Goal: Check status: Check status

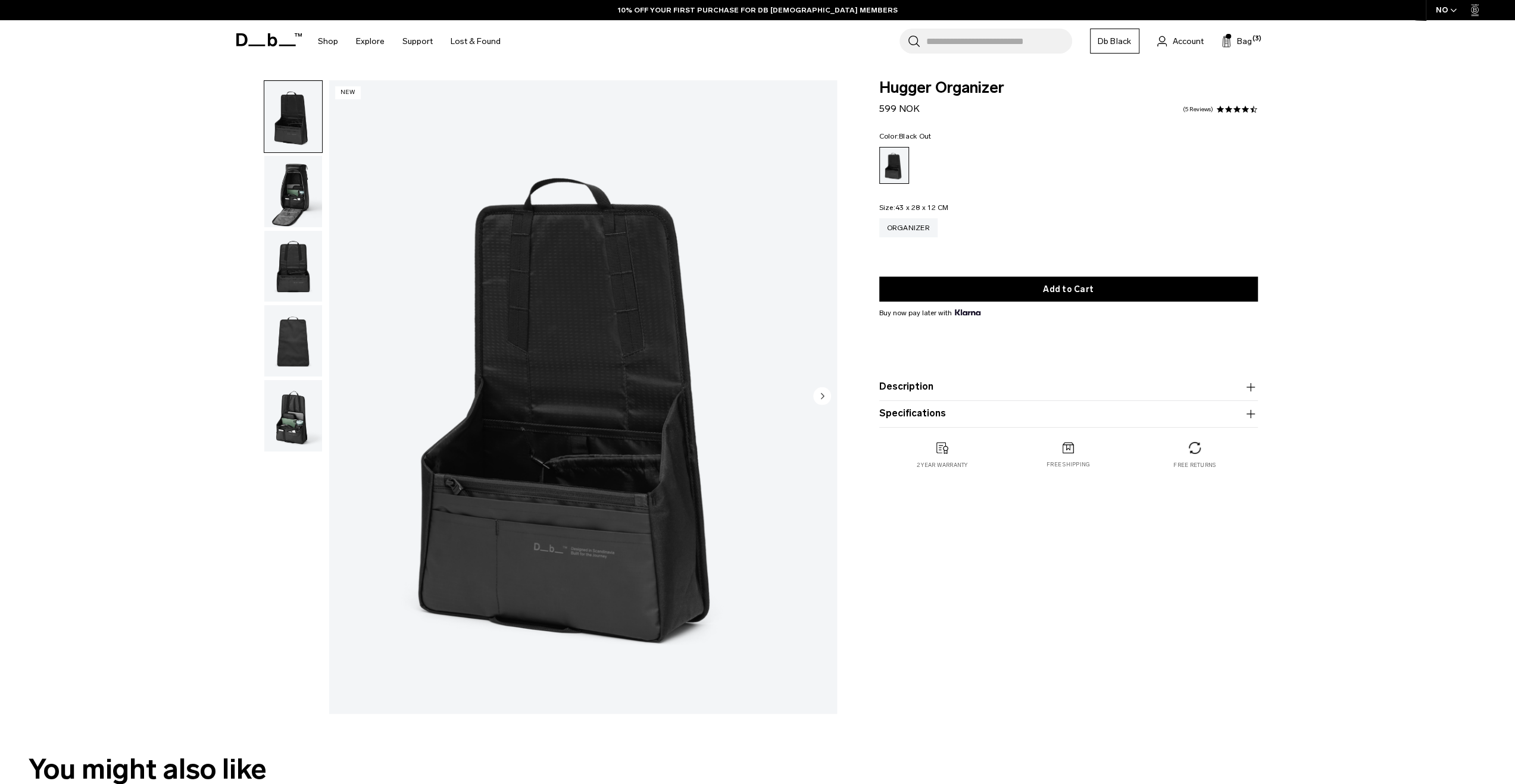
click at [117, 179] on div "Hugger Organizer Black Out Hugger Organizer 599 NOK 4.6 star rating 5 Reviews H…" at bounding box center [758, 400] width 1515 height 640
click at [117, 213] on div "Hugger Organizer Black Out Hugger Organizer 599 NOK 4.6 star rating 5 Reviews H…" at bounding box center [758, 400] width 1515 height 640
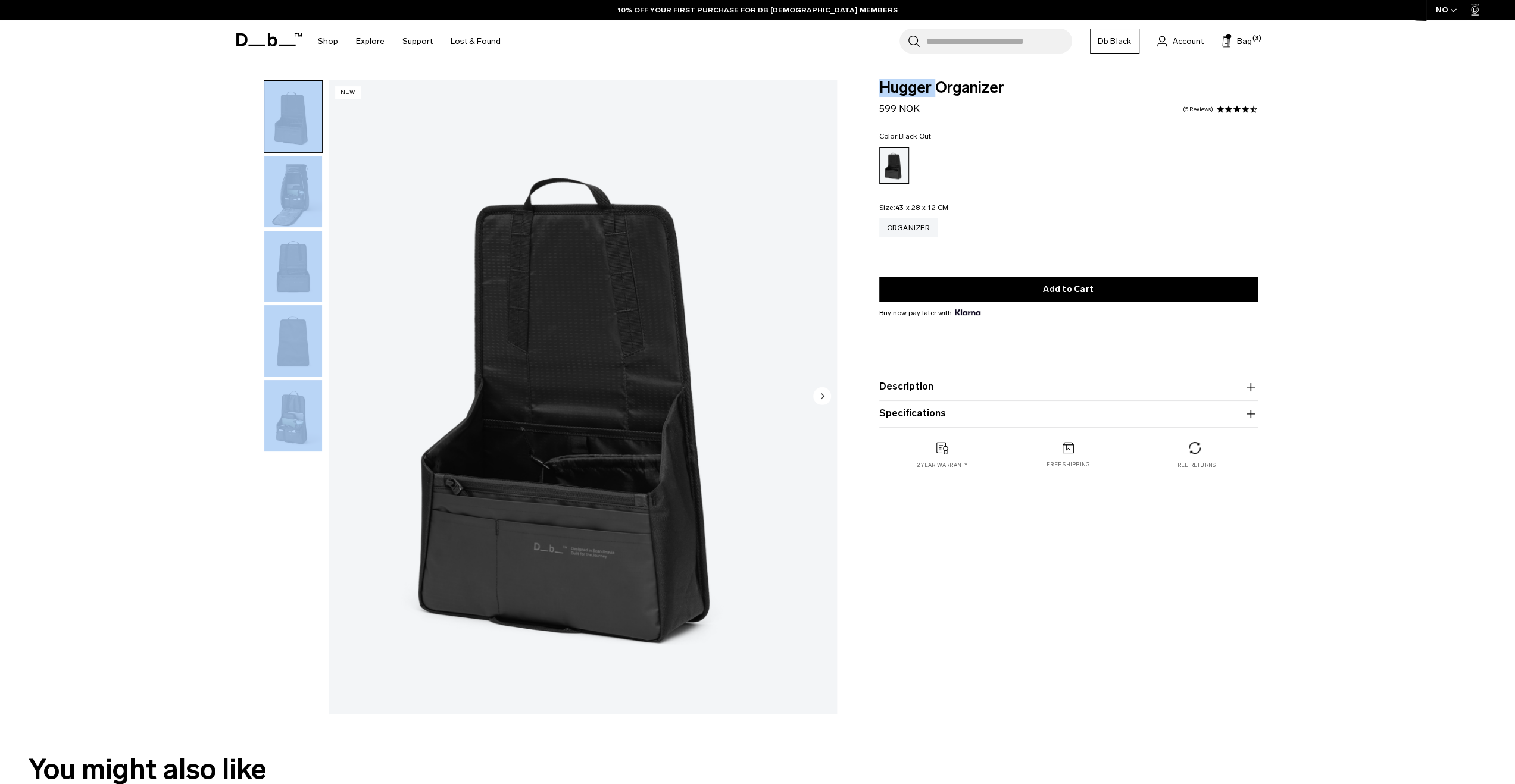
click at [117, 212] on div "Hugger Organizer Black Out Hugger Organizer 599 NOK 4.6 star rating 5 Reviews H…" at bounding box center [758, 400] width 1515 height 640
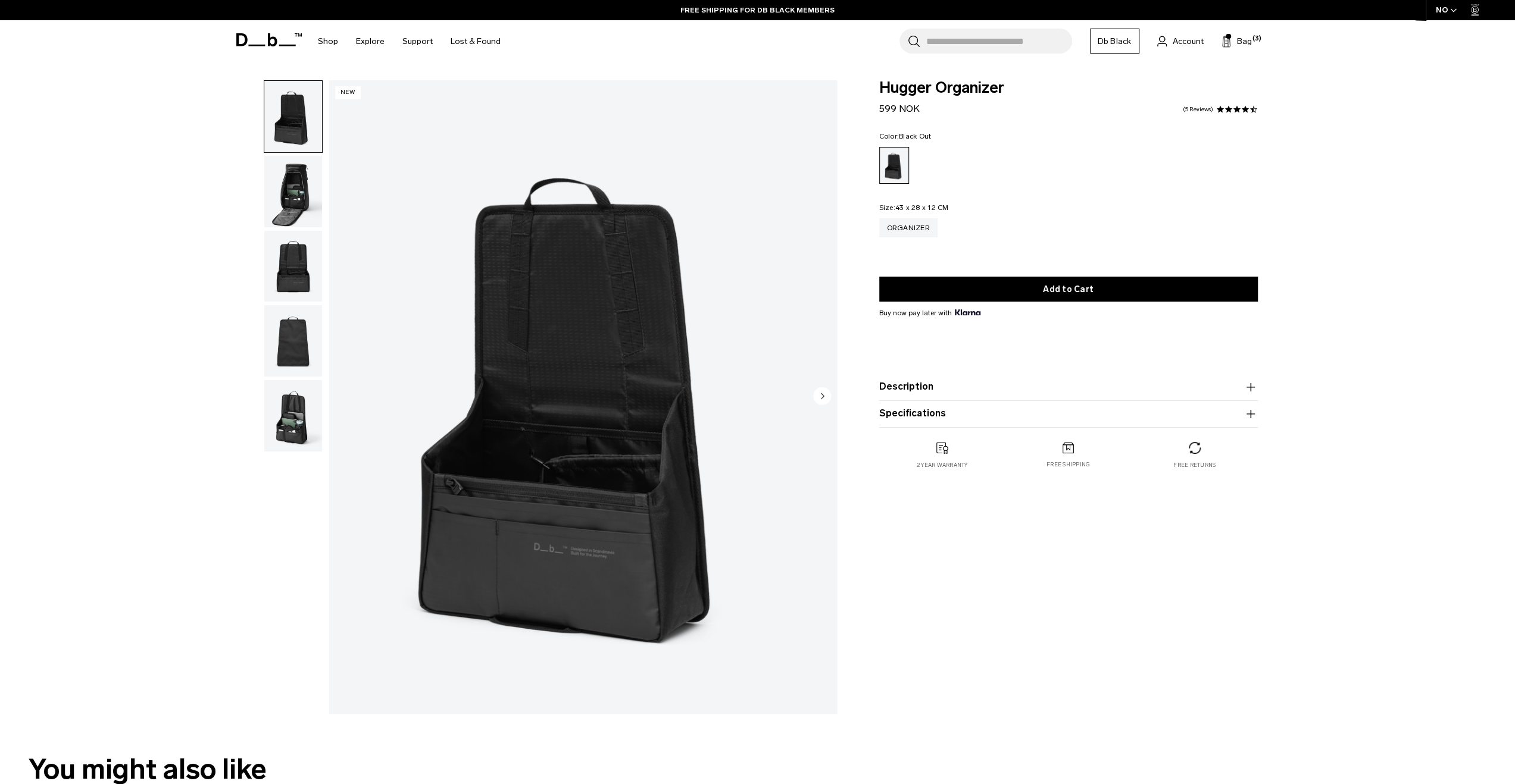
click at [115, 227] on div "Hugger Organizer Black Out Hugger Organizer 599 NOK 4.6 star rating 5 Reviews H…" at bounding box center [758, 400] width 1515 height 640
click at [107, 190] on div "Hugger Organizer Black Out Hugger Organizer 599 NOK 4.6 star rating 5 Reviews H…" at bounding box center [758, 400] width 1515 height 640
click at [119, 194] on div "Hugger Organizer Black Out Hugger Organizer 599 NOK 4.6 star rating 5 Reviews H…" at bounding box center [758, 400] width 1515 height 640
click at [137, 212] on div "Hugger Organizer Black Out Hugger Organizer 599 NOK 4.6 star rating 5 Reviews H…" at bounding box center [758, 400] width 1515 height 640
click at [144, 235] on div "Hugger Organizer Black Out Hugger Organizer 599 NOK 4.6 star rating 5 Reviews H…" at bounding box center [758, 400] width 1515 height 640
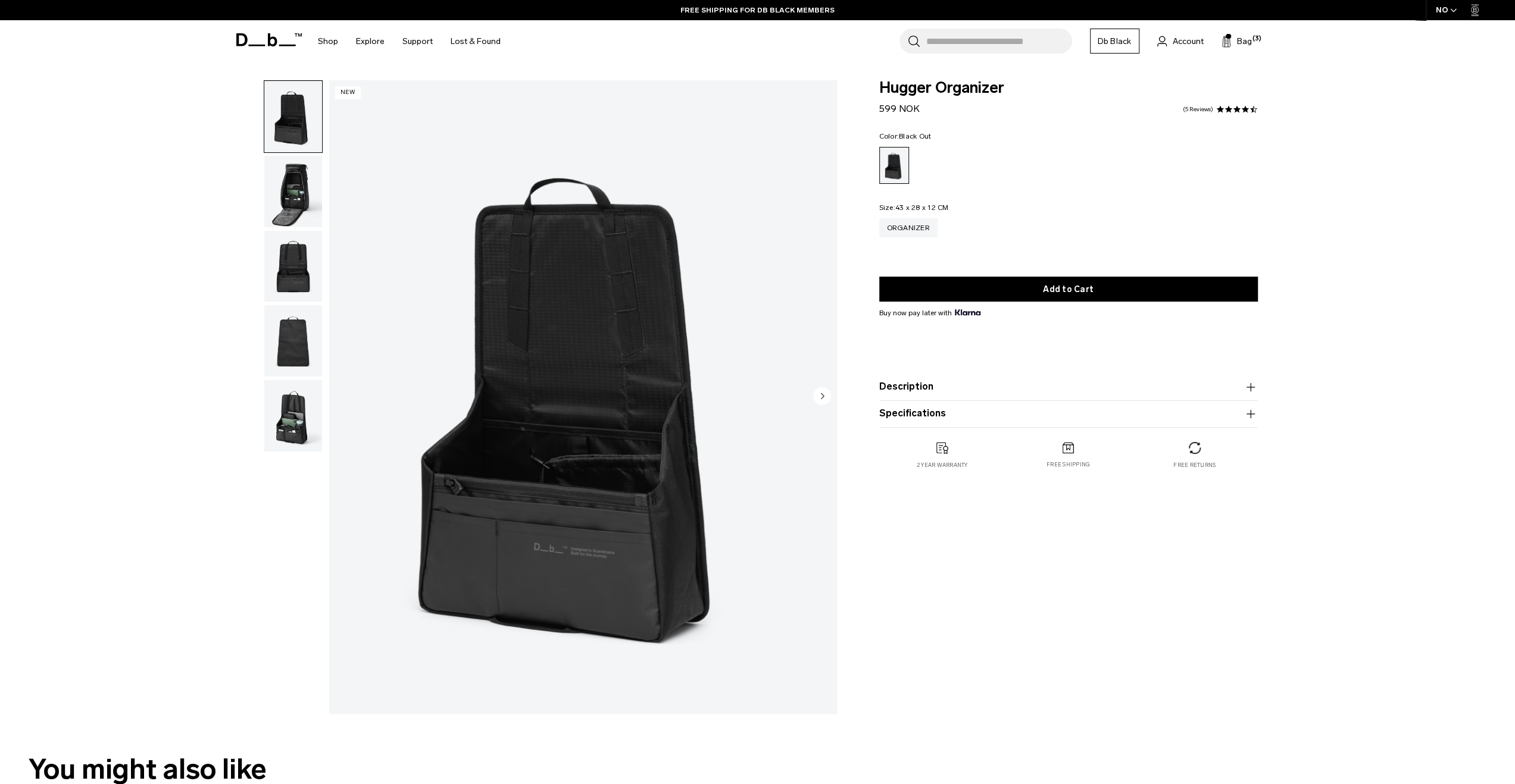
click at [141, 160] on div "Hugger Organizer Black Out Hugger Organizer 599 NOK 4.6 star rating 5 Reviews H…" at bounding box center [758, 400] width 1515 height 640
drag, startPoint x: 144, startPoint y: 194, endPoint x: 133, endPoint y: 164, distance: 32.0
click at [144, 194] on div "Hugger Organizer Black Out Hugger Organizer 599 NOK 4.6 star rating 5 Reviews H…" at bounding box center [758, 400] width 1515 height 640
click at [133, 164] on div "Hugger Organizer Black Out Hugger Organizer 599 NOK 4.6 star rating 5 Reviews H…" at bounding box center [758, 400] width 1515 height 640
click at [137, 179] on div "Hugger Organizer Black Out Hugger Organizer 599 NOK 4.6 star rating 5 Reviews H…" at bounding box center [758, 400] width 1515 height 640
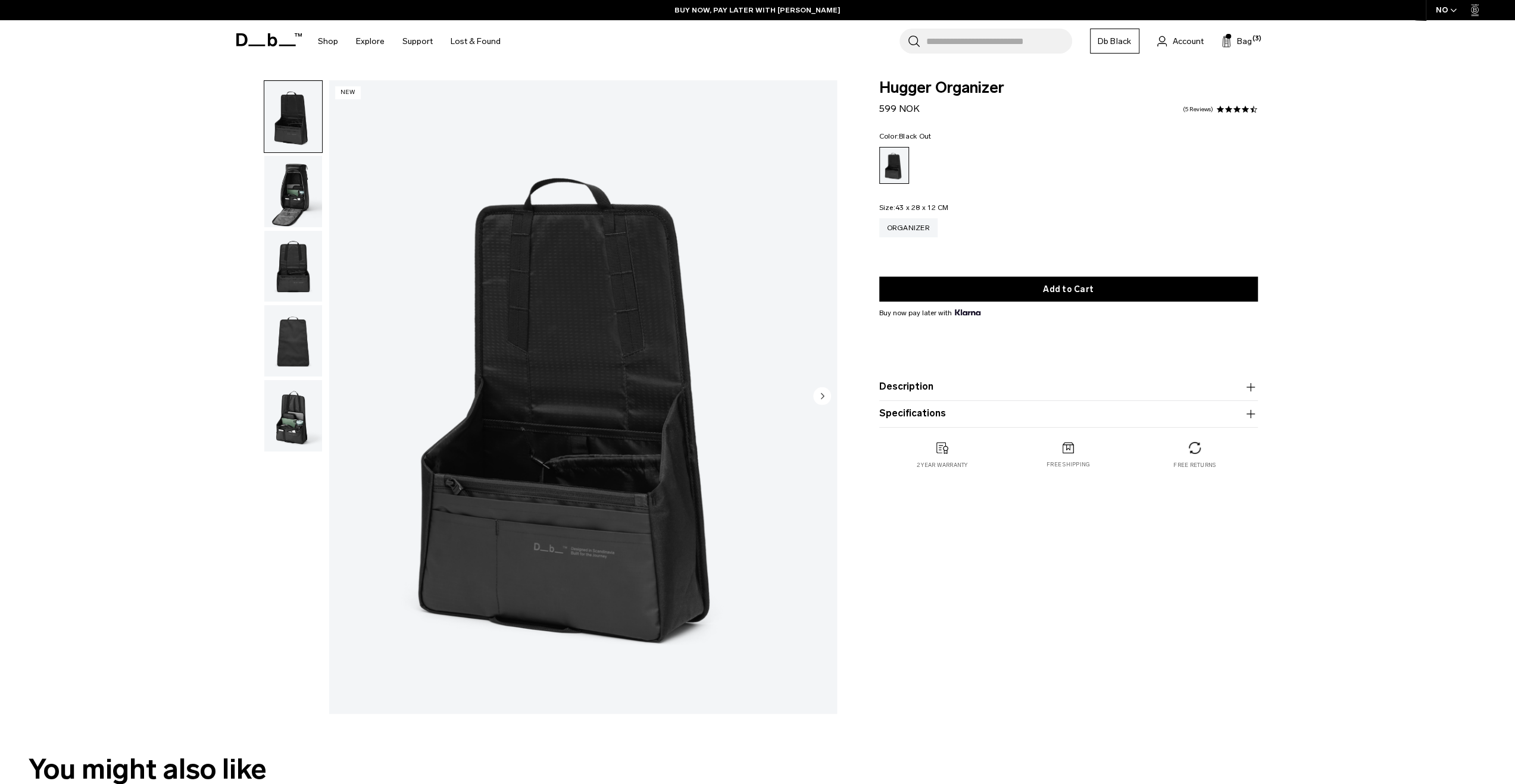
click at [305, 194] on img "button" at bounding box center [294, 191] width 58 height 71
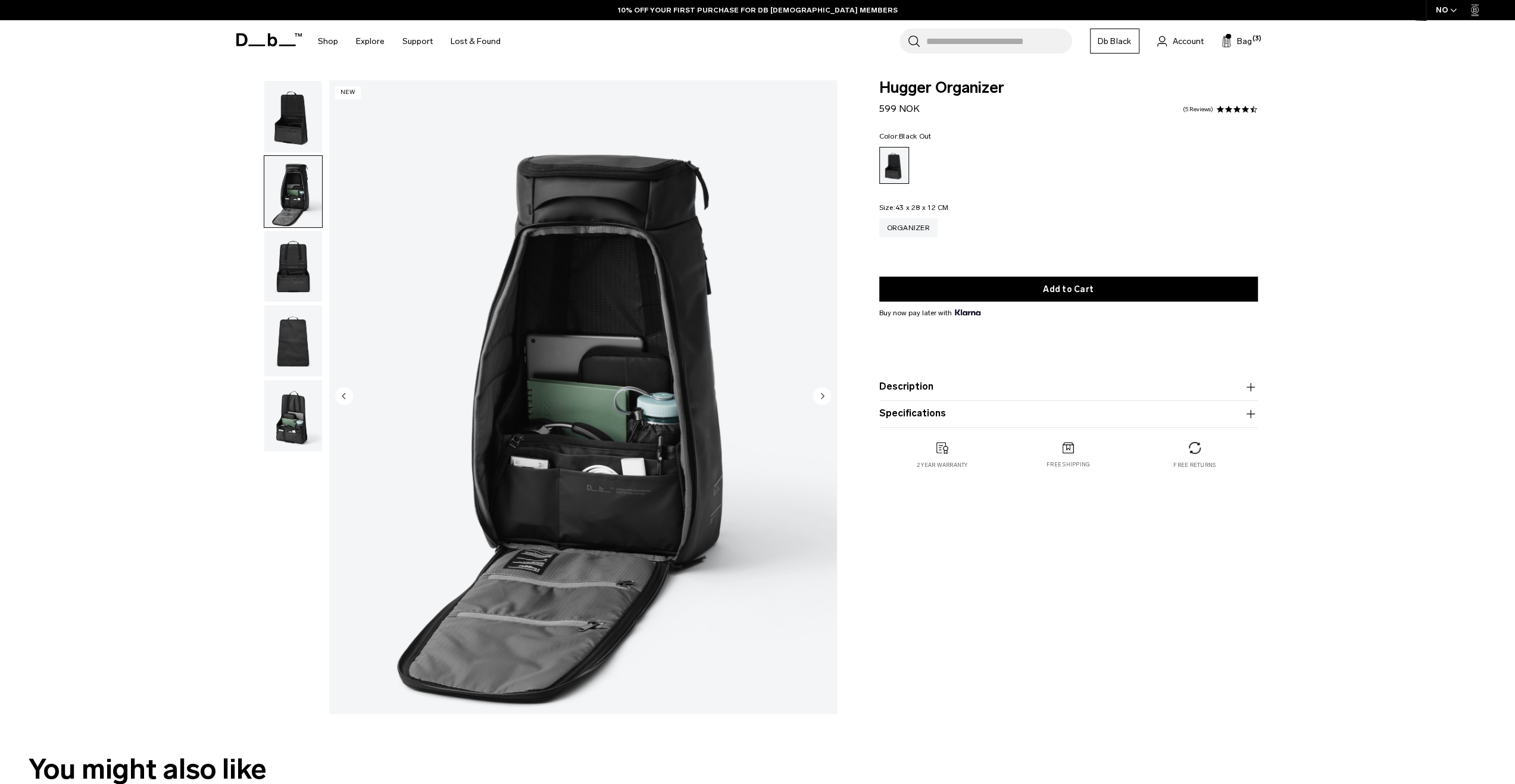
click at [316, 109] on img "button" at bounding box center [294, 116] width 58 height 71
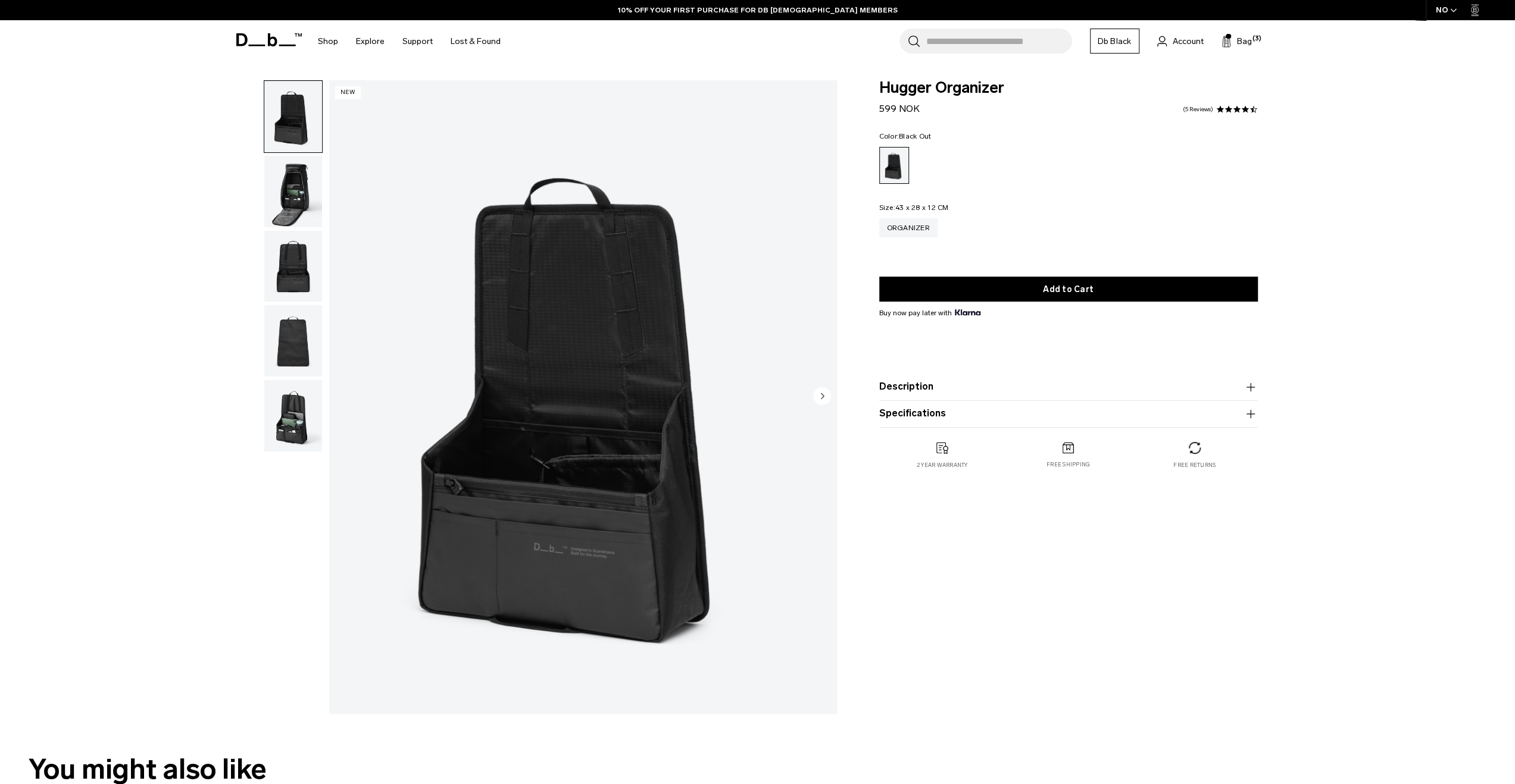
click at [313, 157] on img "button" at bounding box center [294, 191] width 58 height 71
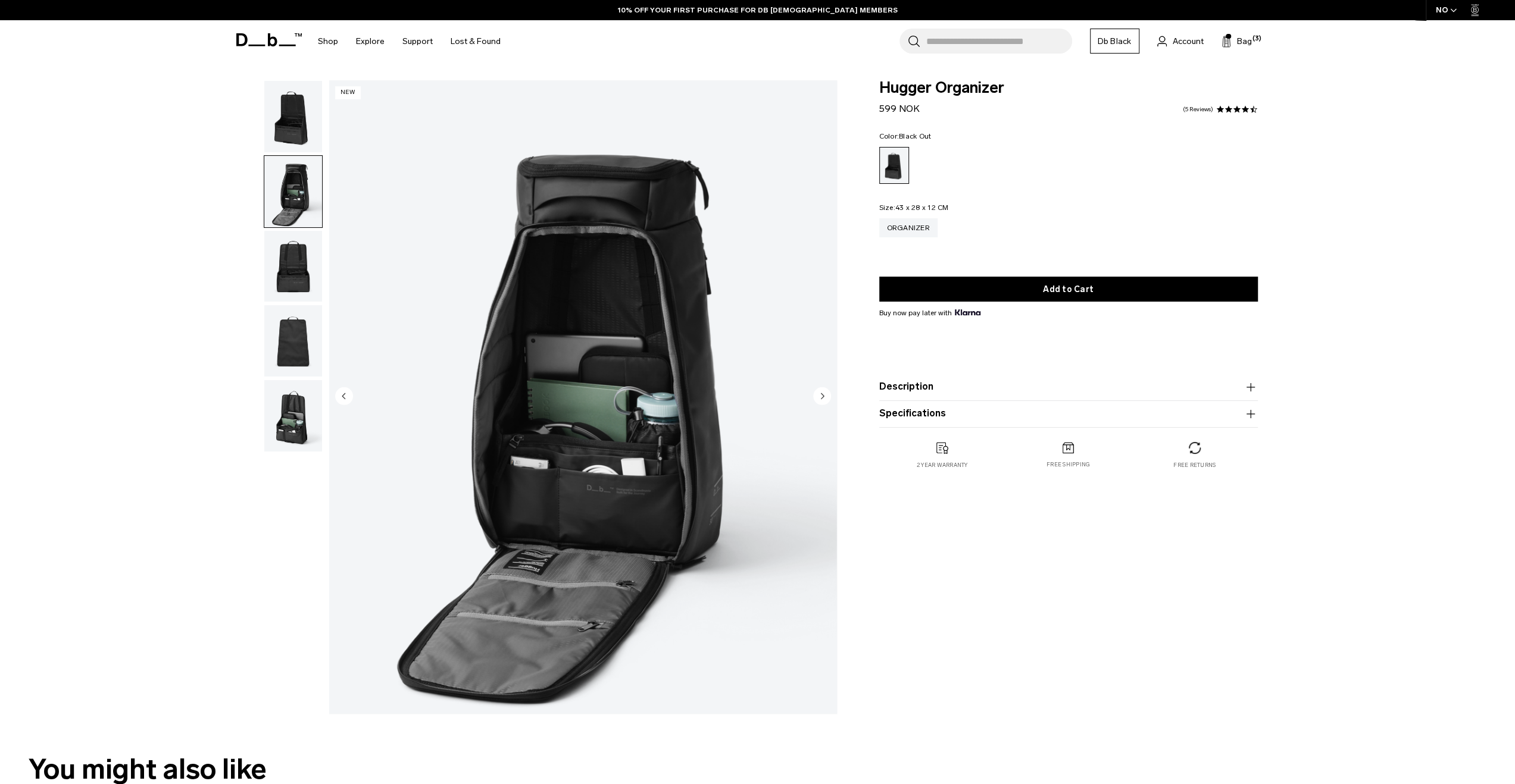
click at [295, 260] on img "button" at bounding box center [294, 266] width 58 height 71
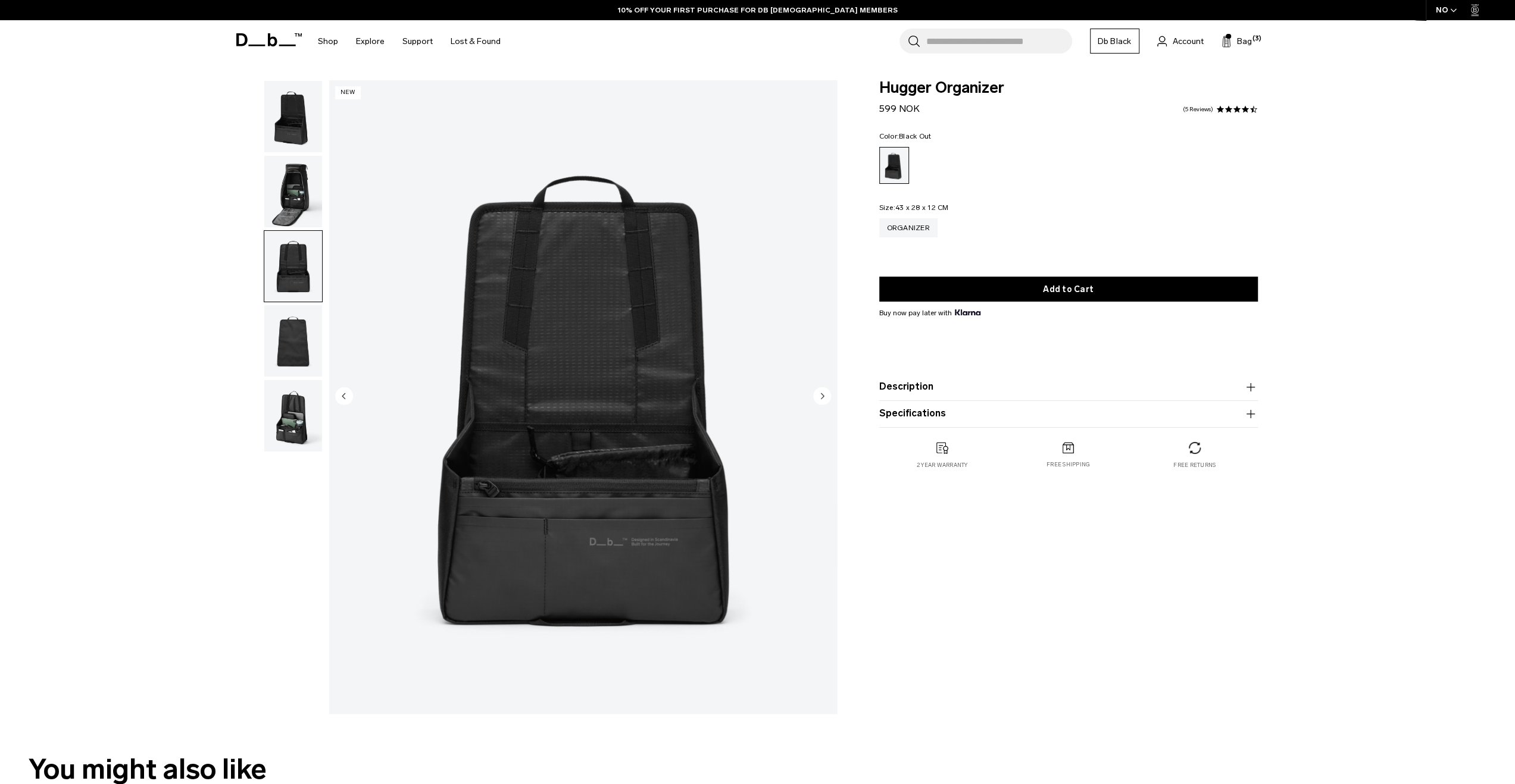
click at [304, 137] on img "button" at bounding box center [294, 116] width 58 height 71
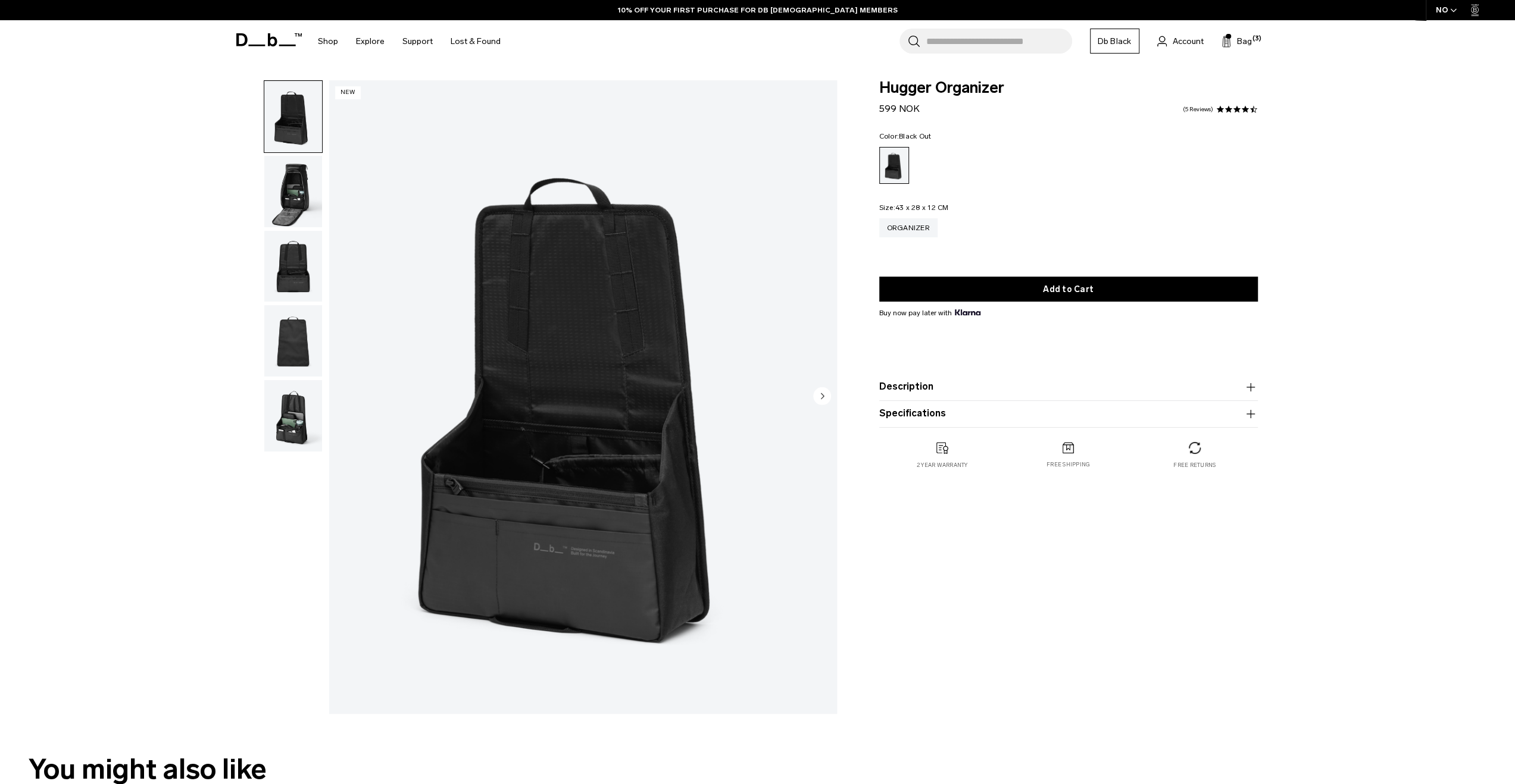
click at [291, 189] on img "button" at bounding box center [294, 191] width 58 height 71
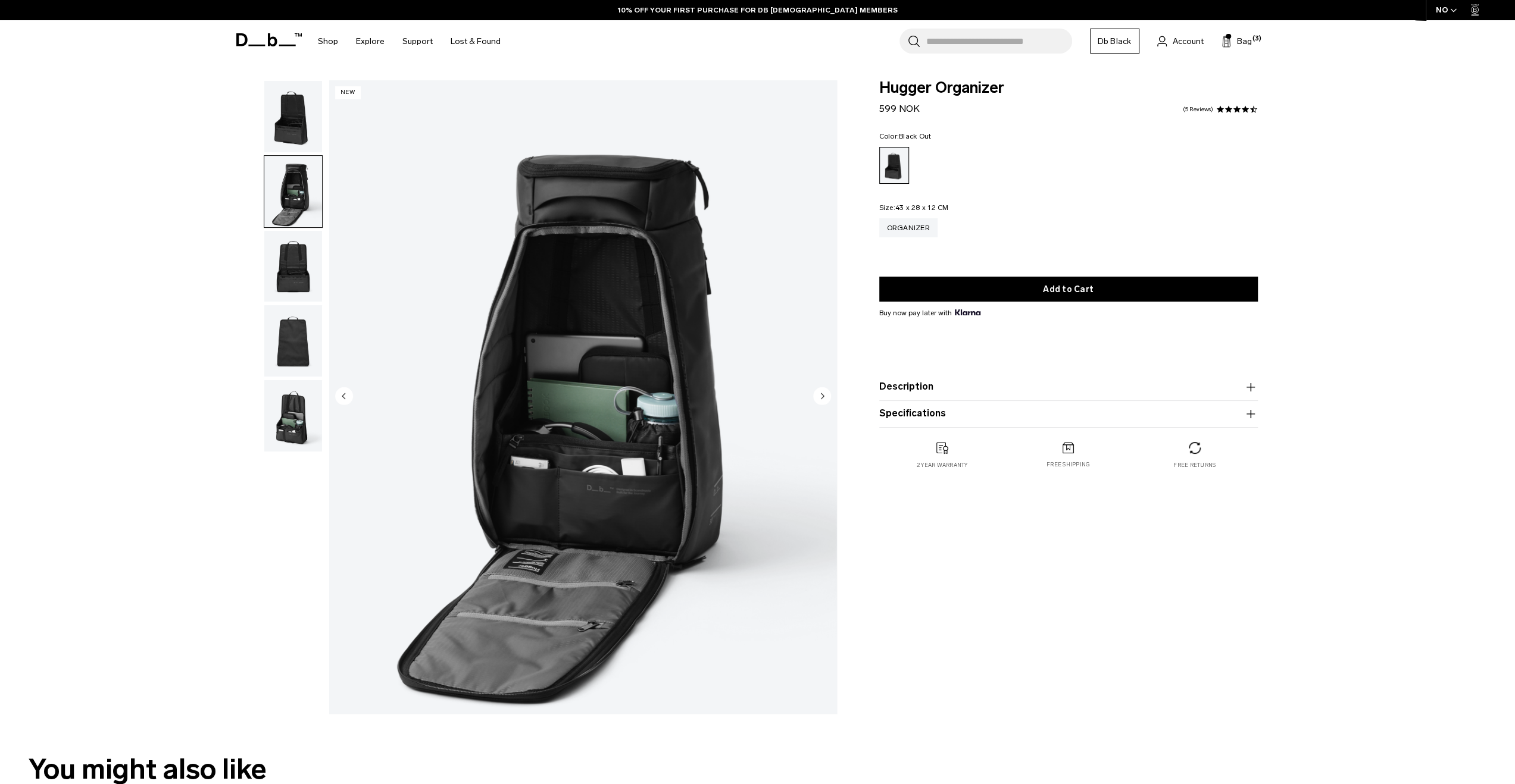
click at [295, 133] on img "button" at bounding box center [294, 116] width 58 height 71
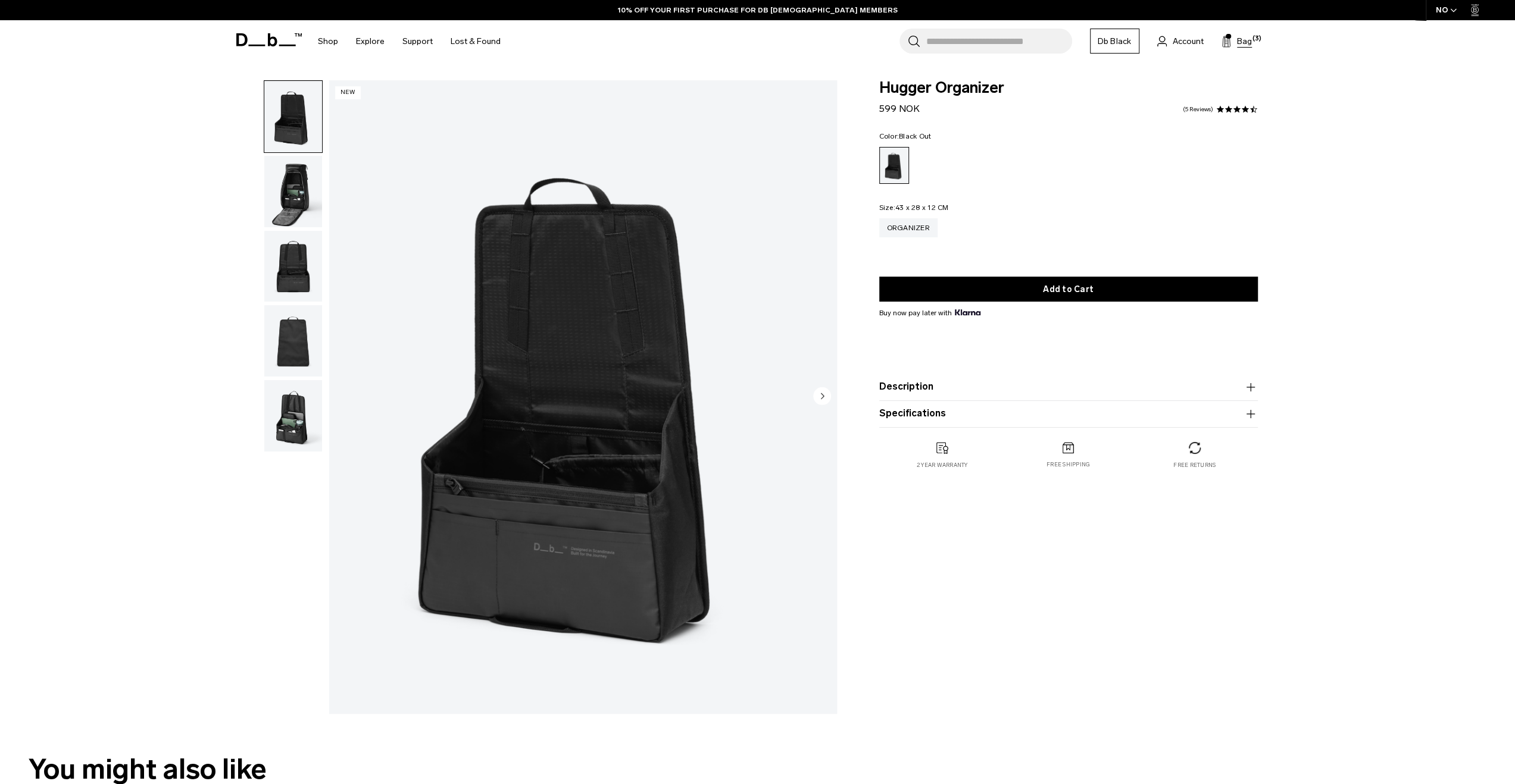
click at [1236, 46] on button "Bag (3)" at bounding box center [1237, 40] width 31 height 14
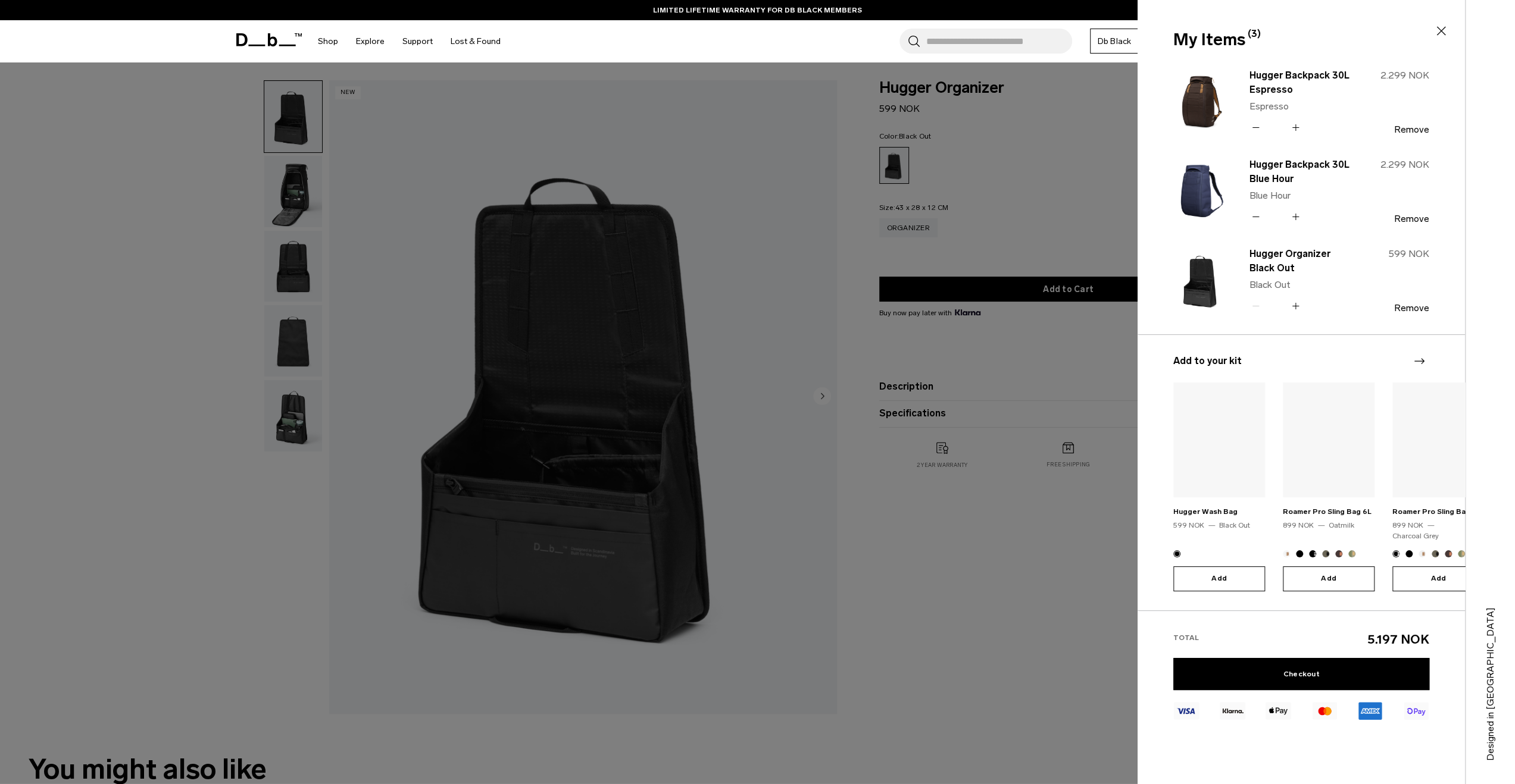
click at [1221, 463] on img "1 / 20" at bounding box center [1219, 440] width 91 height 114
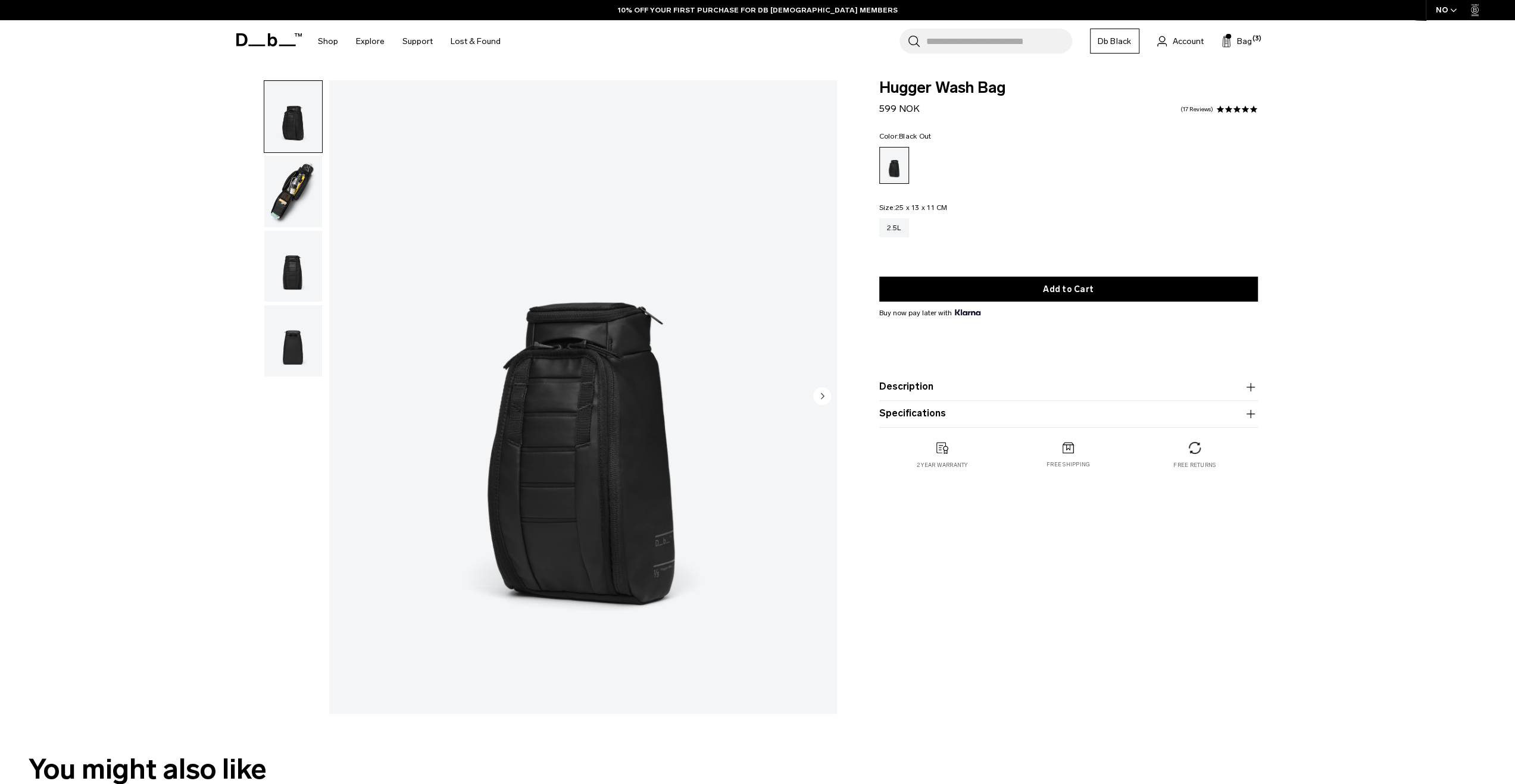
click at [303, 207] on img "button" at bounding box center [294, 191] width 58 height 71
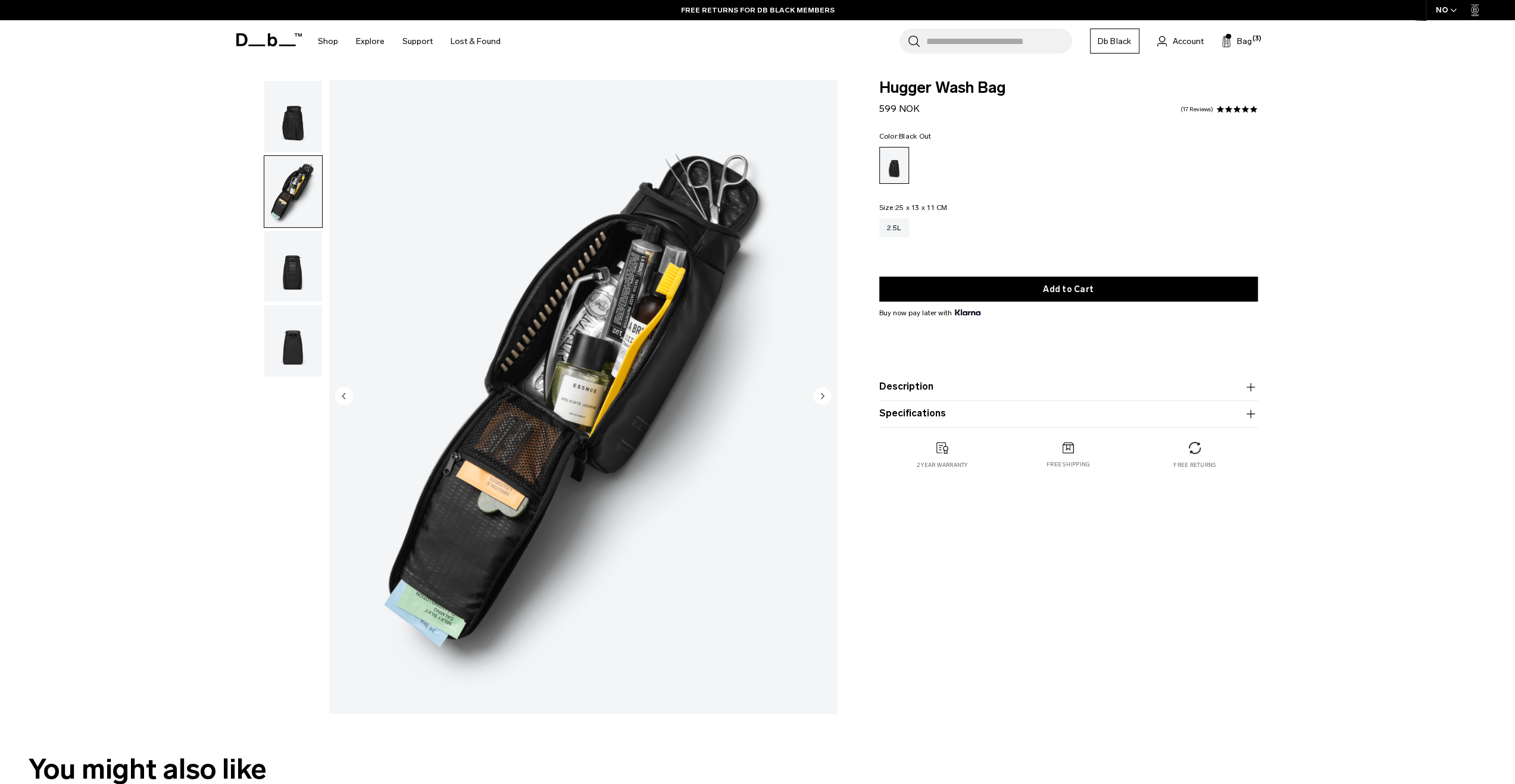
click at [302, 119] on img "button" at bounding box center [294, 116] width 58 height 71
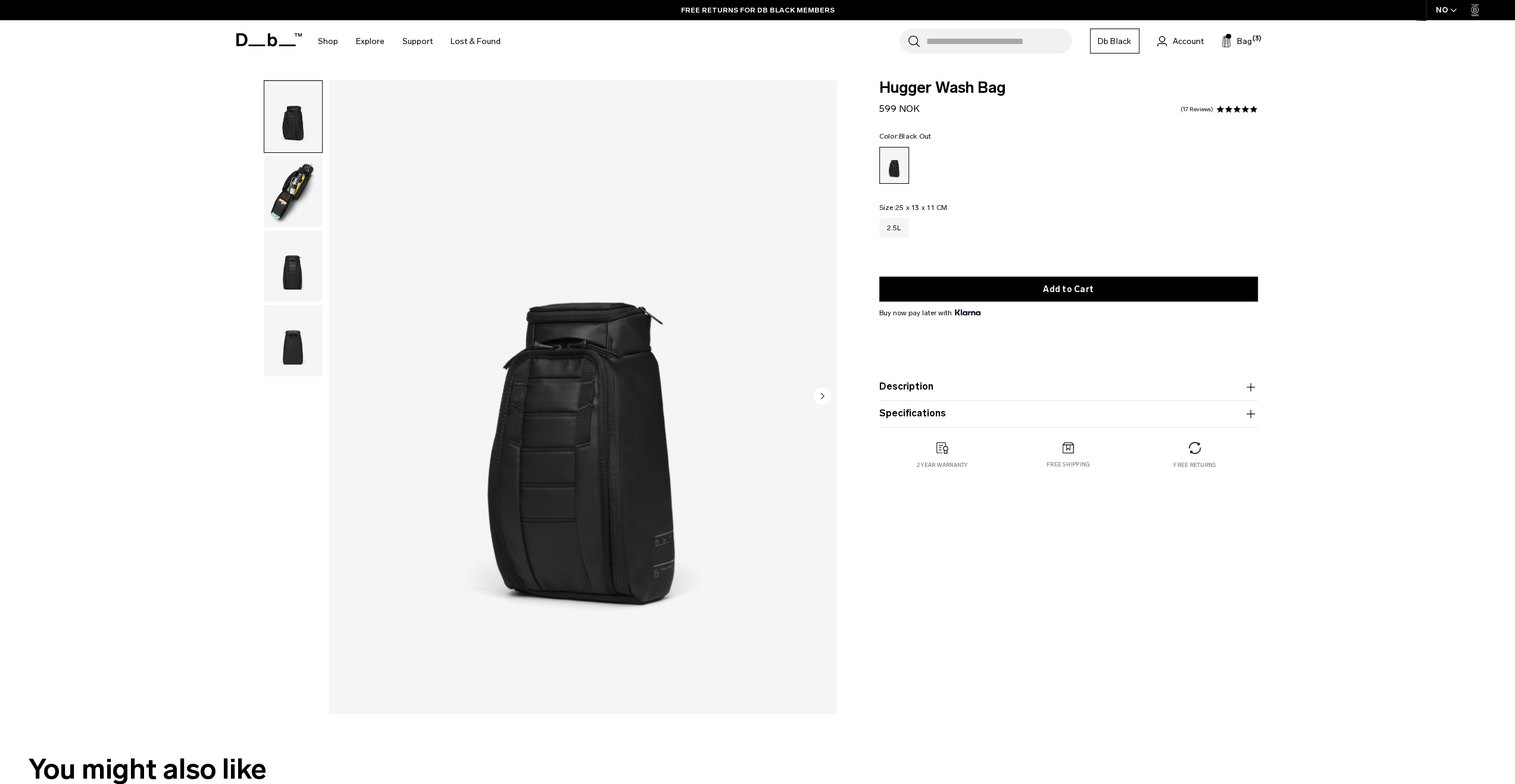
click at [297, 254] on img "button" at bounding box center [294, 266] width 58 height 71
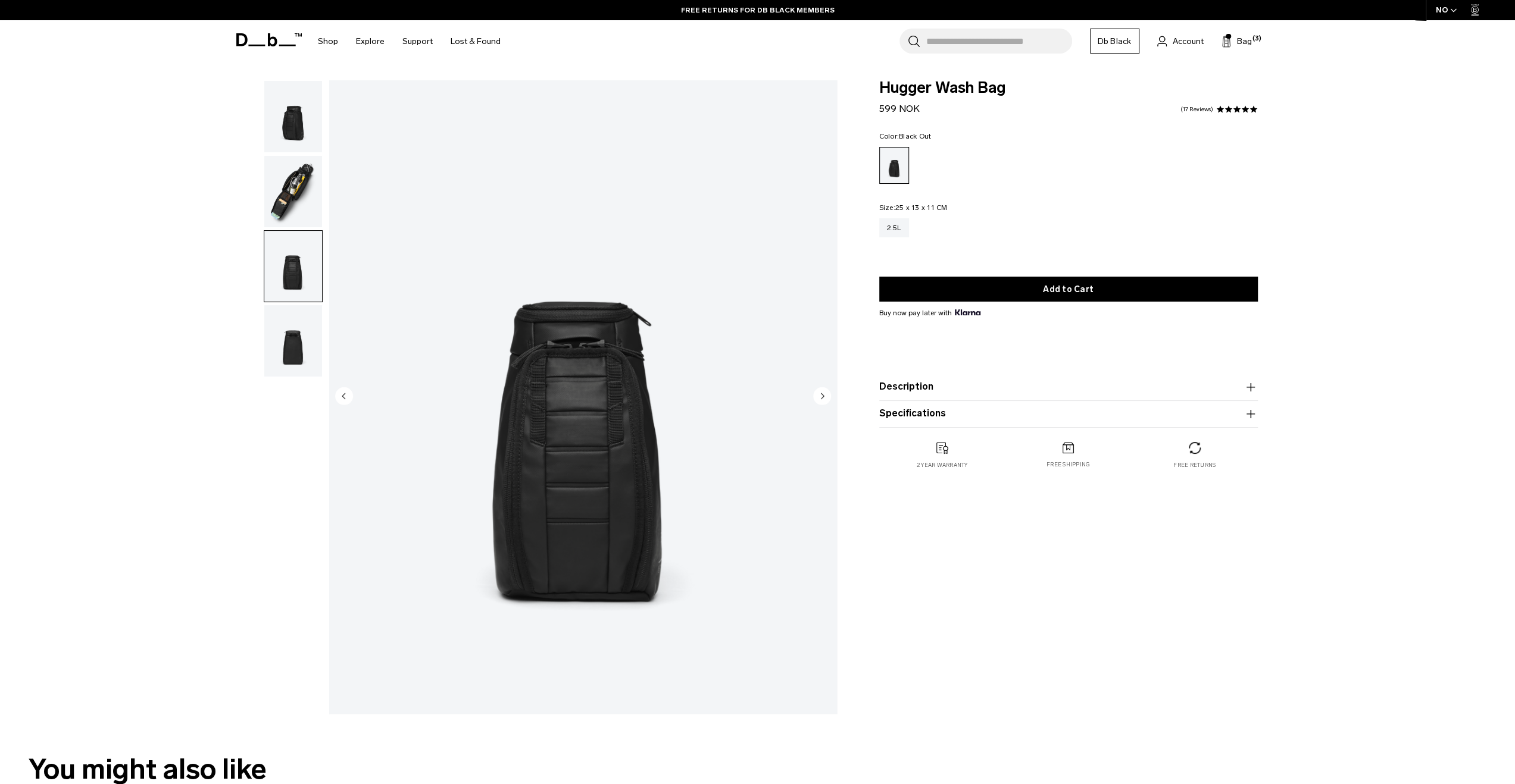
click at [288, 308] on img "button" at bounding box center [294, 341] width 58 height 71
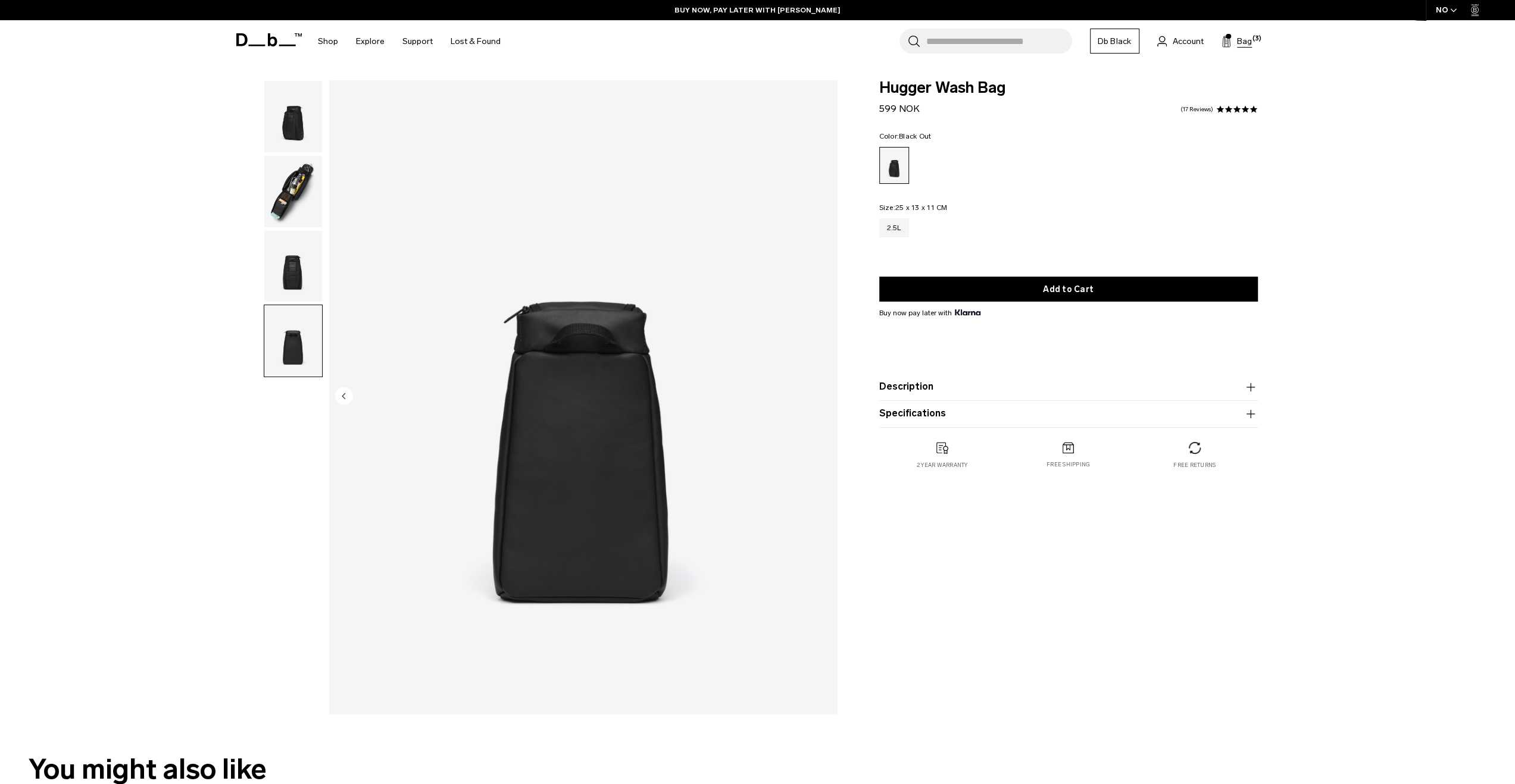
click at [1231, 37] on button "Bag (3)" at bounding box center [1237, 40] width 31 height 14
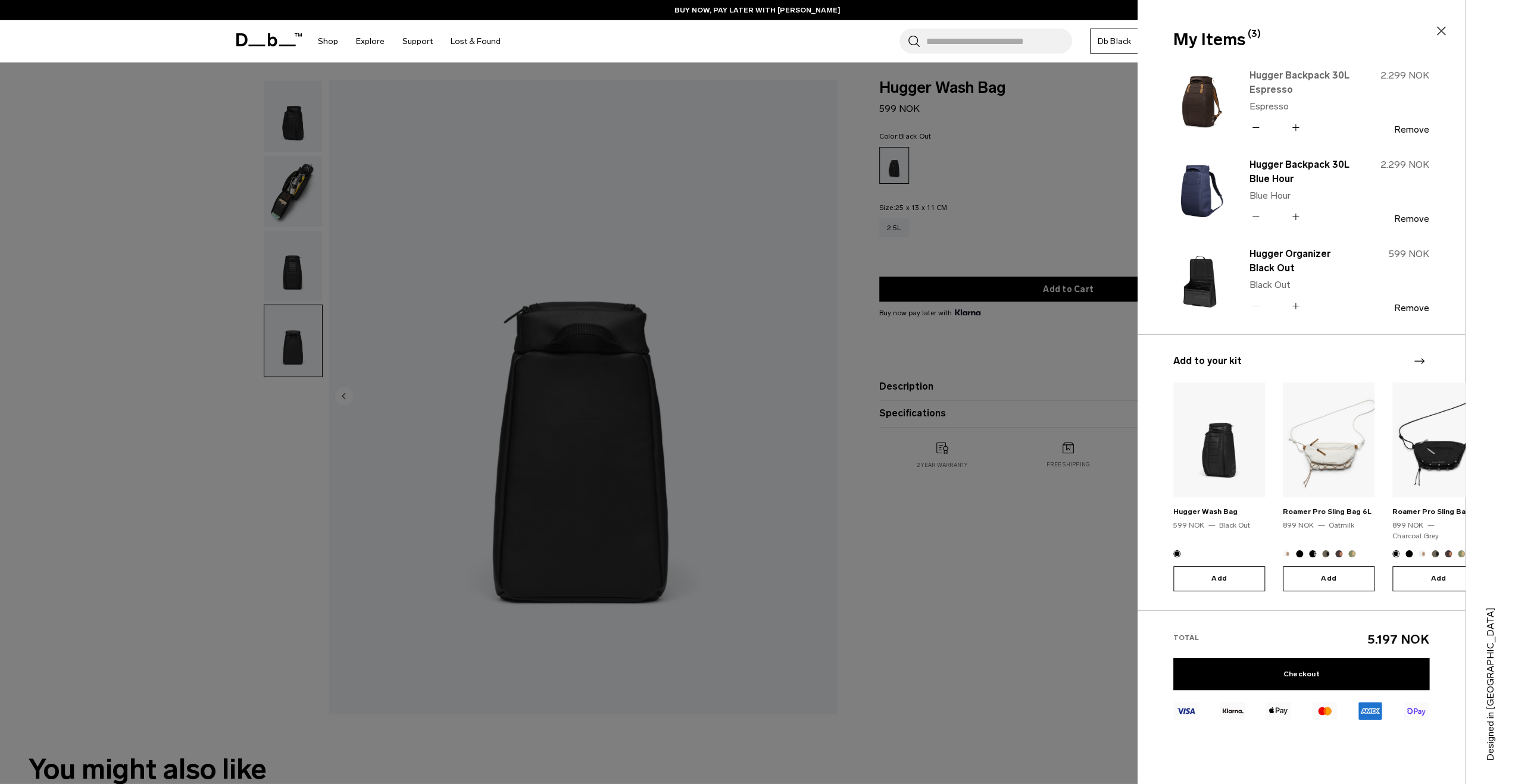
click at [1276, 89] on link "Hugger Backpack 30L Espresso" at bounding box center [1301, 83] width 105 height 29
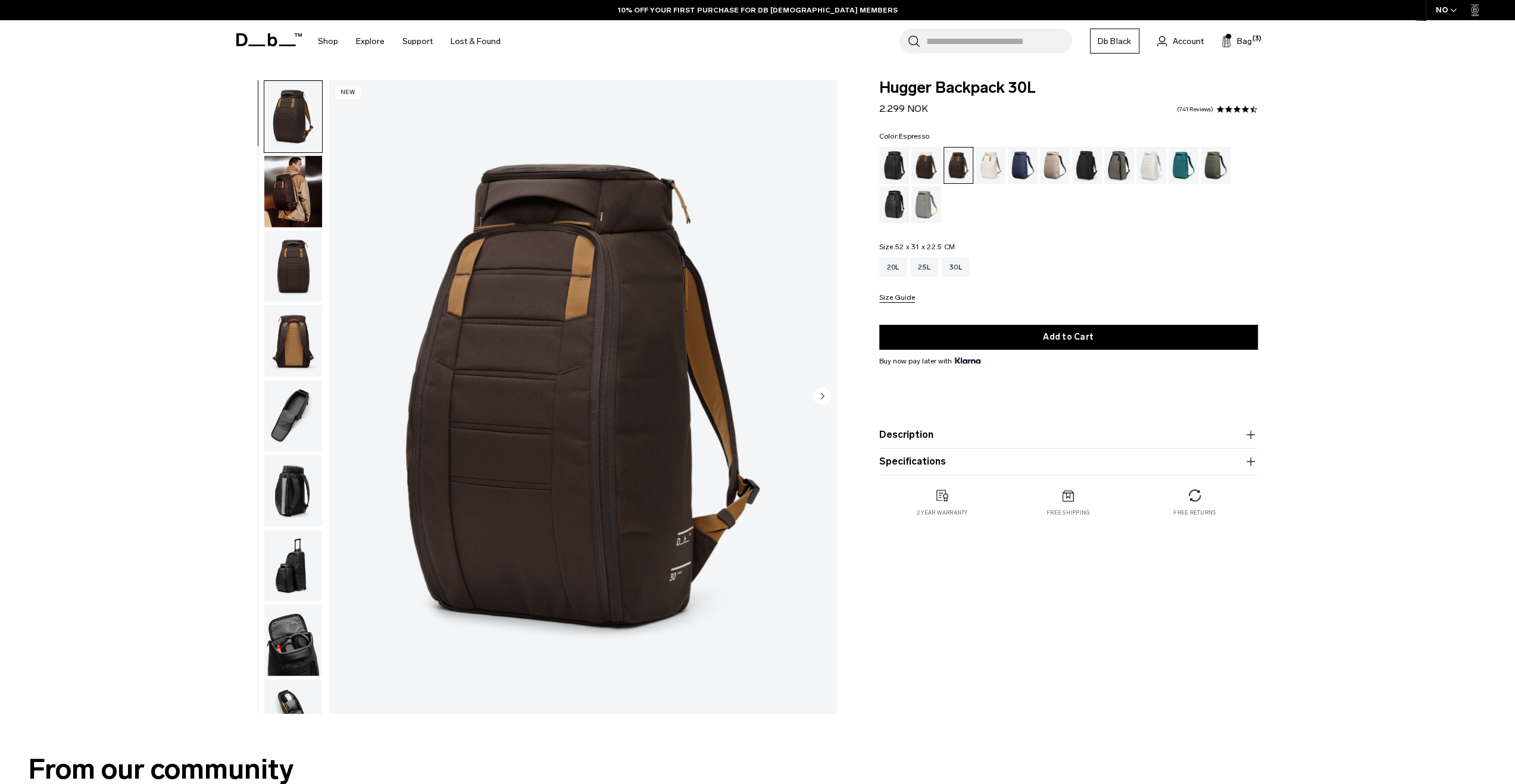
click at [314, 192] on img "button" at bounding box center [294, 191] width 58 height 71
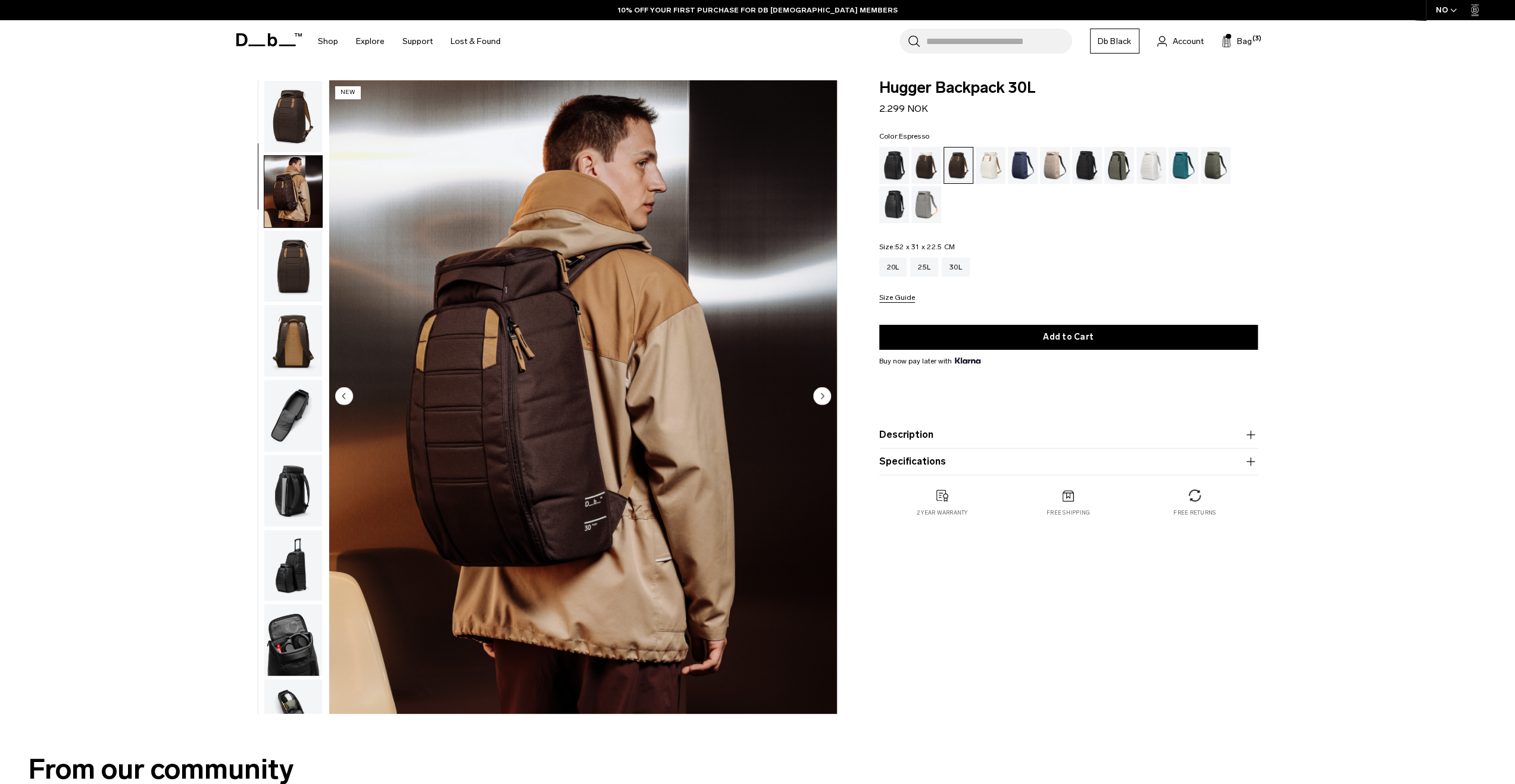
scroll to position [75, 0]
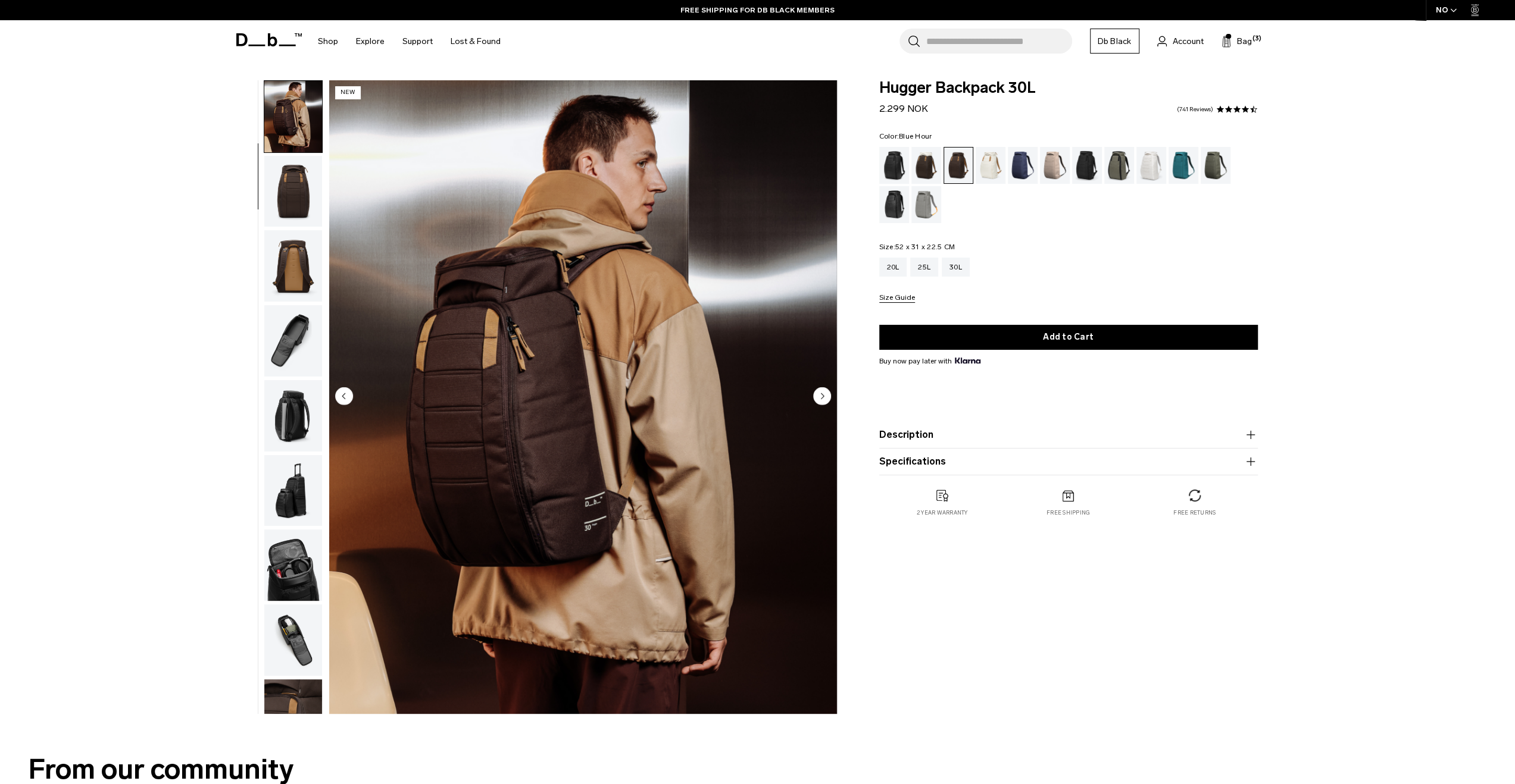
click at [1030, 166] on div "Blue Hour" at bounding box center [1023, 165] width 31 height 37
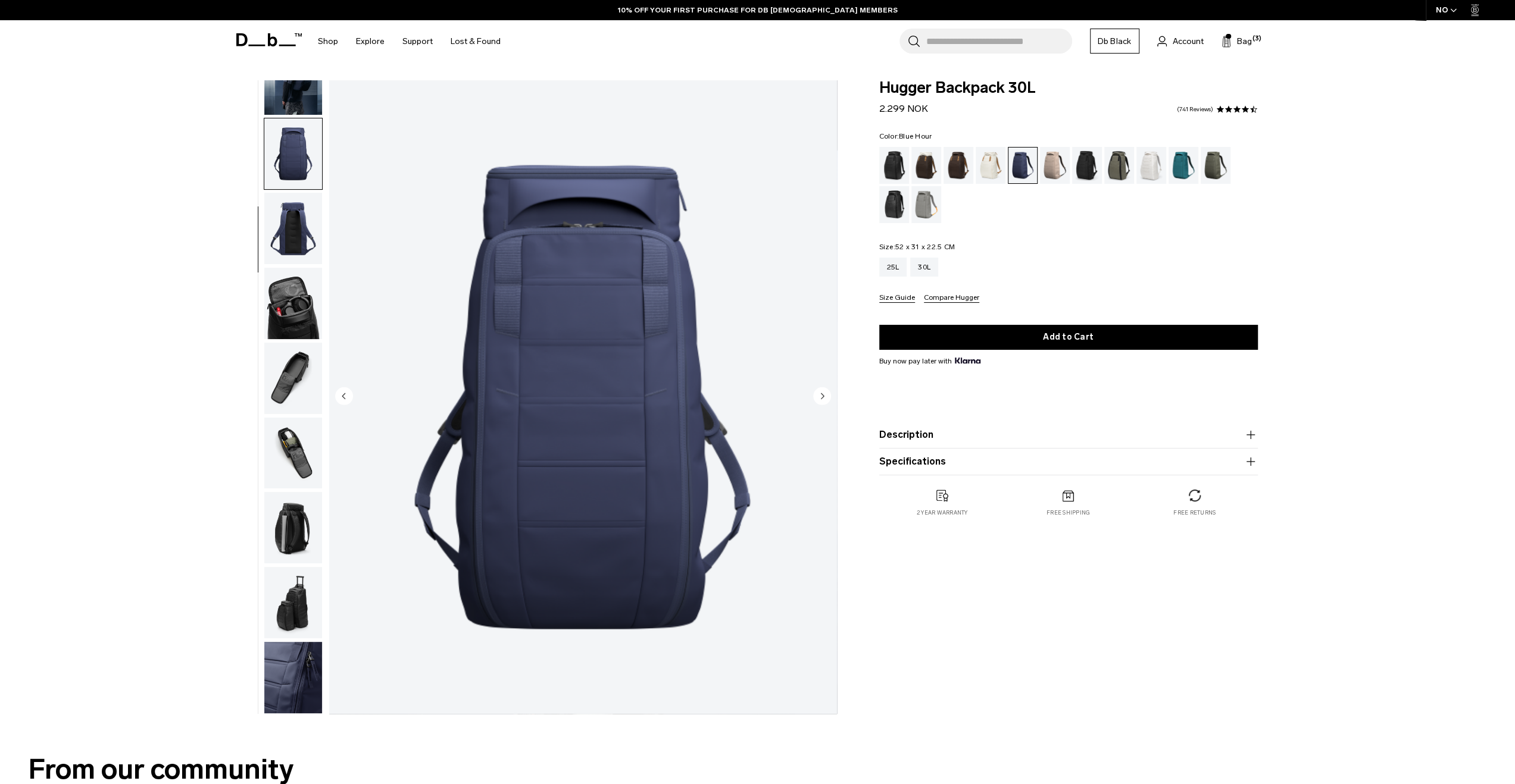
click at [300, 237] on img "button" at bounding box center [294, 228] width 58 height 71
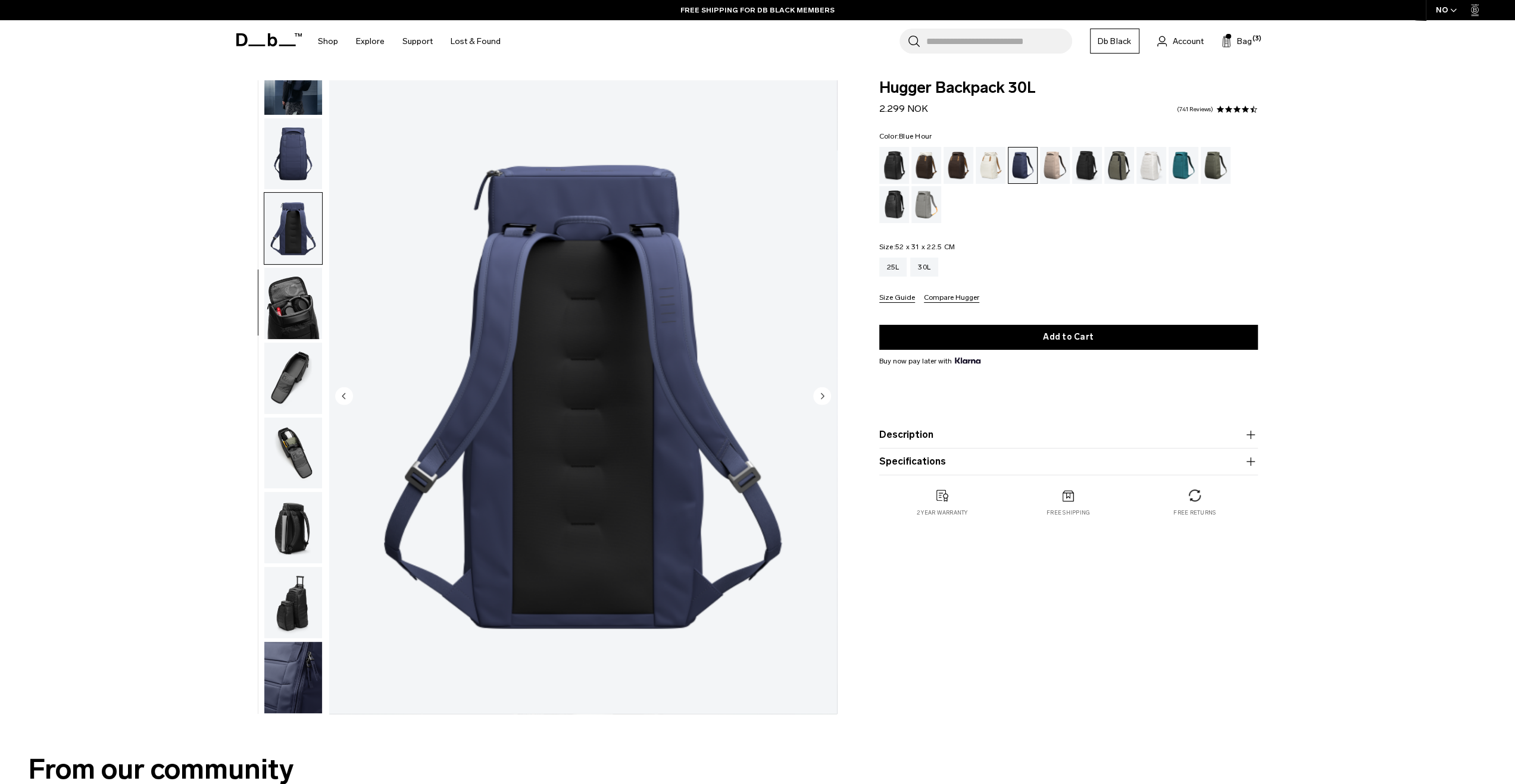
click at [283, 685] on img "button" at bounding box center [294, 677] width 58 height 71
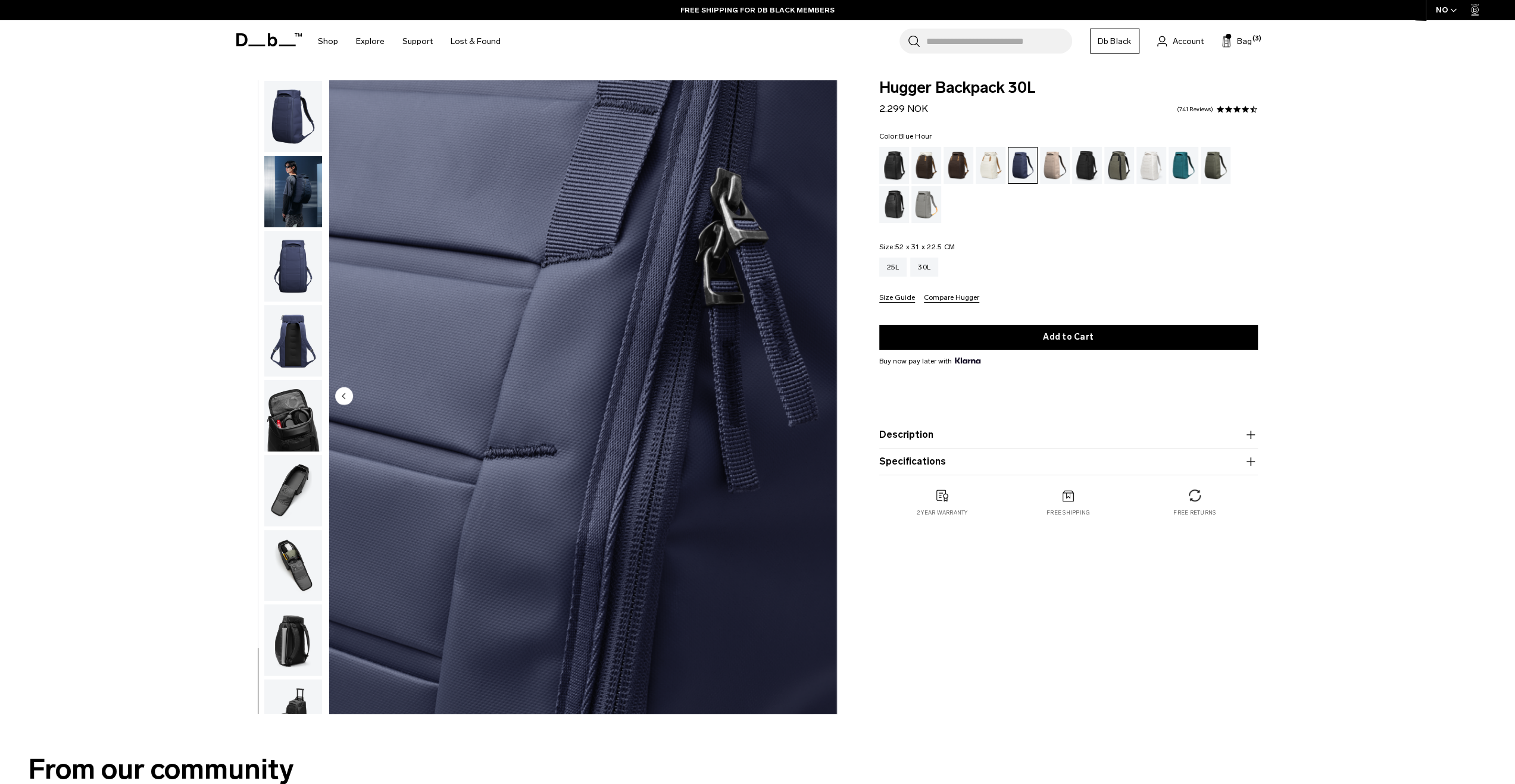
click at [312, 122] on img "button" at bounding box center [294, 116] width 58 height 71
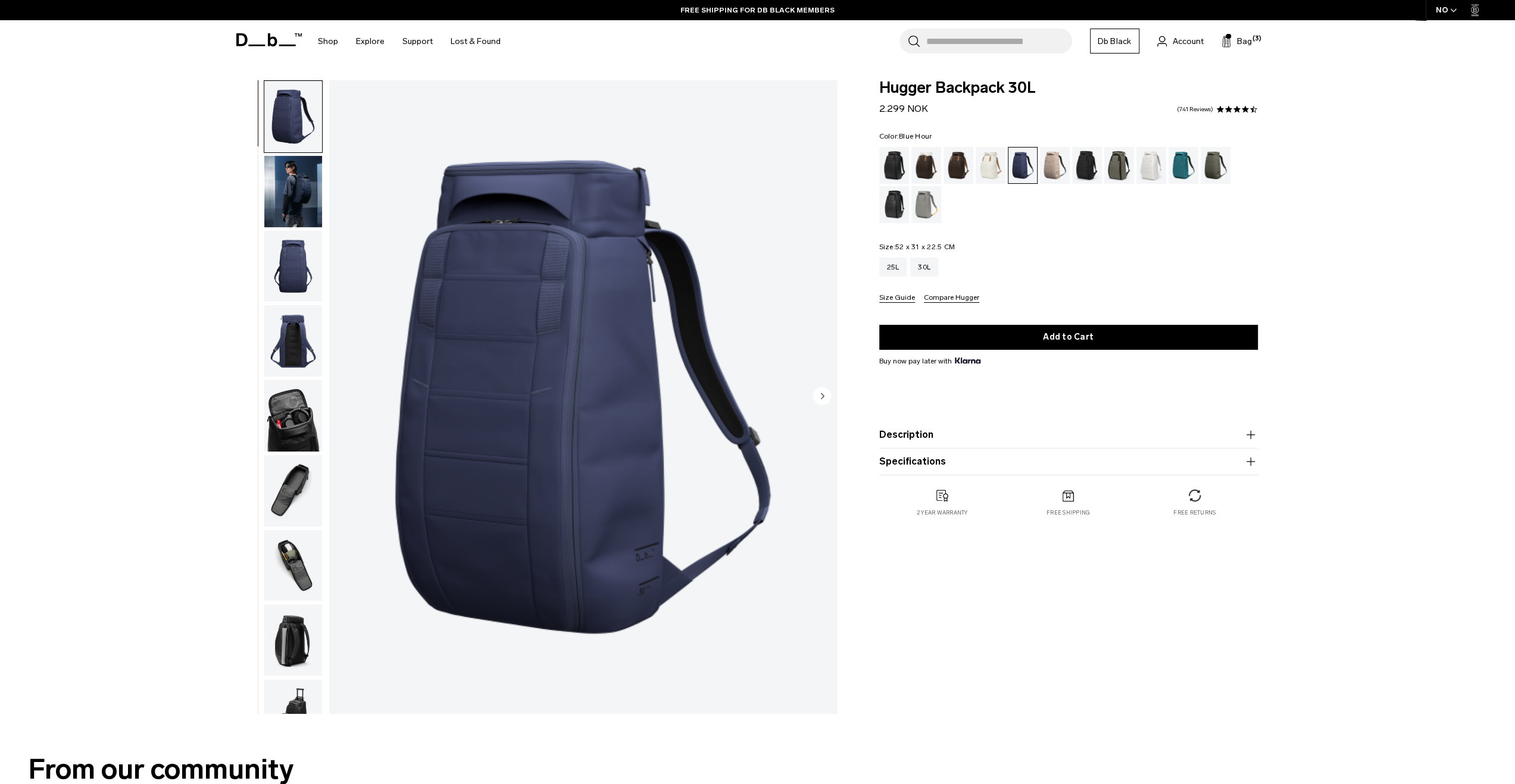
click at [303, 156] on img "button" at bounding box center [294, 191] width 58 height 71
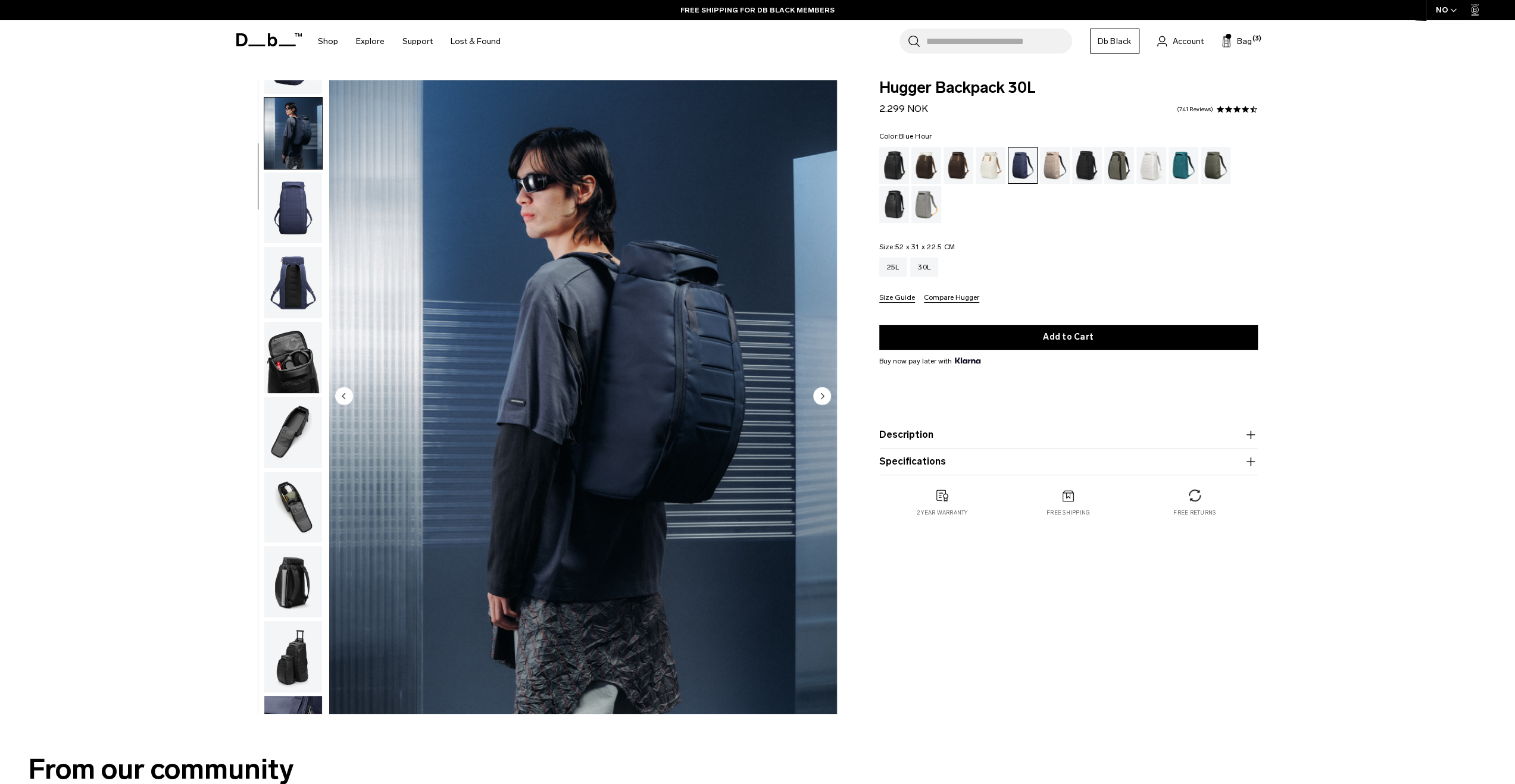
scroll to position [75, 0]
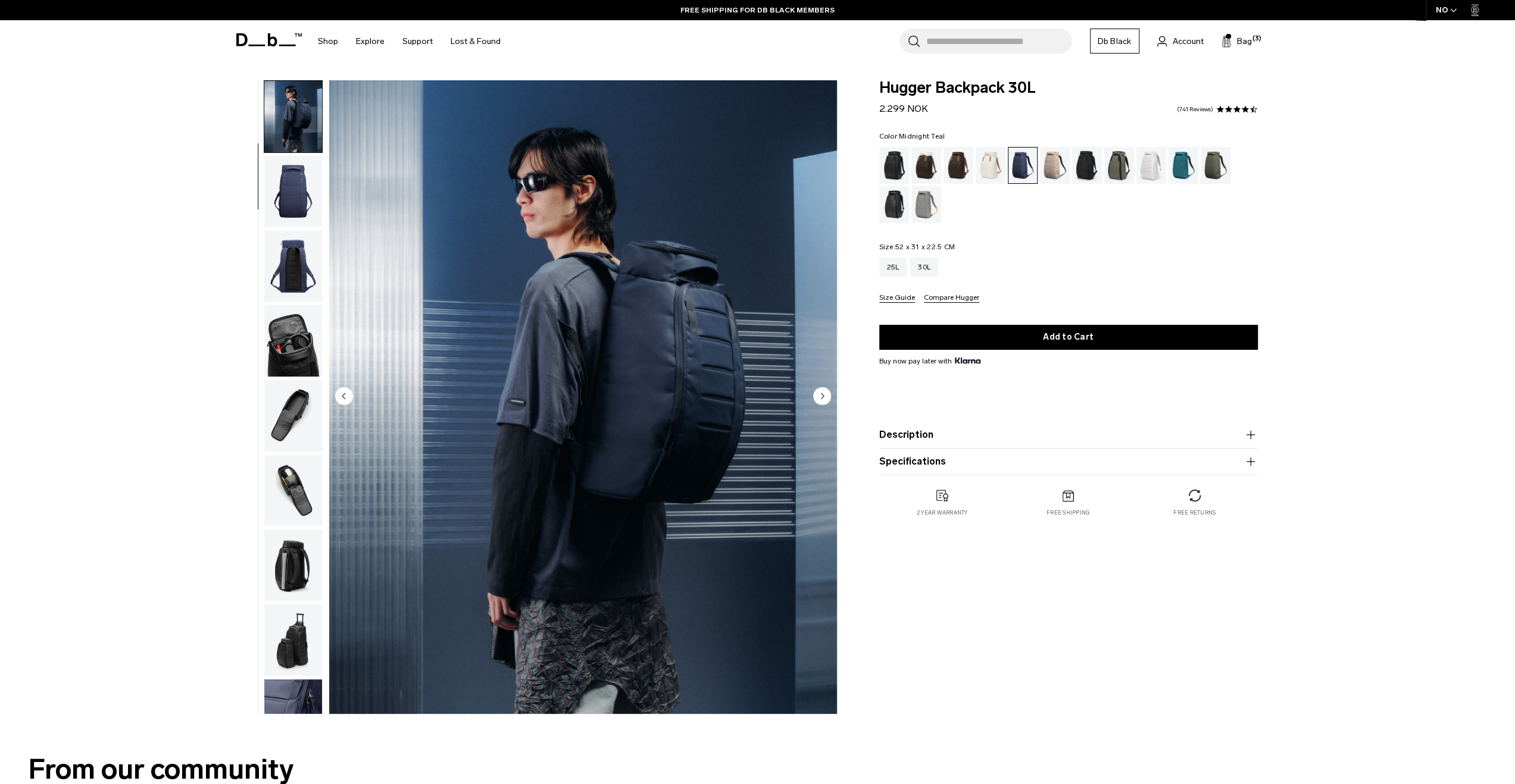
click at [1183, 157] on div "Midnight Teal" at bounding box center [1184, 165] width 31 height 37
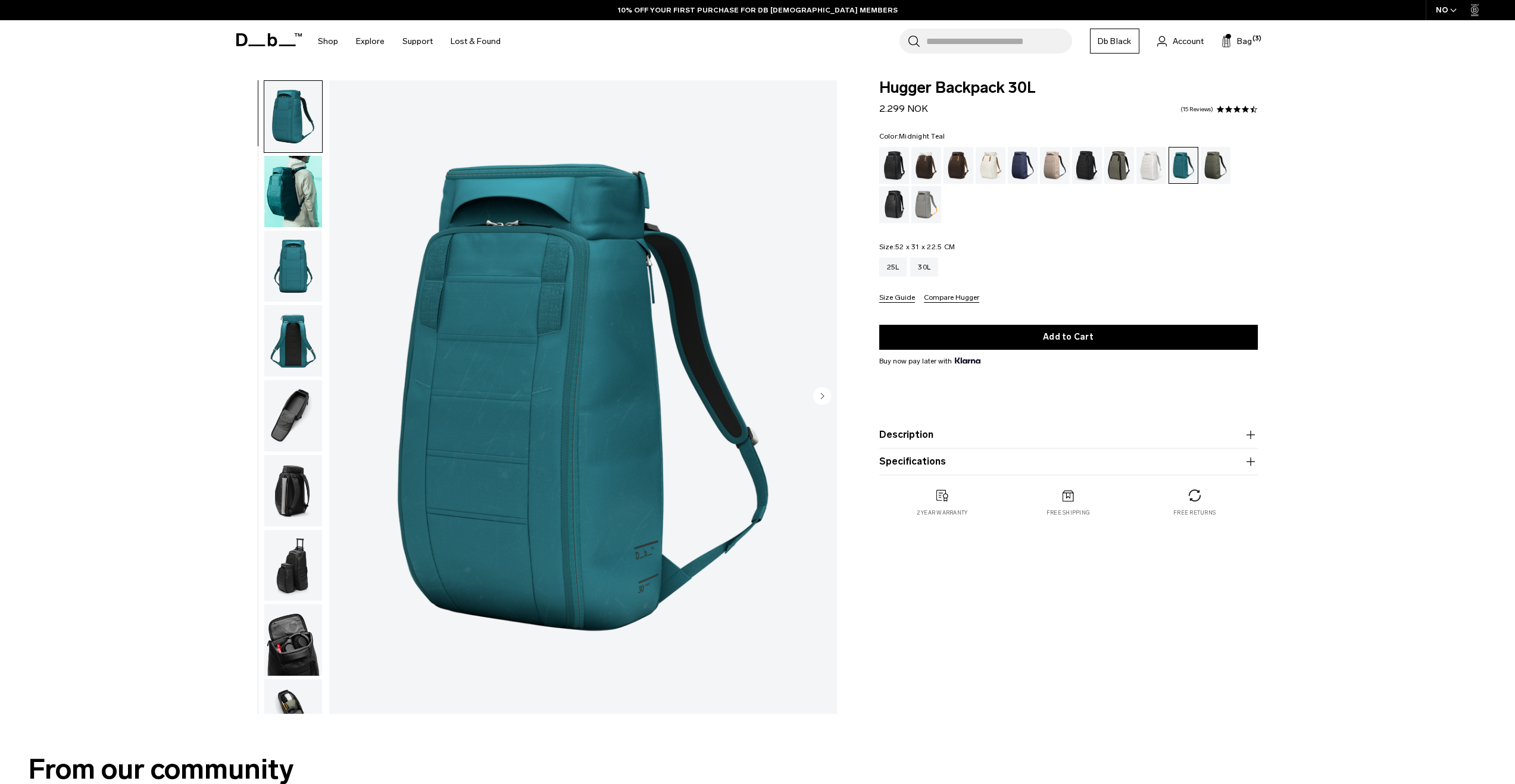
click at [293, 192] on img "button" at bounding box center [294, 191] width 58 height 71
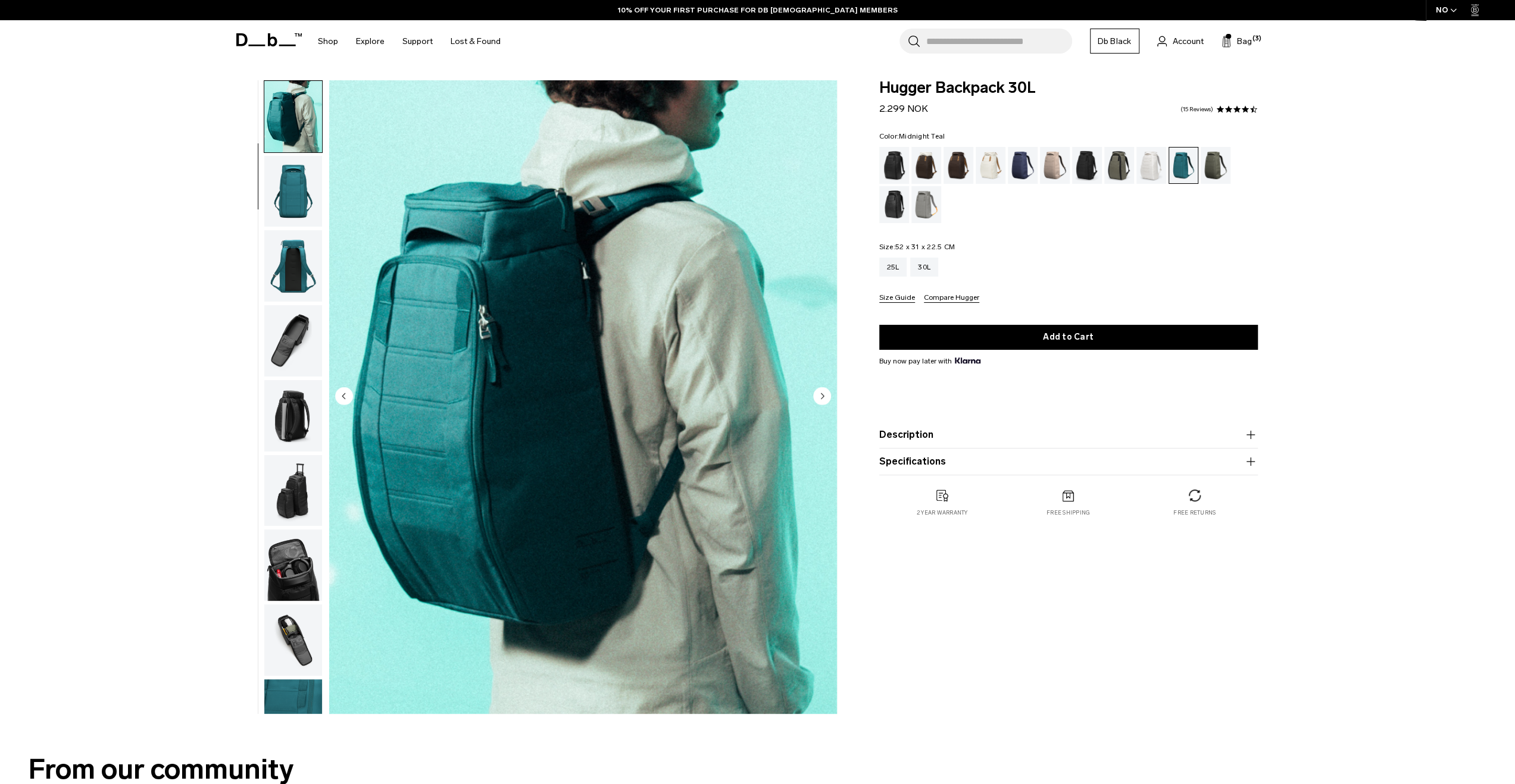
click at [288, 260] on img "button" at bounding box center [294, 266] width 58 height 71
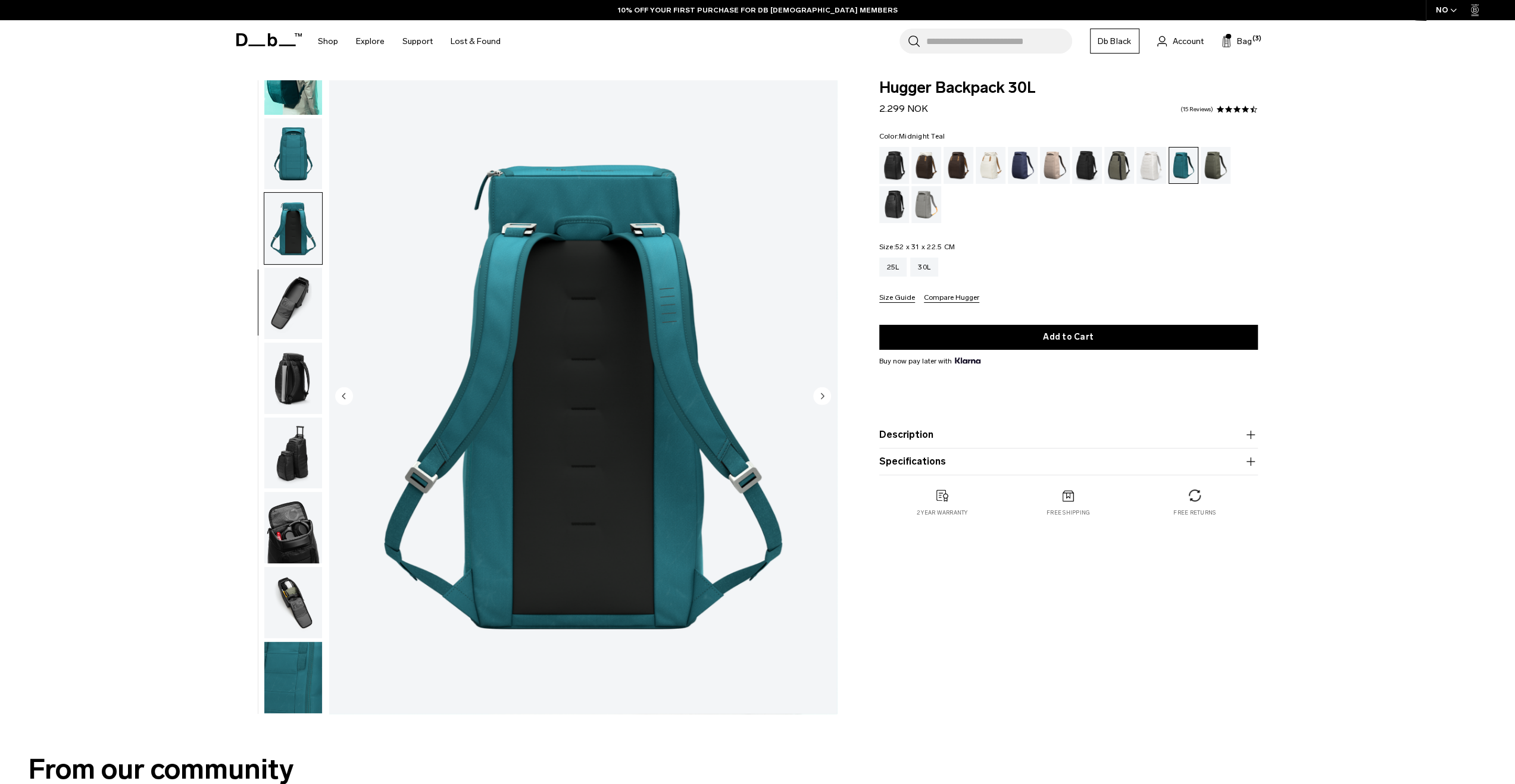
click at [290, 305] on img "button" at bounding box center [294, 303] width 58 height 71
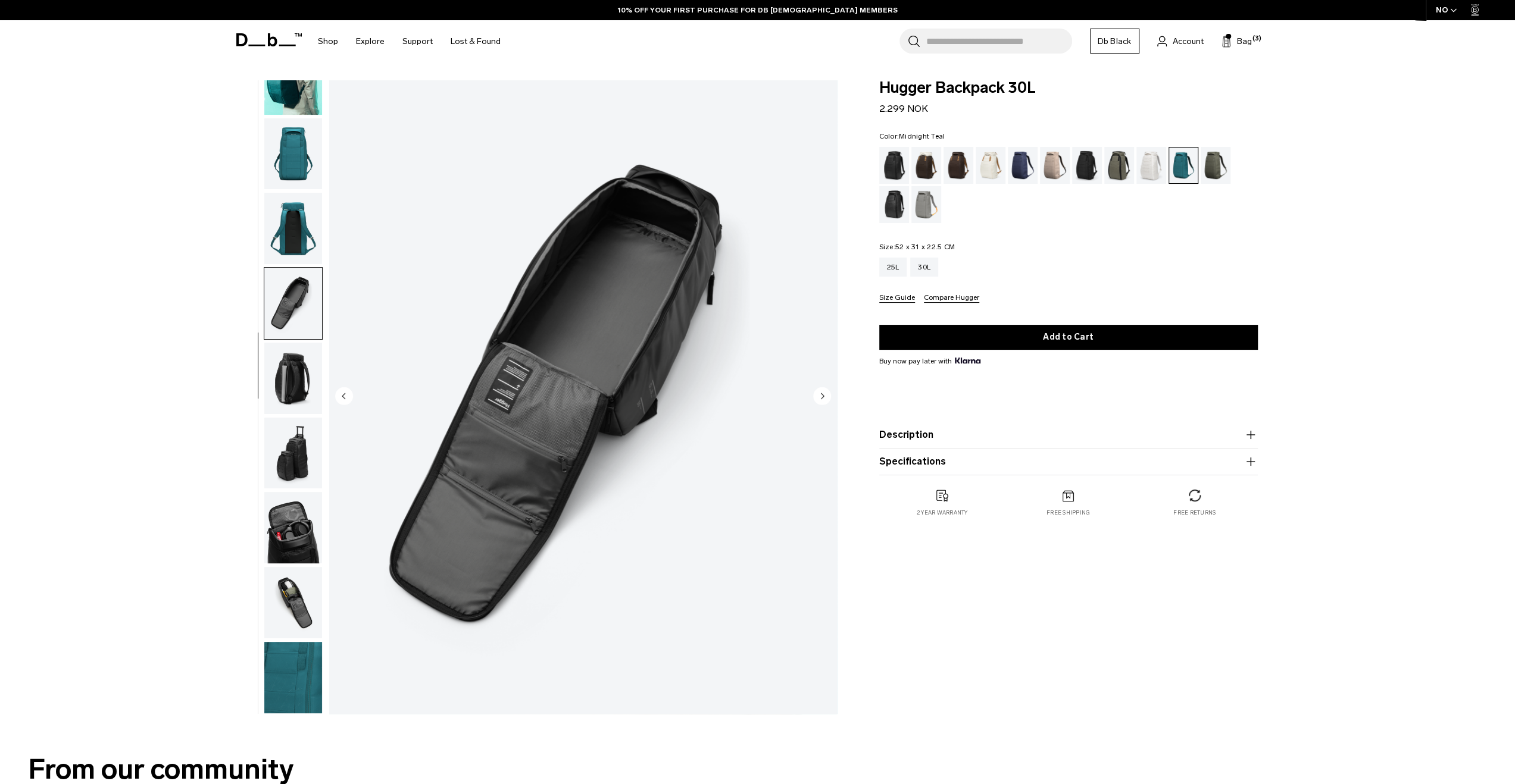
click at [287, 378] on img "button" at bounding box center [294, 378] width 58 height 71
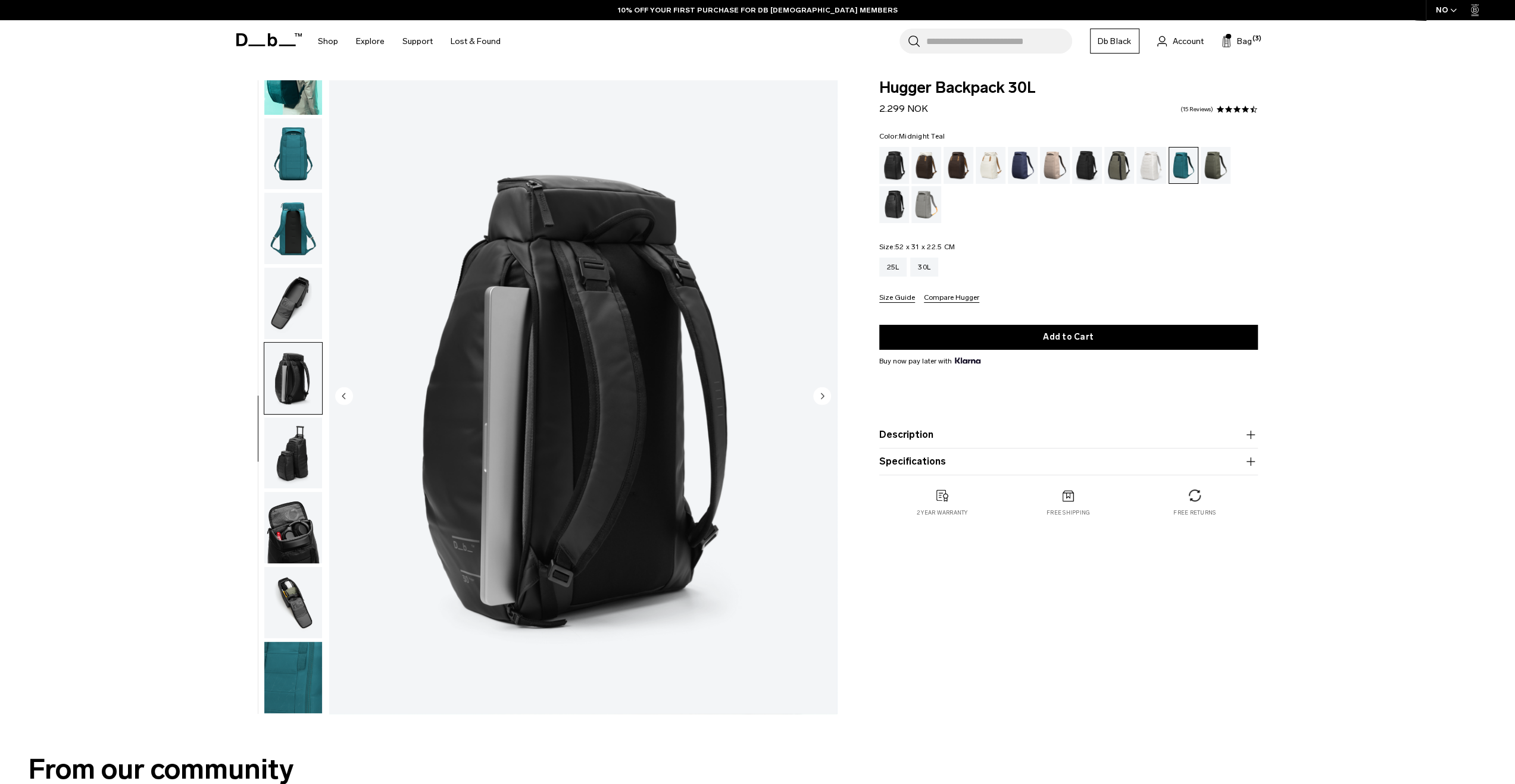
click at [275, 449] on img "button" at bounding box center [294, 453] width 58 height 71
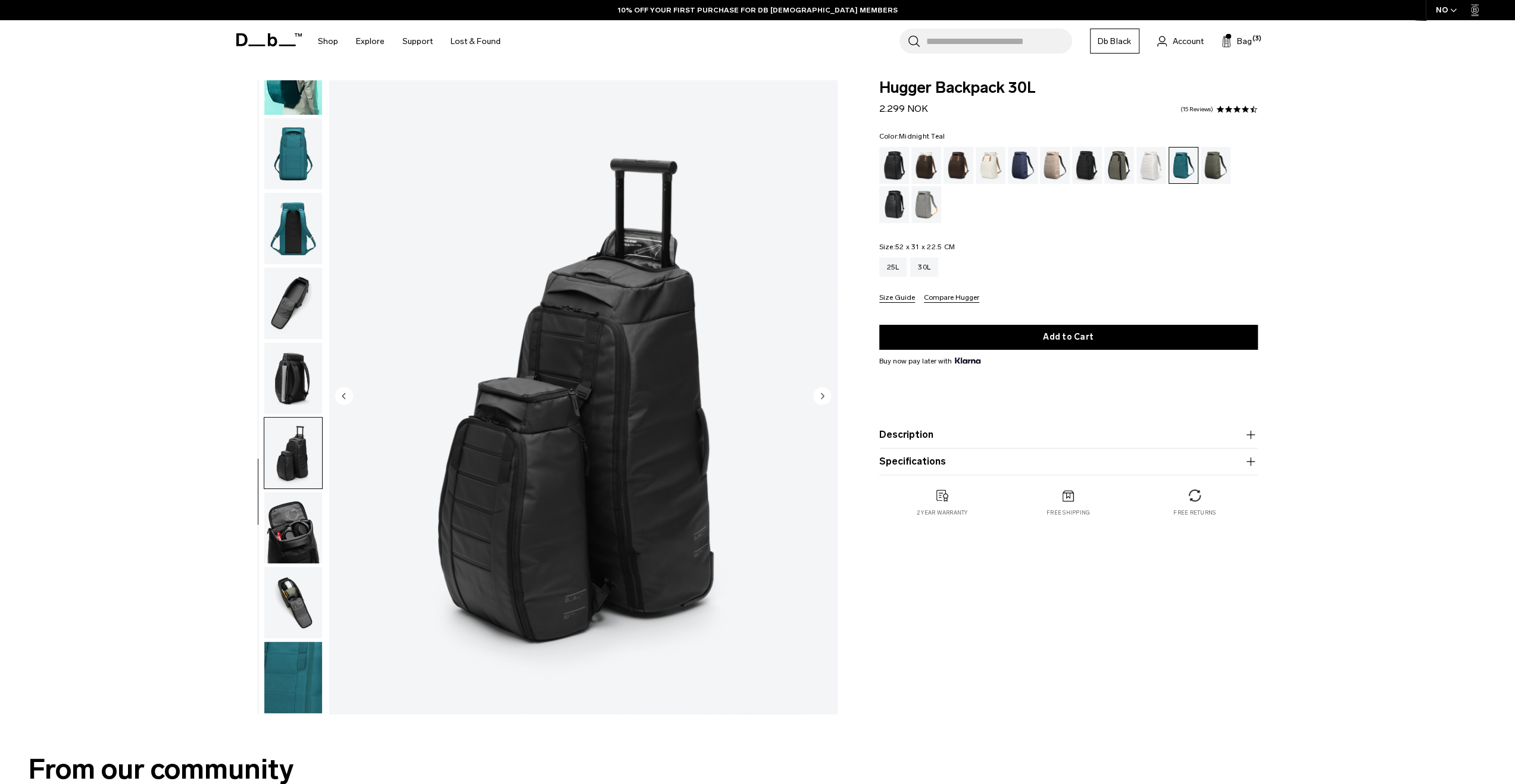
click at [293, 559] on img "button" at bounding box center [294, 528] width 58 height 71
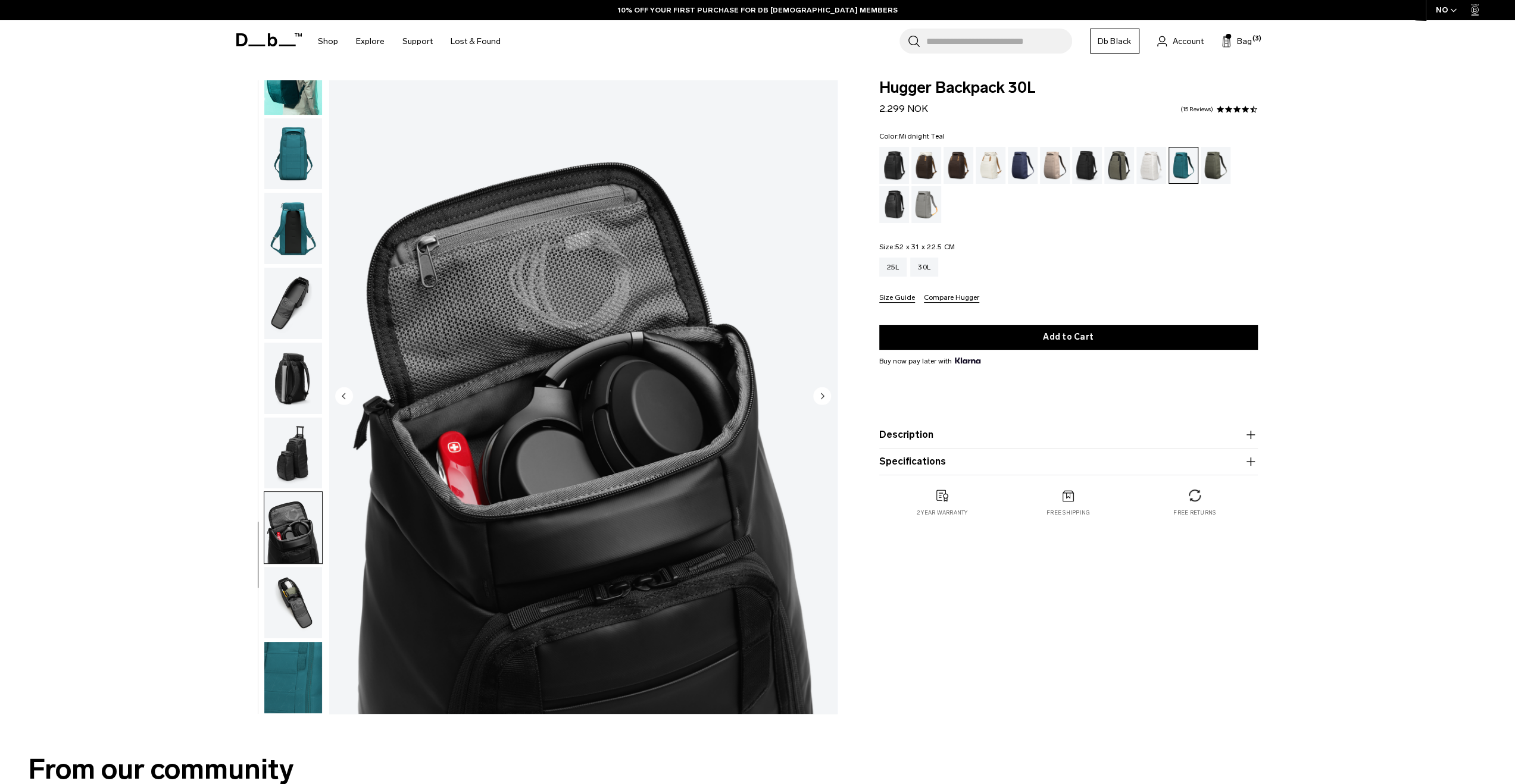
click at [288, 663] on img "button" at bounding box center [294, 677] width 58 height 71
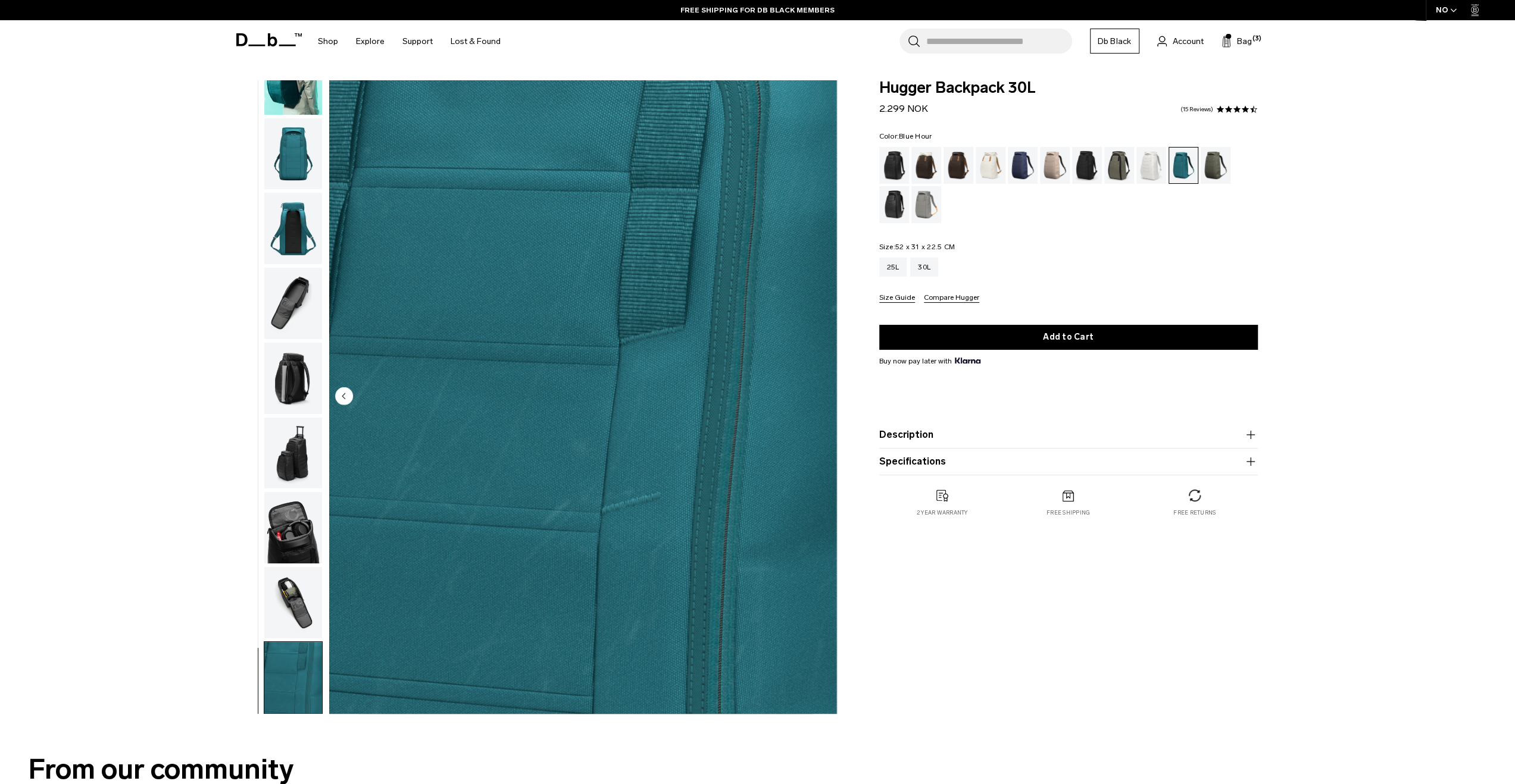
click at [1028, 169] on div "Blue Hour" at bounding box center [1023, 165] width 31 height 37
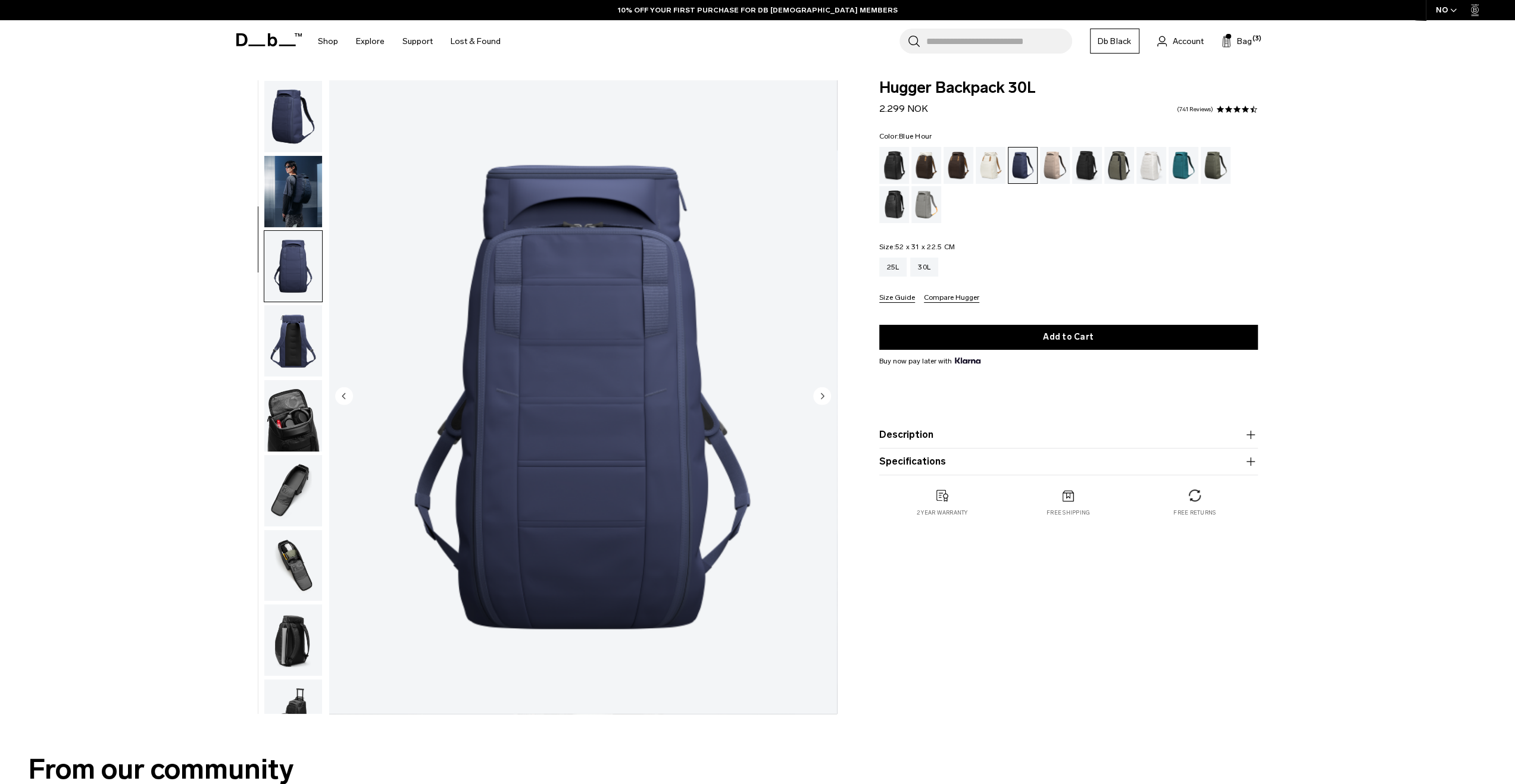
scroll to position [114, 0]
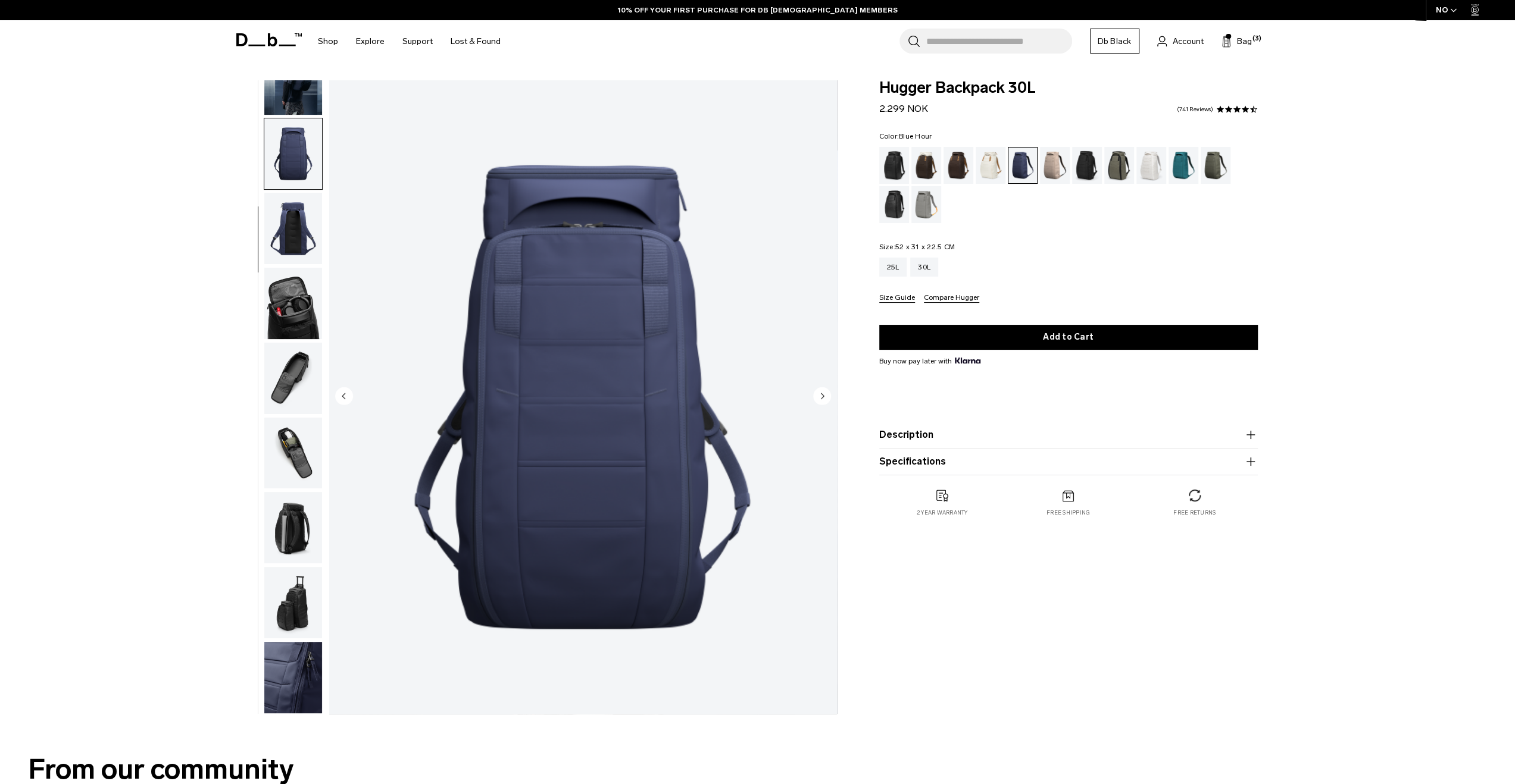
click at [282, 664] on img "button" at bounding box center [294, 677] width 58 height 71
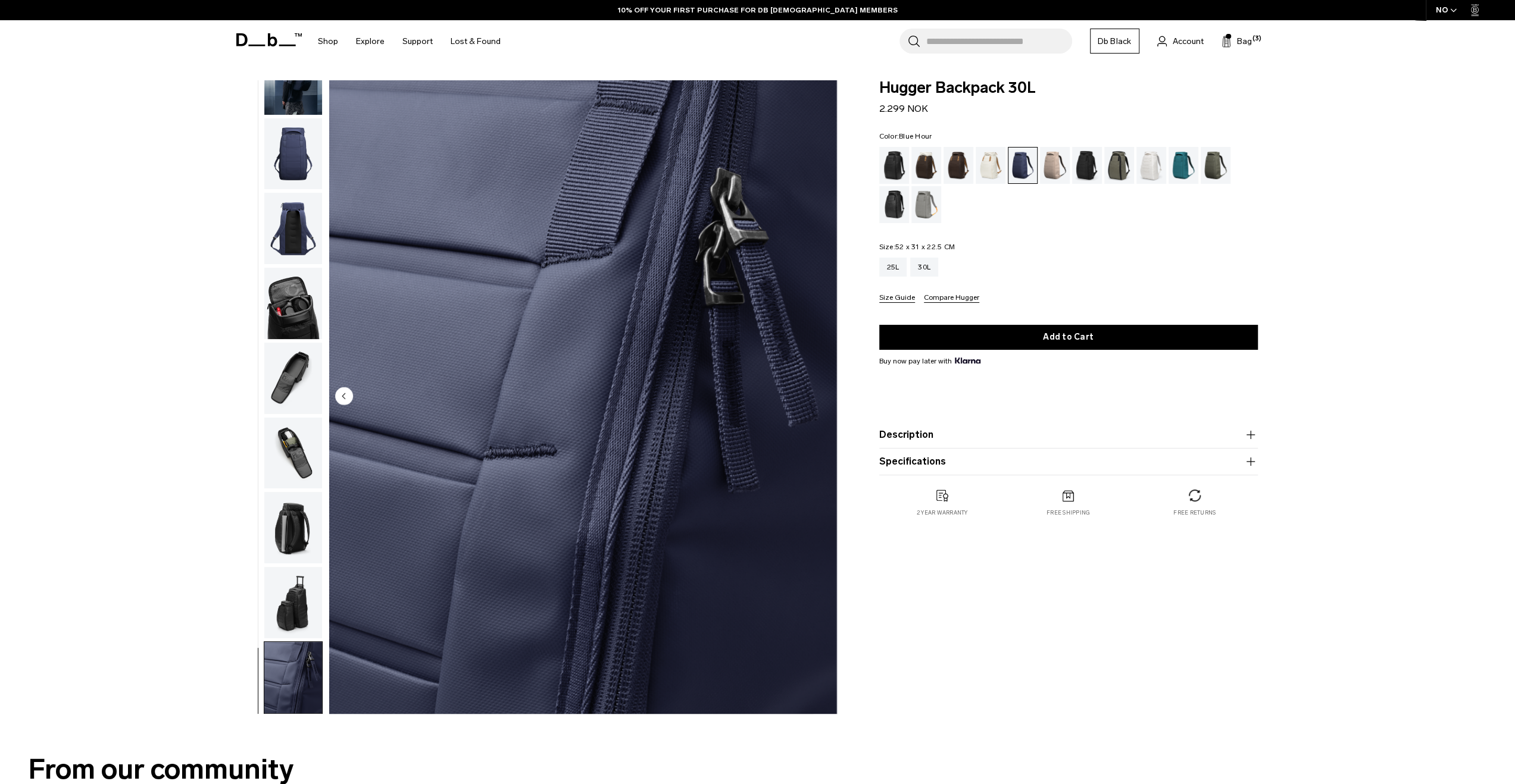
scroll to position [0, 0]
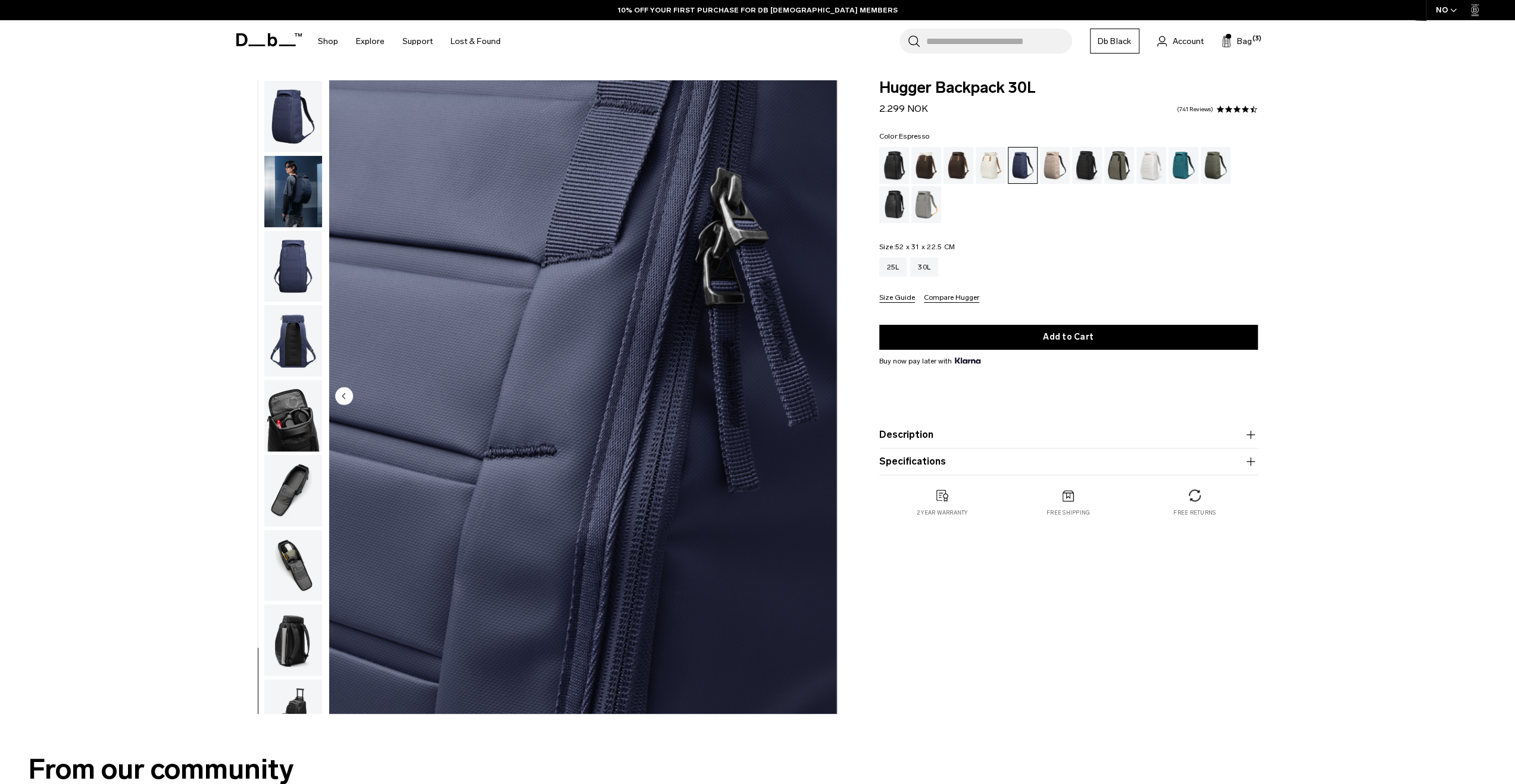
click at [969, 164] on div "Espresso" at bounding box center [959, 165] width 31 height 37
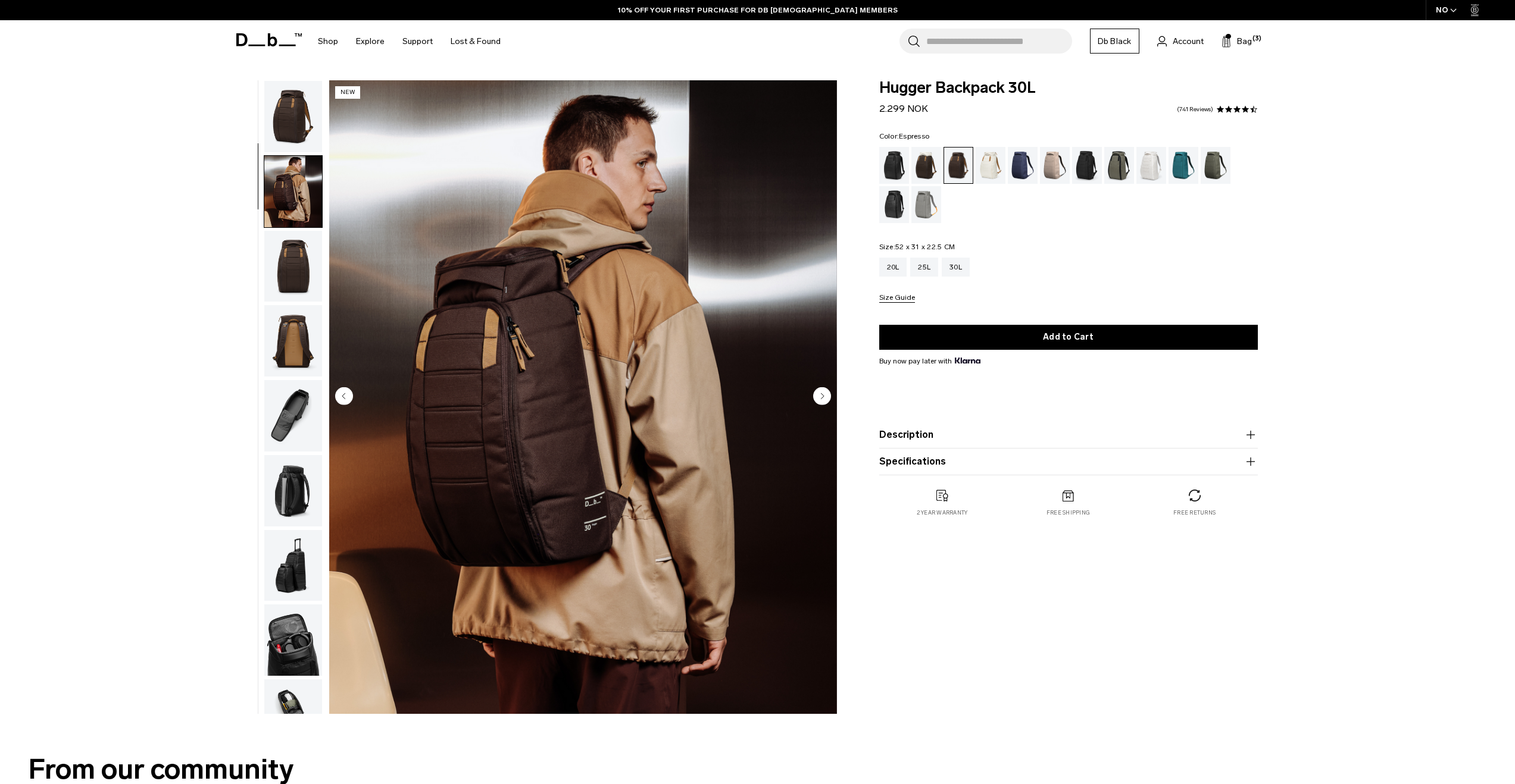
click at [300, 305] on img "button" at bounding box center [294, 341] width 58 height 71
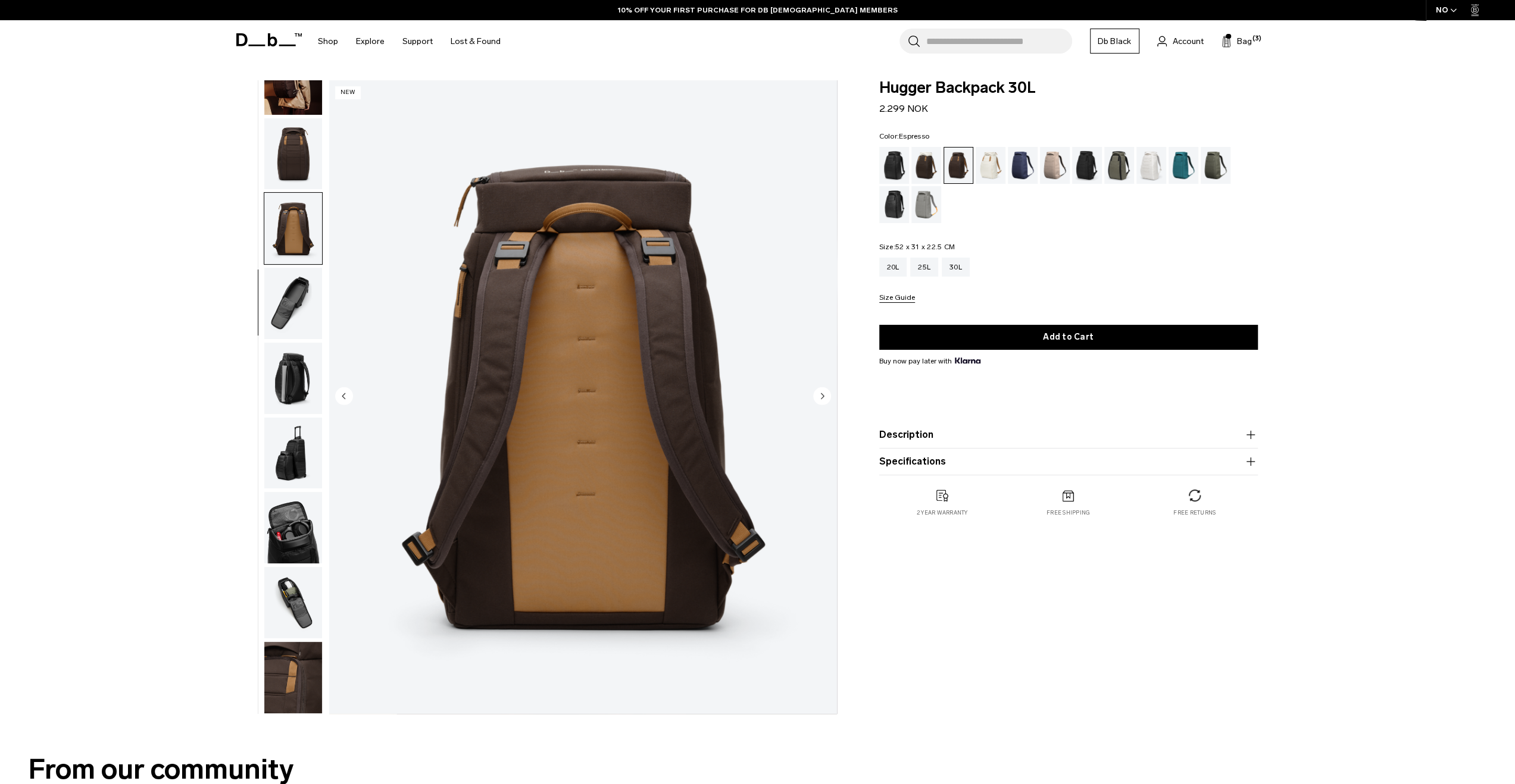
click at [299, 244] on img "button" at bounding box center [294, 228] width 58 height 71
click at [295, 281] on img "button" at bounding box center [294, 303] width 58 height 71
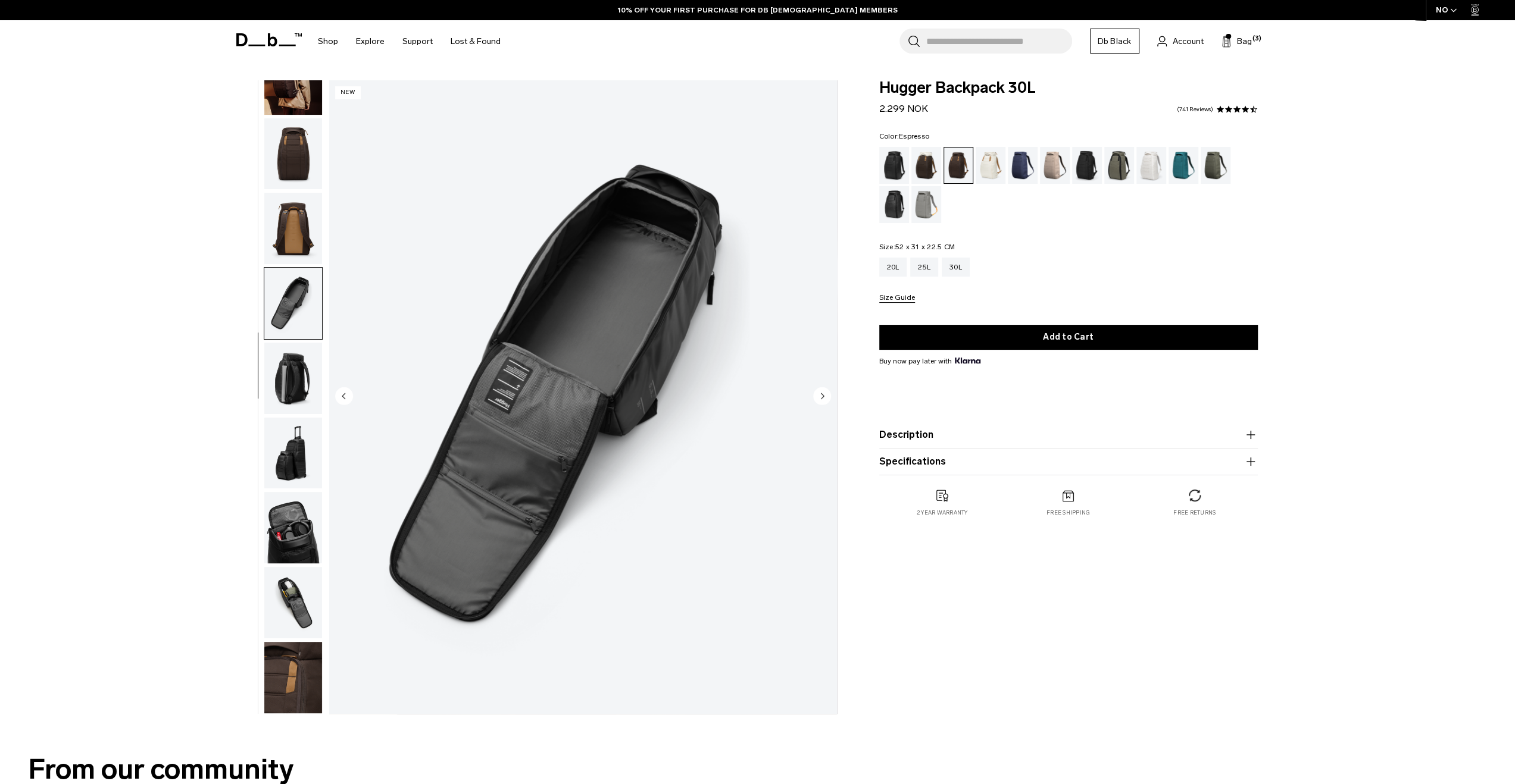
click at [295, 346] on img "button" at bounding box center [294, 378] width 58 height 71
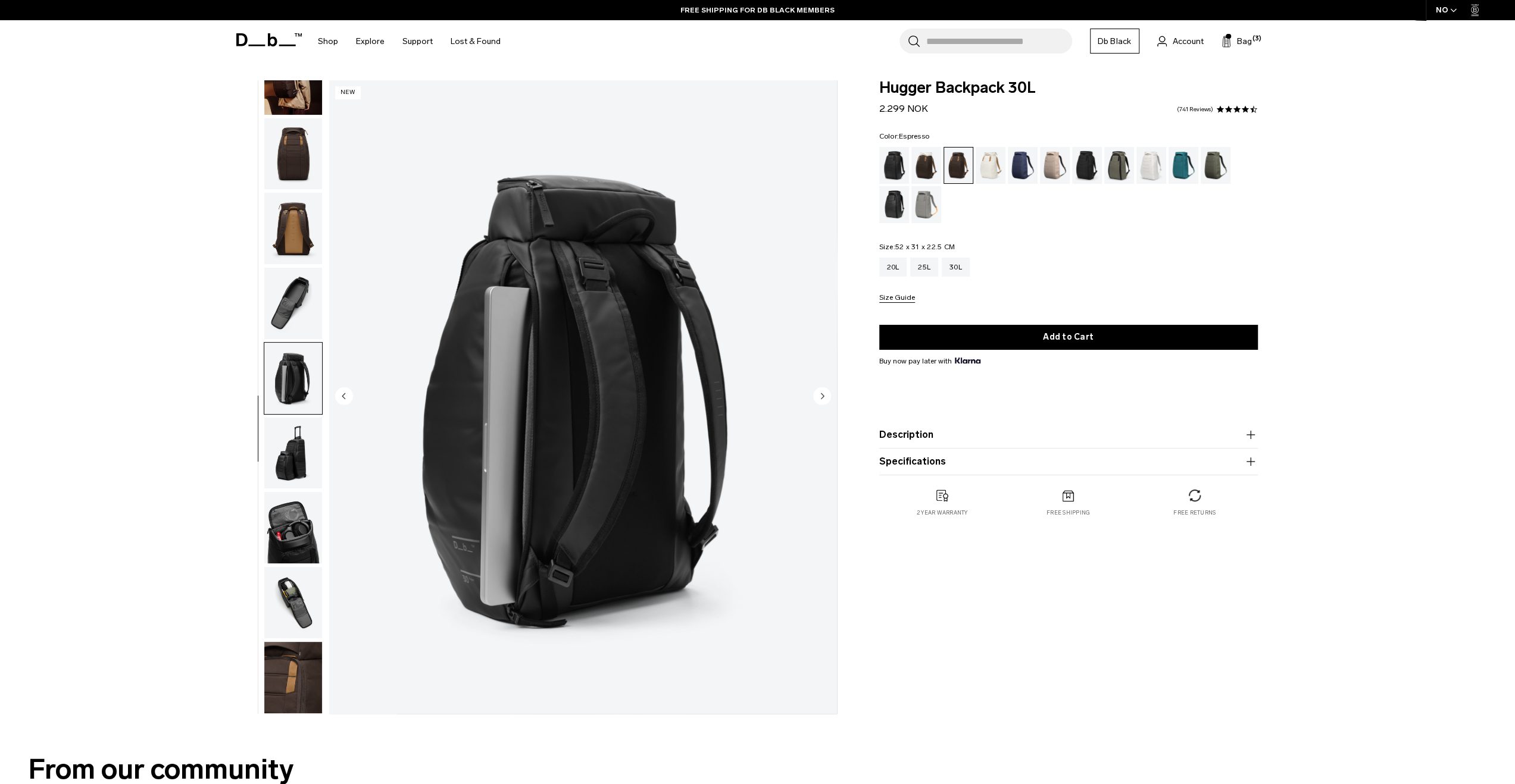
click at [294, 439] on img "button" at bounding box center [294, 453] width 58 height 71
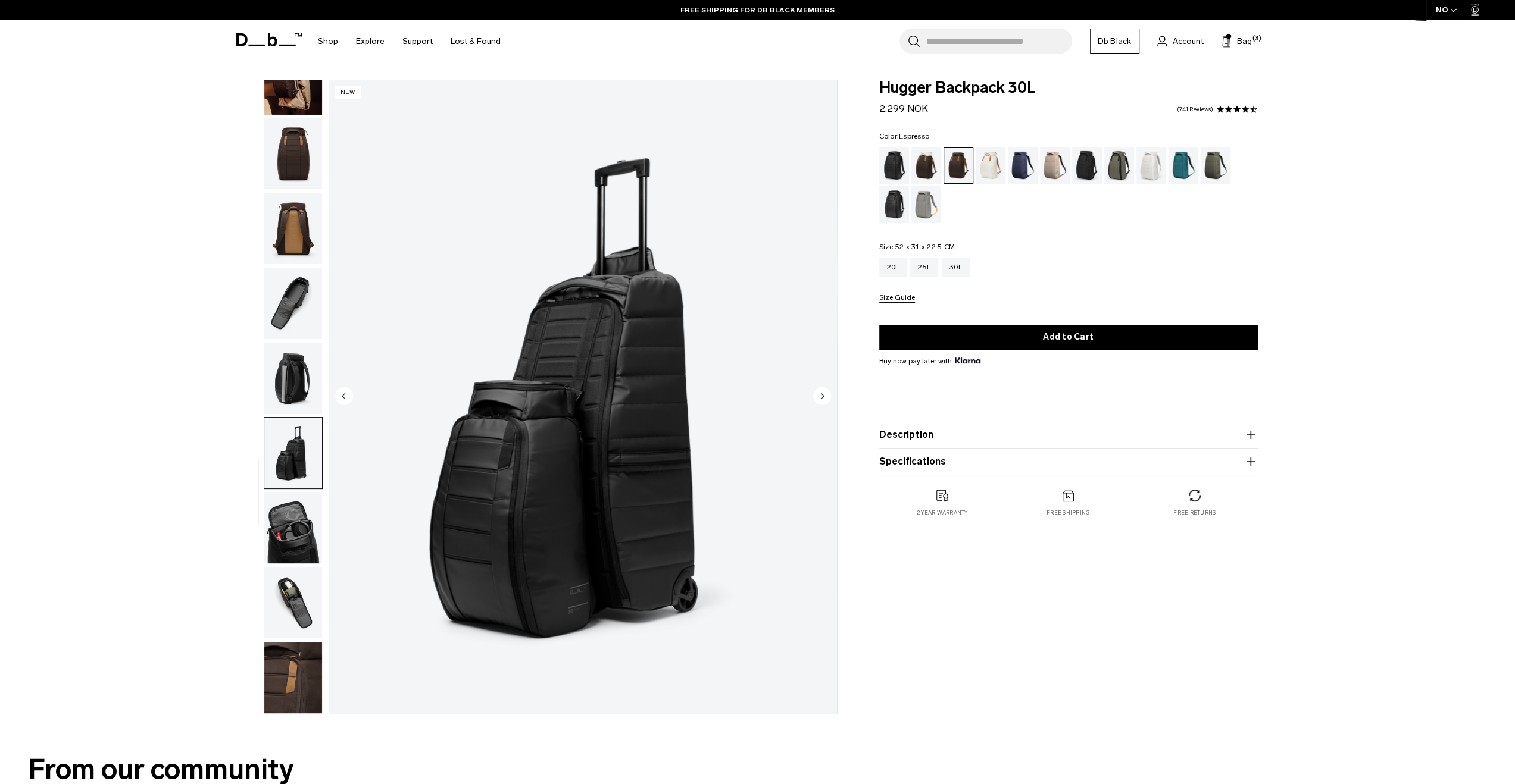
click at [297, 507] on img "button" at bounding box center [294, 528] width 58 height 71
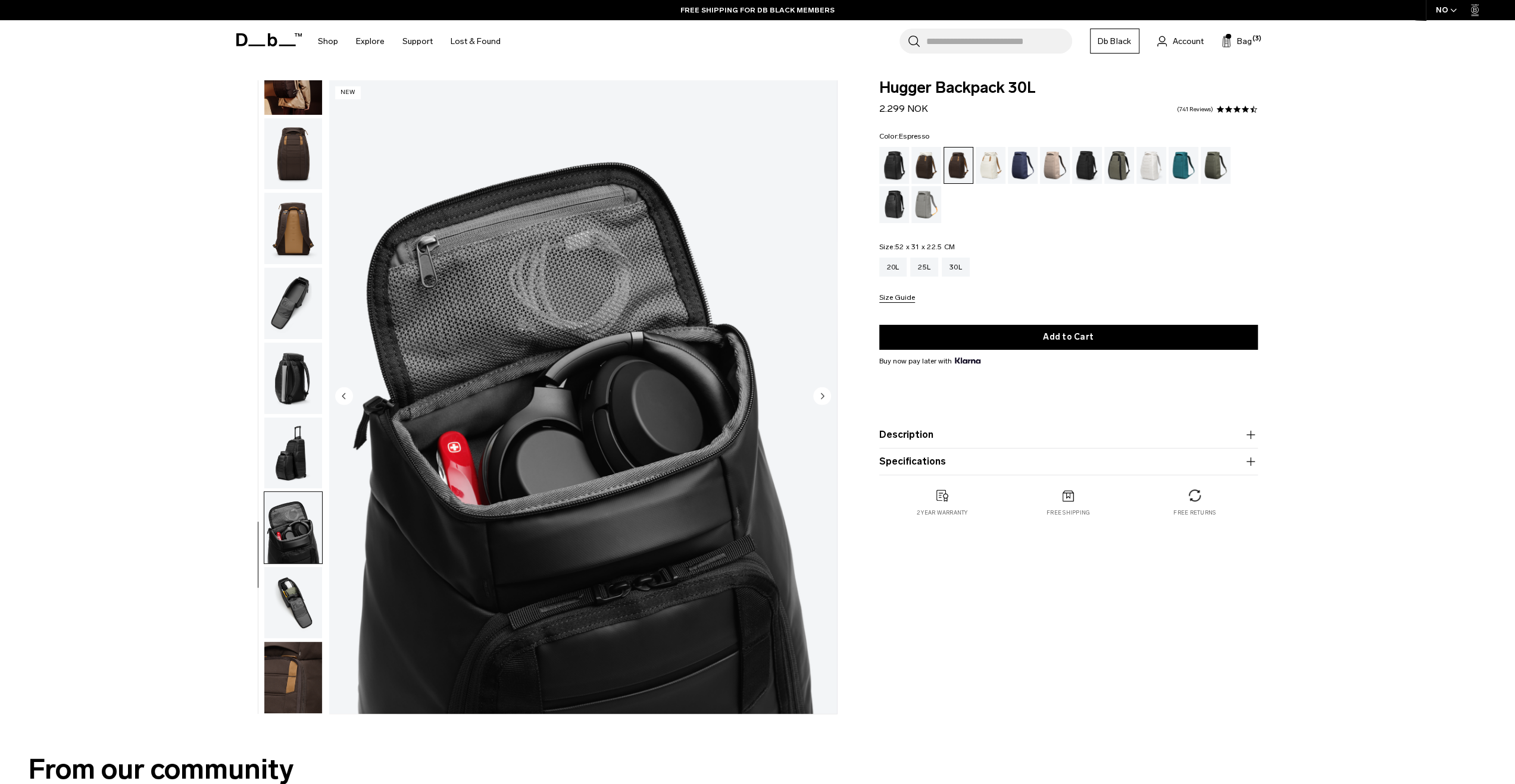
click at [279, 589] on img "button" at bounding box center [294, 603] width 58 height 71
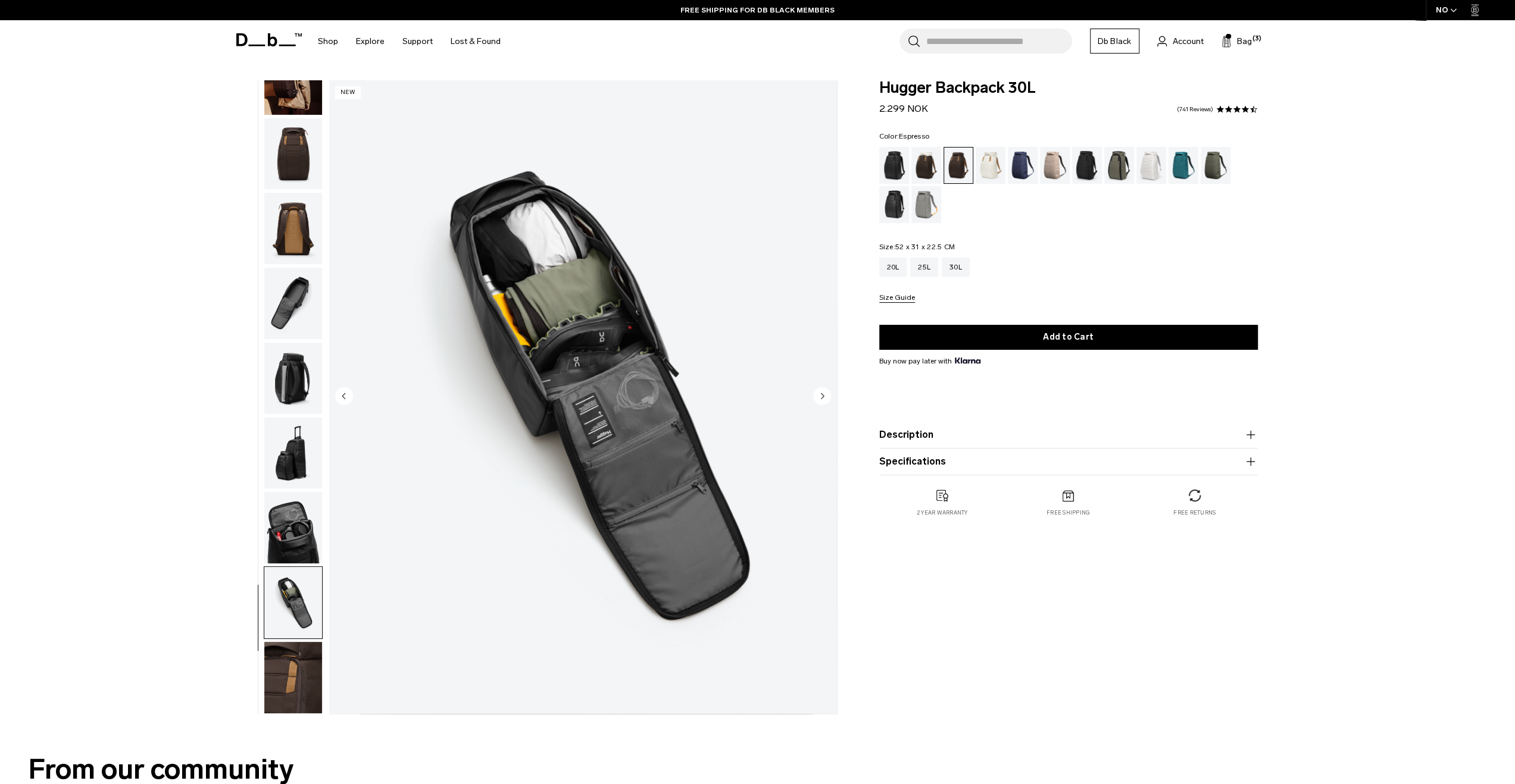
click at [295, 667] on img "button" at bounding box center [294, 677] width 58 height 71
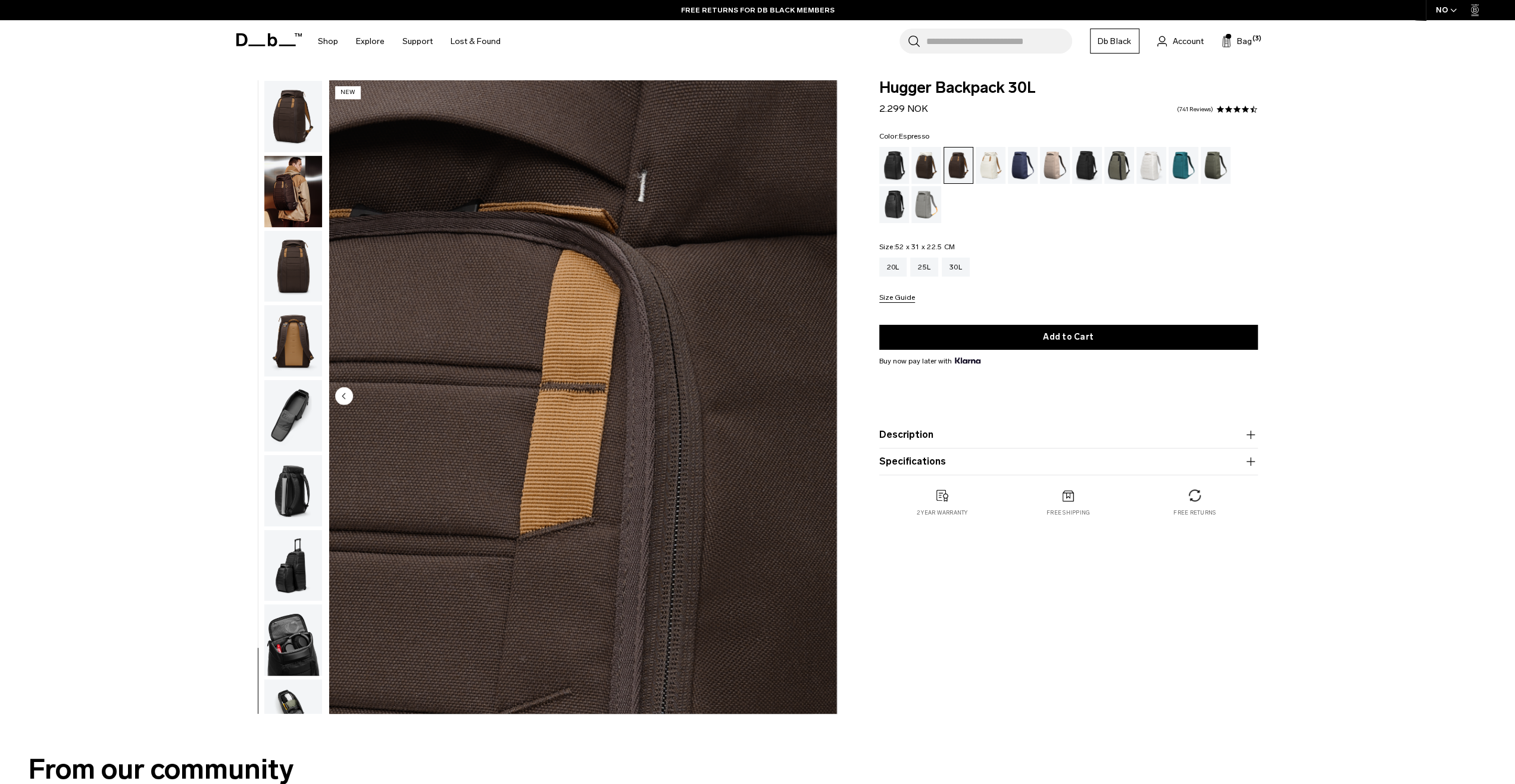
click at [302, 277] on img "button" at bounding box center [294, 266] width 58 height 71
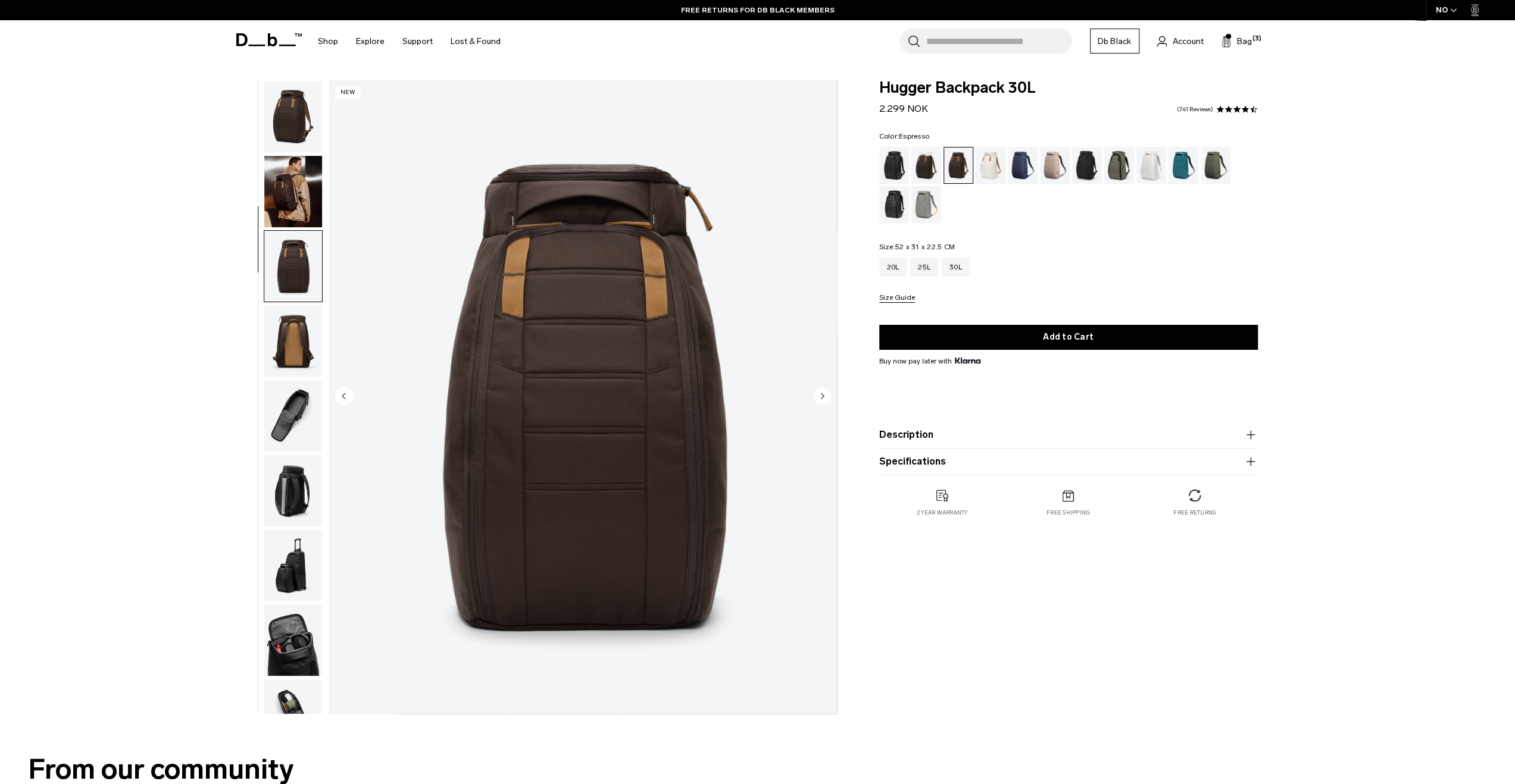
click at [299, 107] on img "button" at bounding box center [294, 116] width 58 height 71
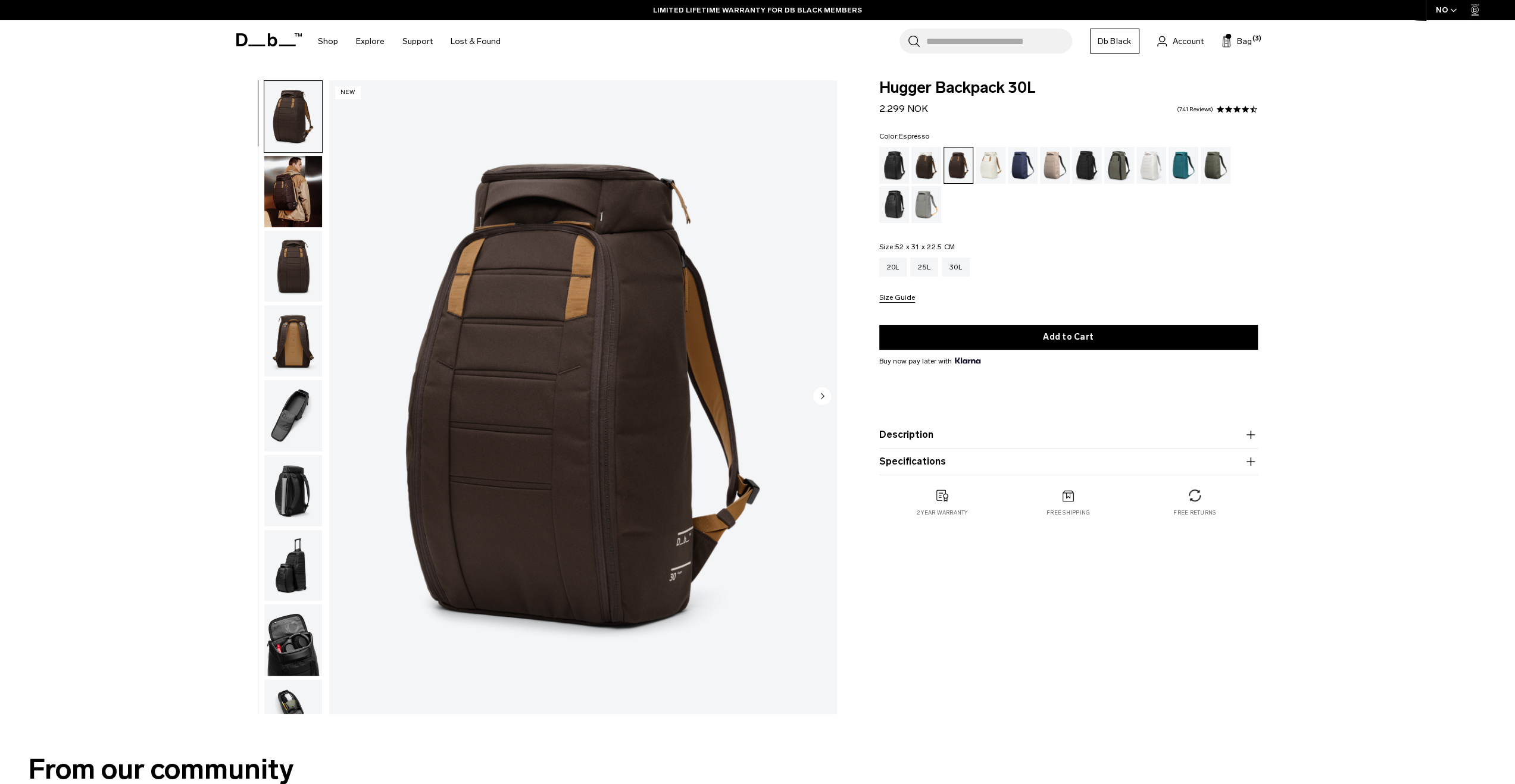
click at [305, 345] on img "button" at bounding box center [294, 341] width 58 height 71
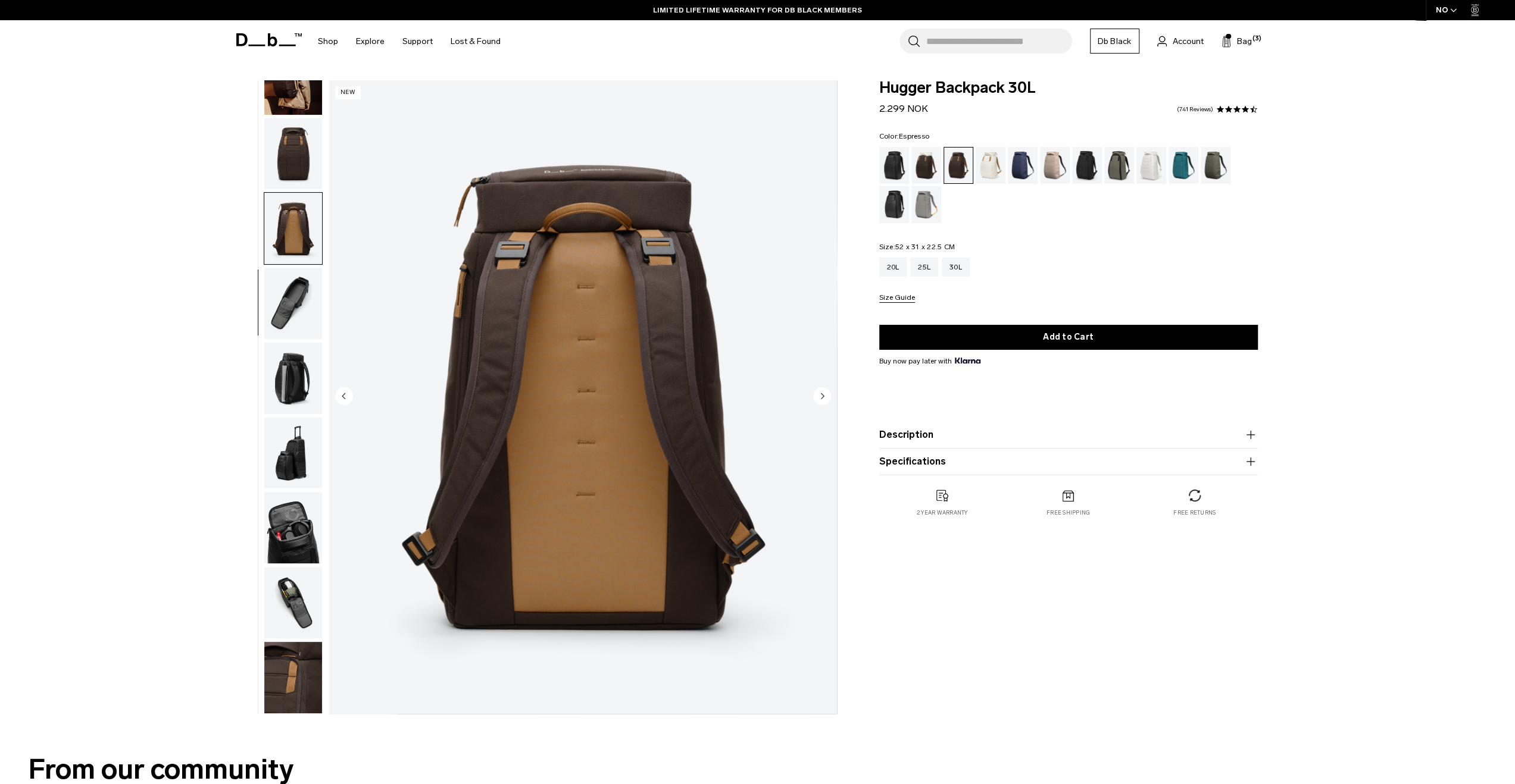
scroll to position [114, 0]
click at [1017, 166] on div "Blue Hour" at bounding box center [1023, 165] width 31 height 37
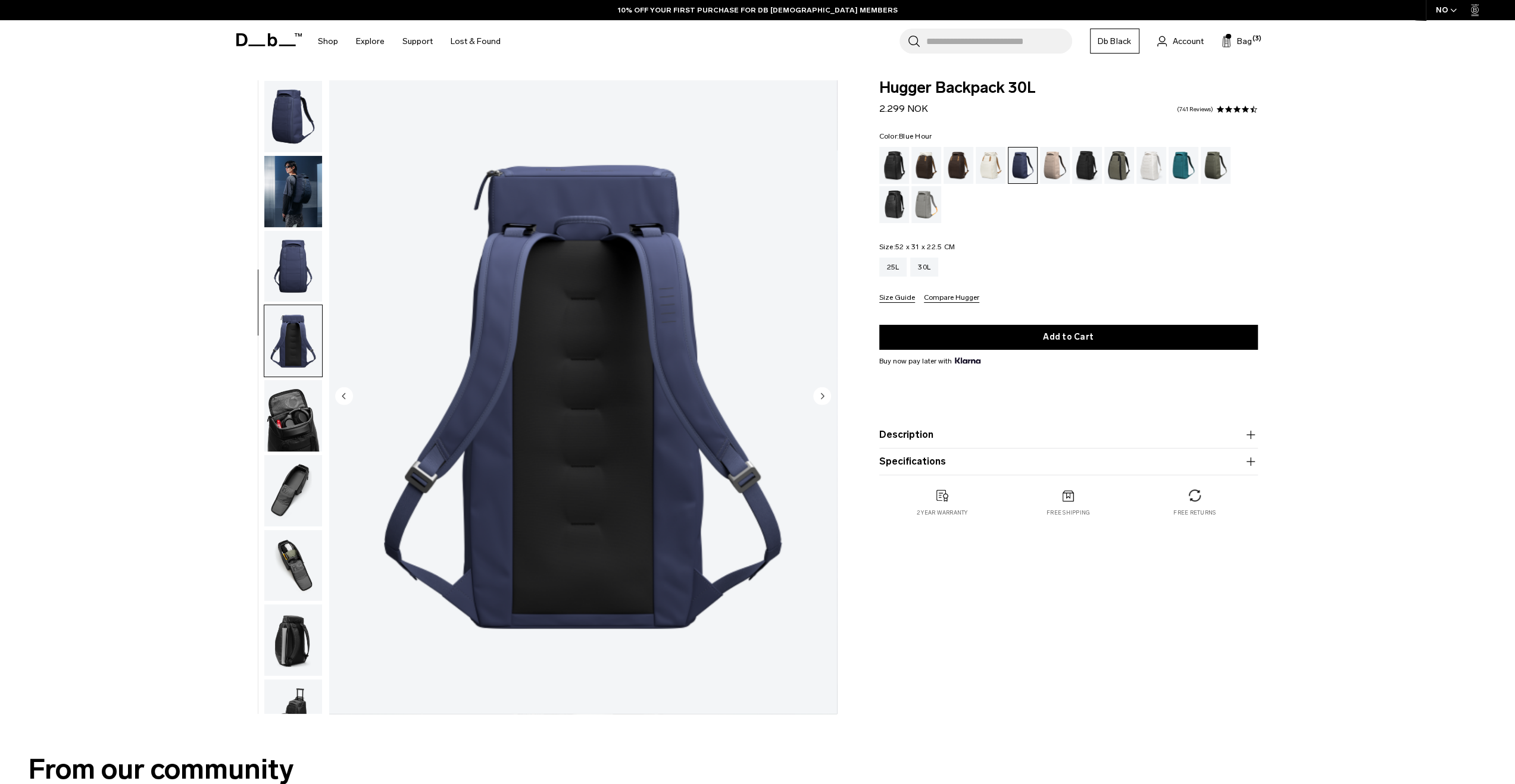
click at [300, 130] on img "button" at bounding box center [294, 116] width 58 height 71
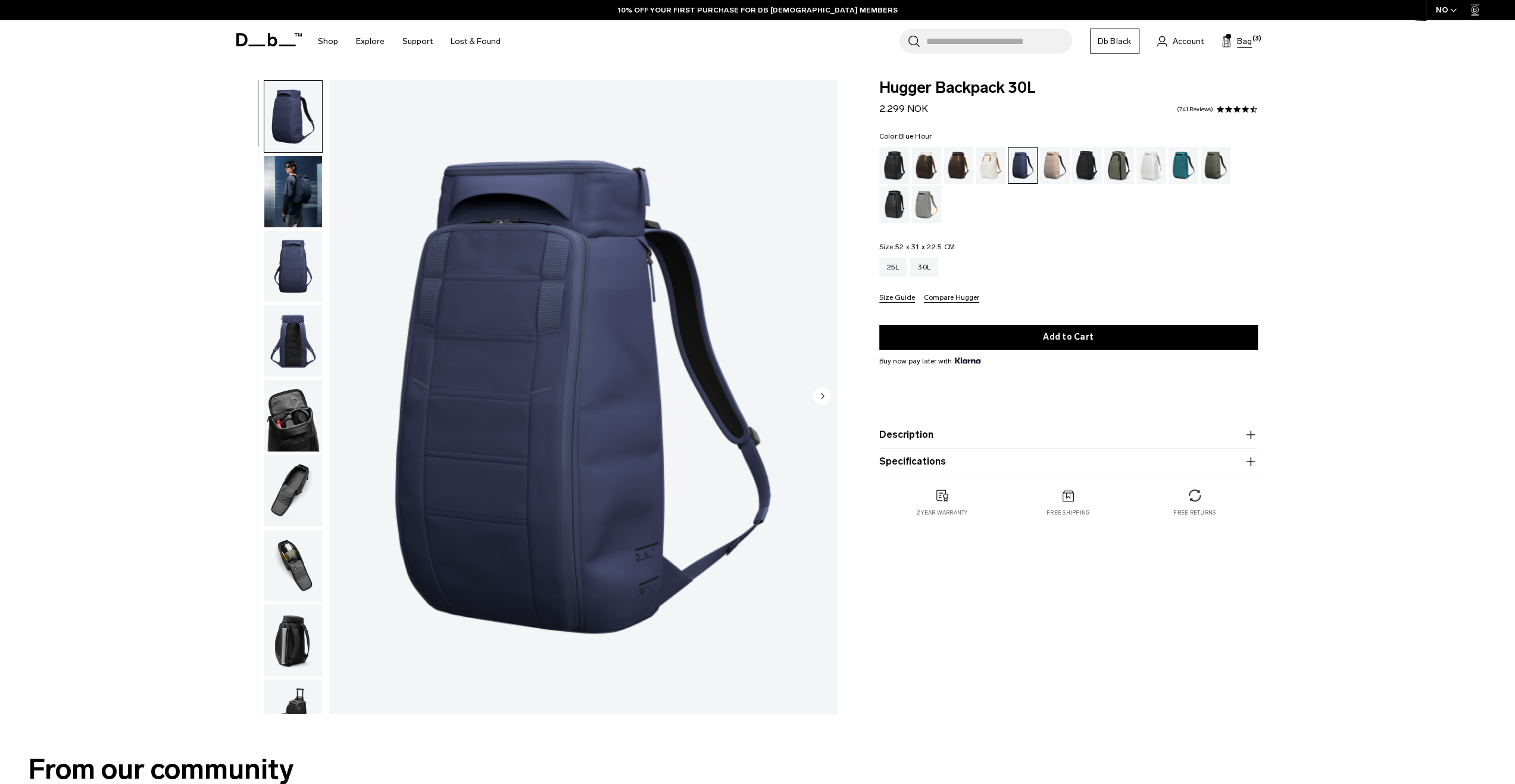
click at [1239, 38] on span "Bag" at bounding box center [1244, 40] width 14 height 13
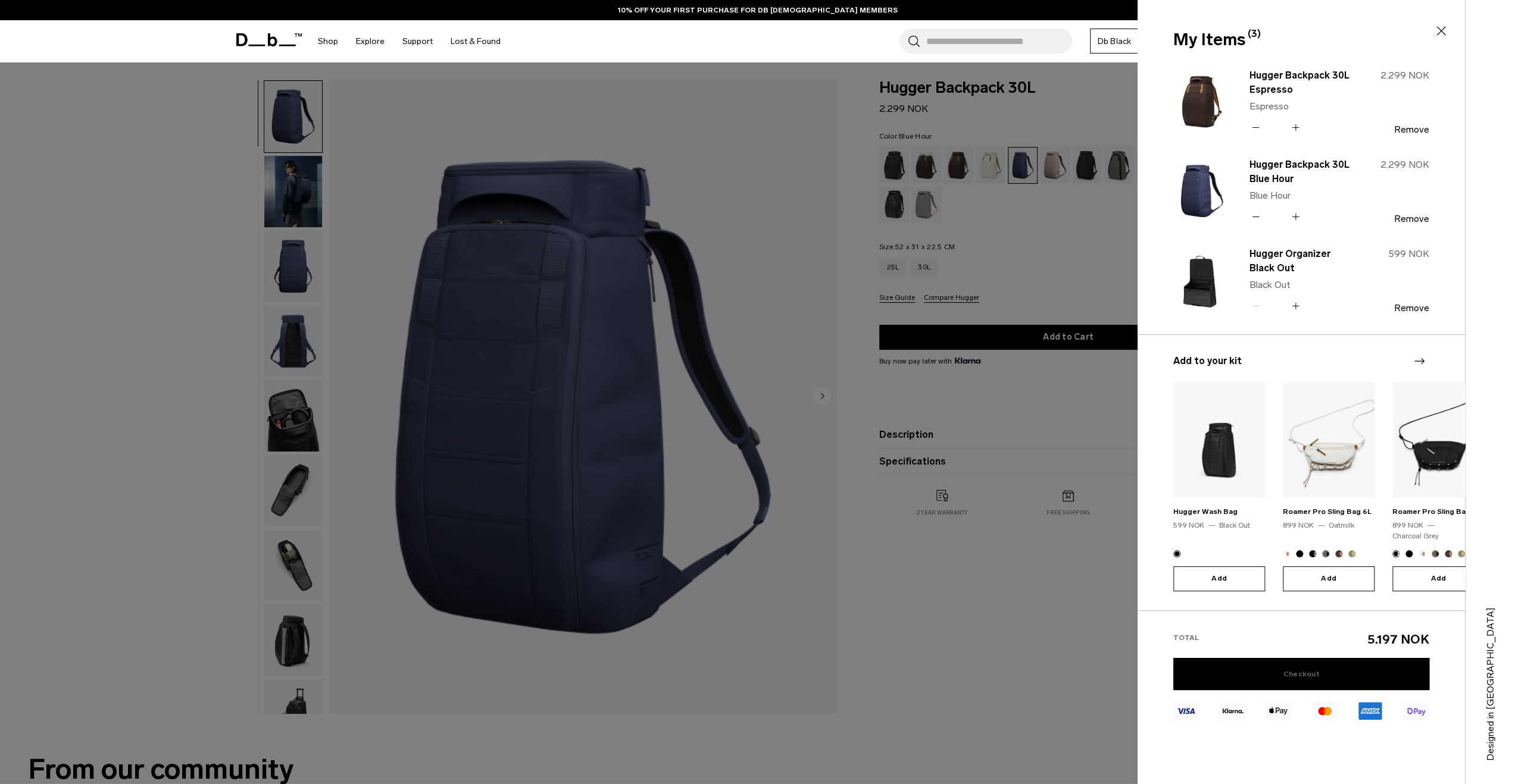
click at [1257, 669] on link "Checkout" at bounding box center [1301, 673] width 256 height 32
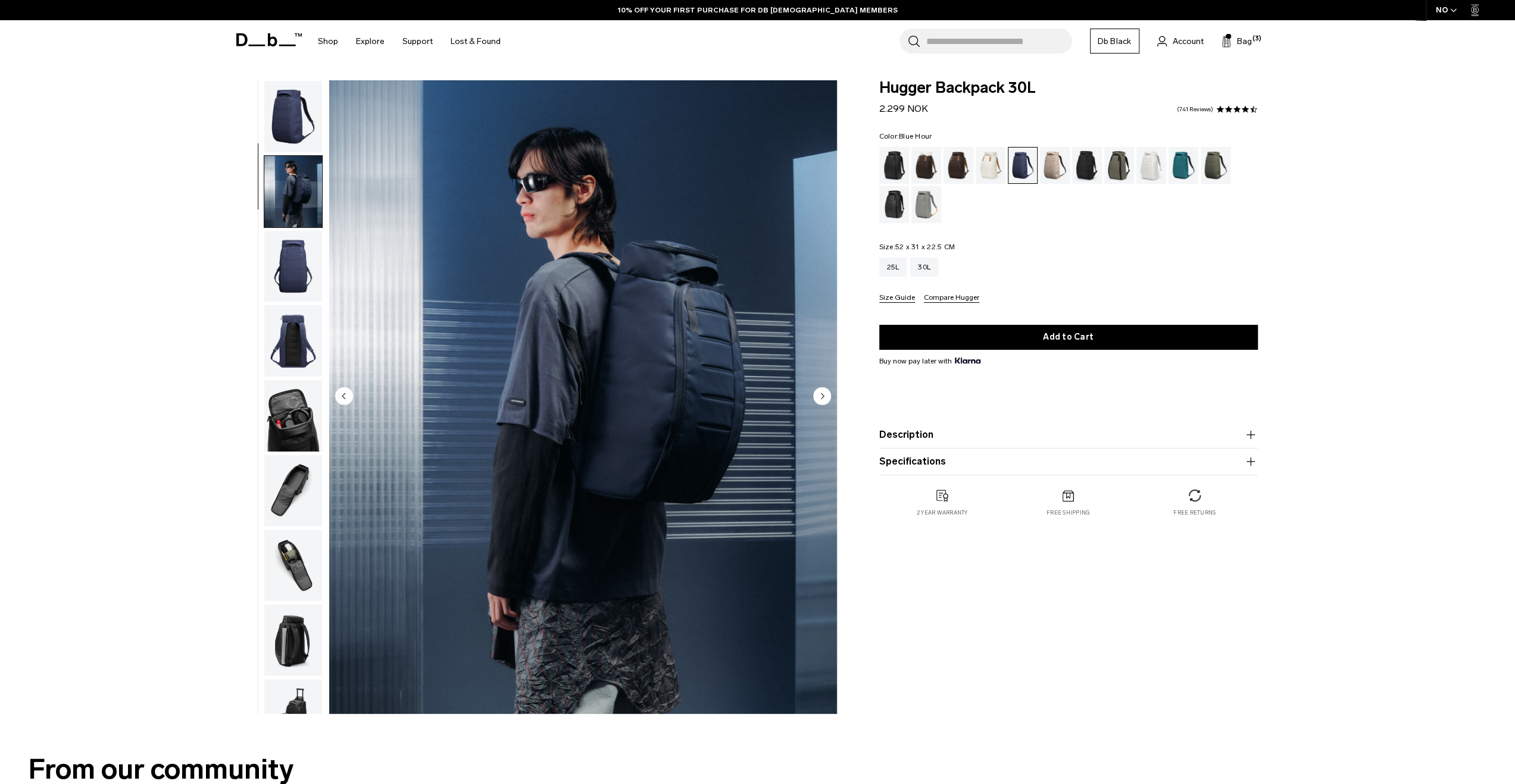
scroll to position [75, 0]
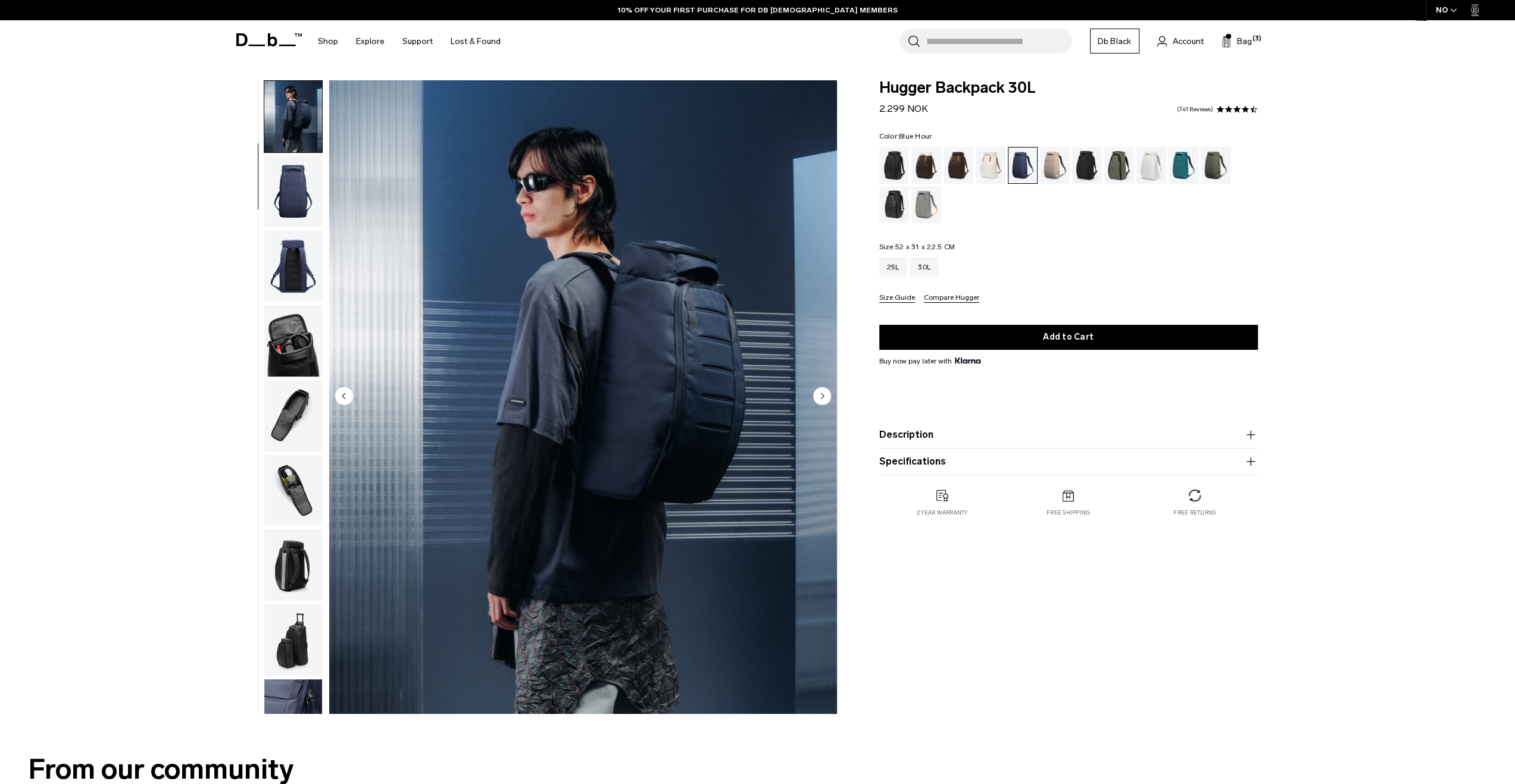
click at [275, 122] on img "button" at bounding box center [294, 116] width 58 height 71
click at [295, 148] on img "button" at bounding box center [294, 116] width 58 height 71
click at [918, 160] on div "Cappuccino" at bounding box center [927, 165] width 31 height 37
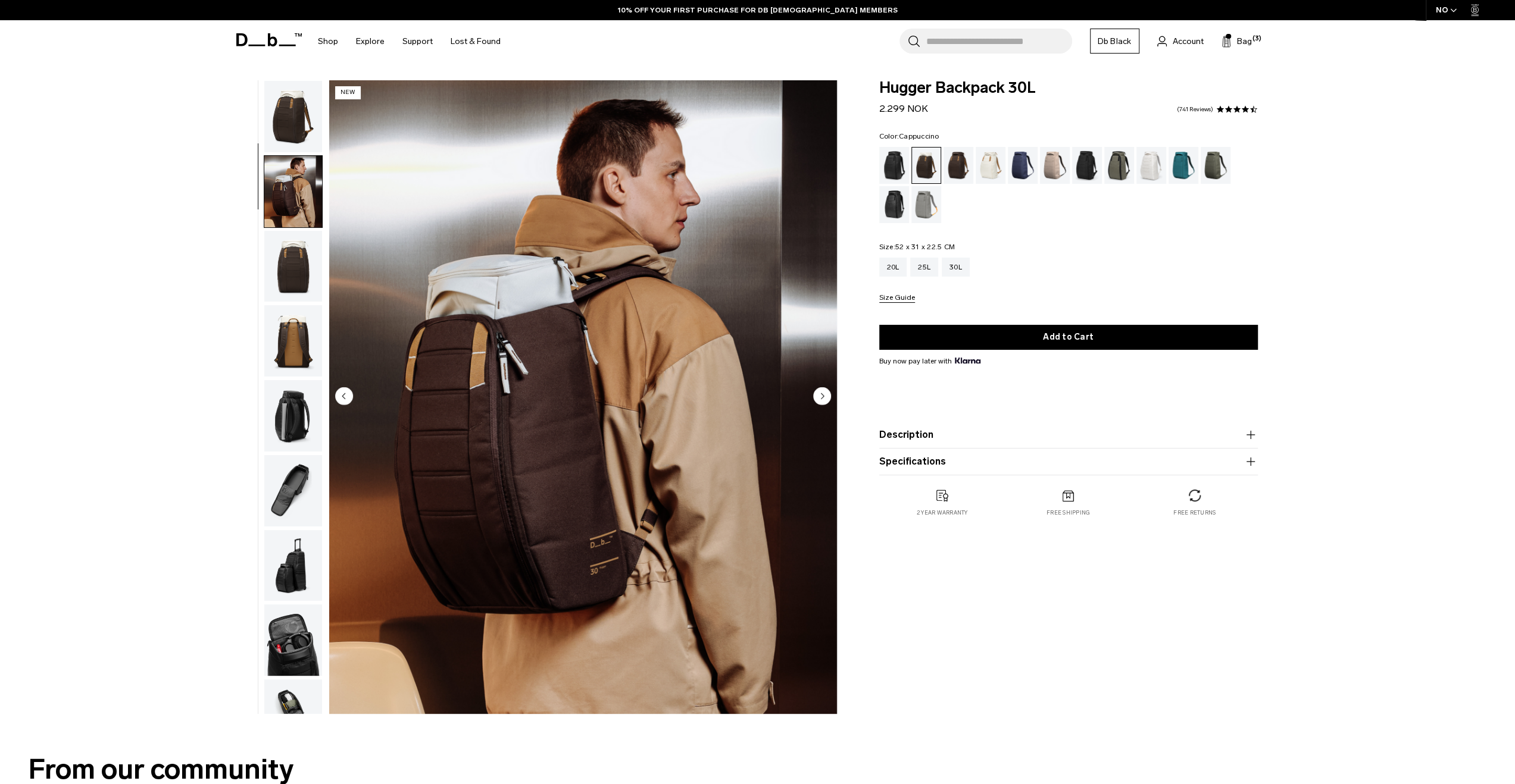
scroll to position [75, 0]
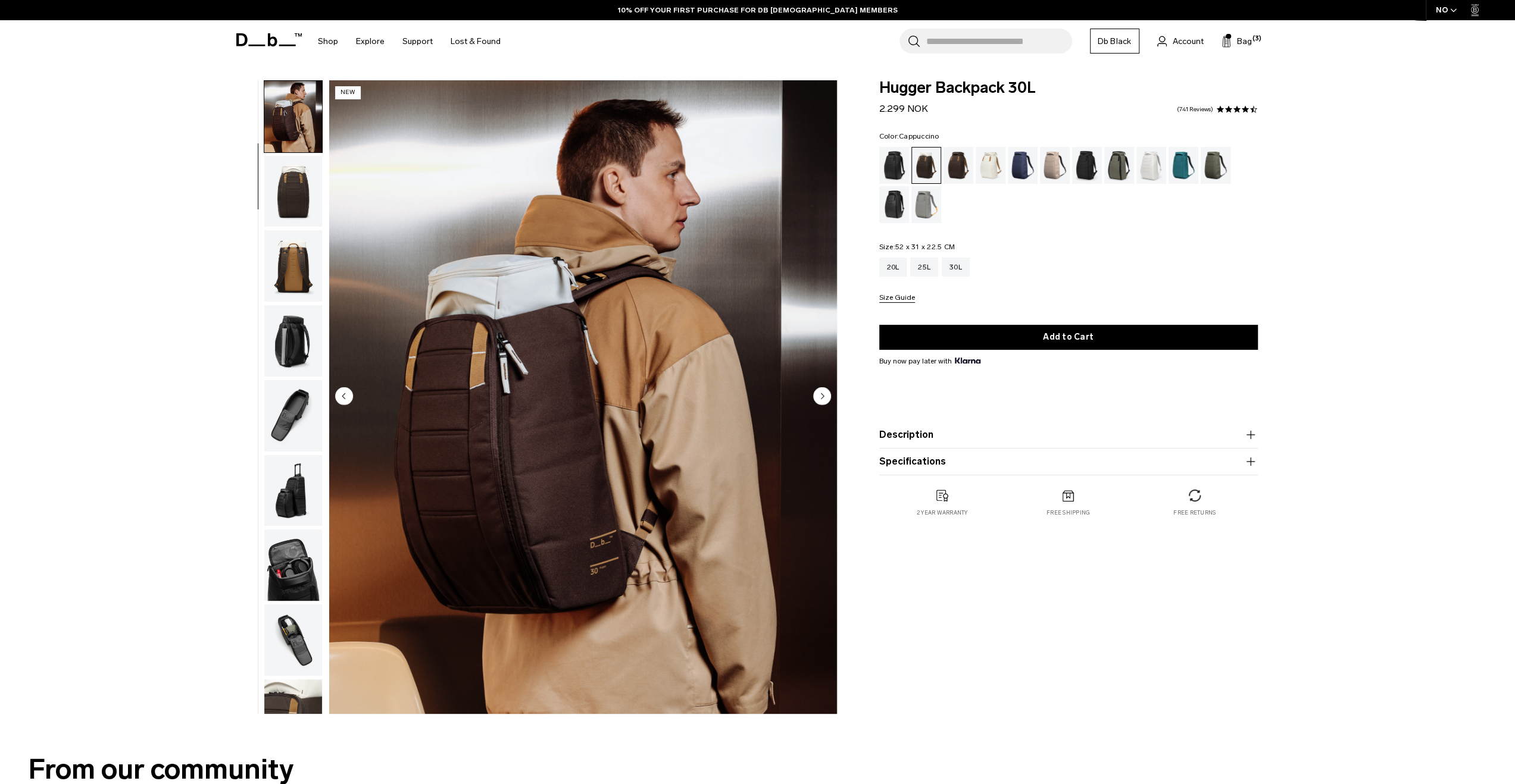
click at [280, 253] on img "button" at bounding box center [294, 266] width 58 height 71
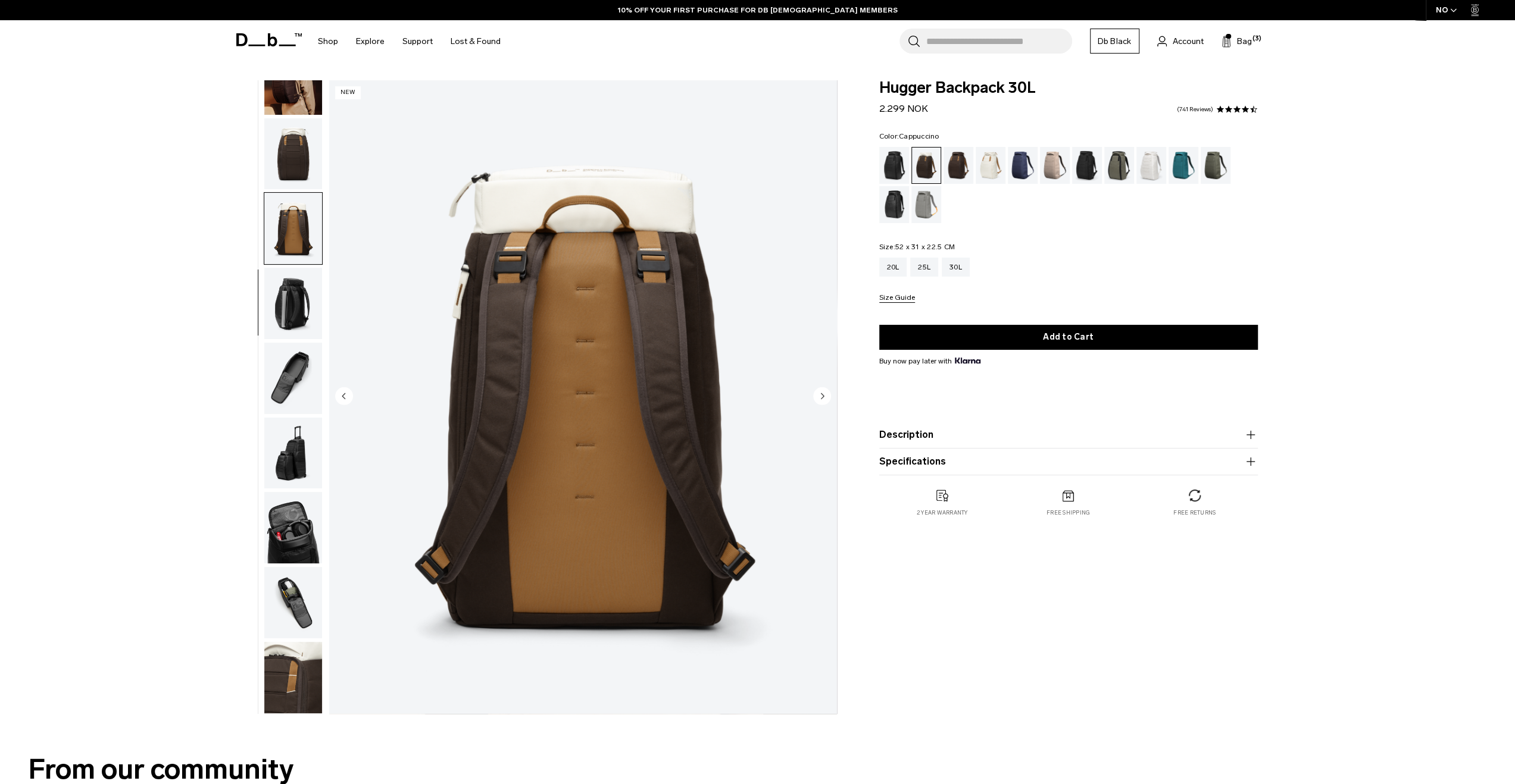
scroll to position [0, 0]
click at [949, 164] on div "Espresso" at bounding box center [959, 165] width 31 height 37
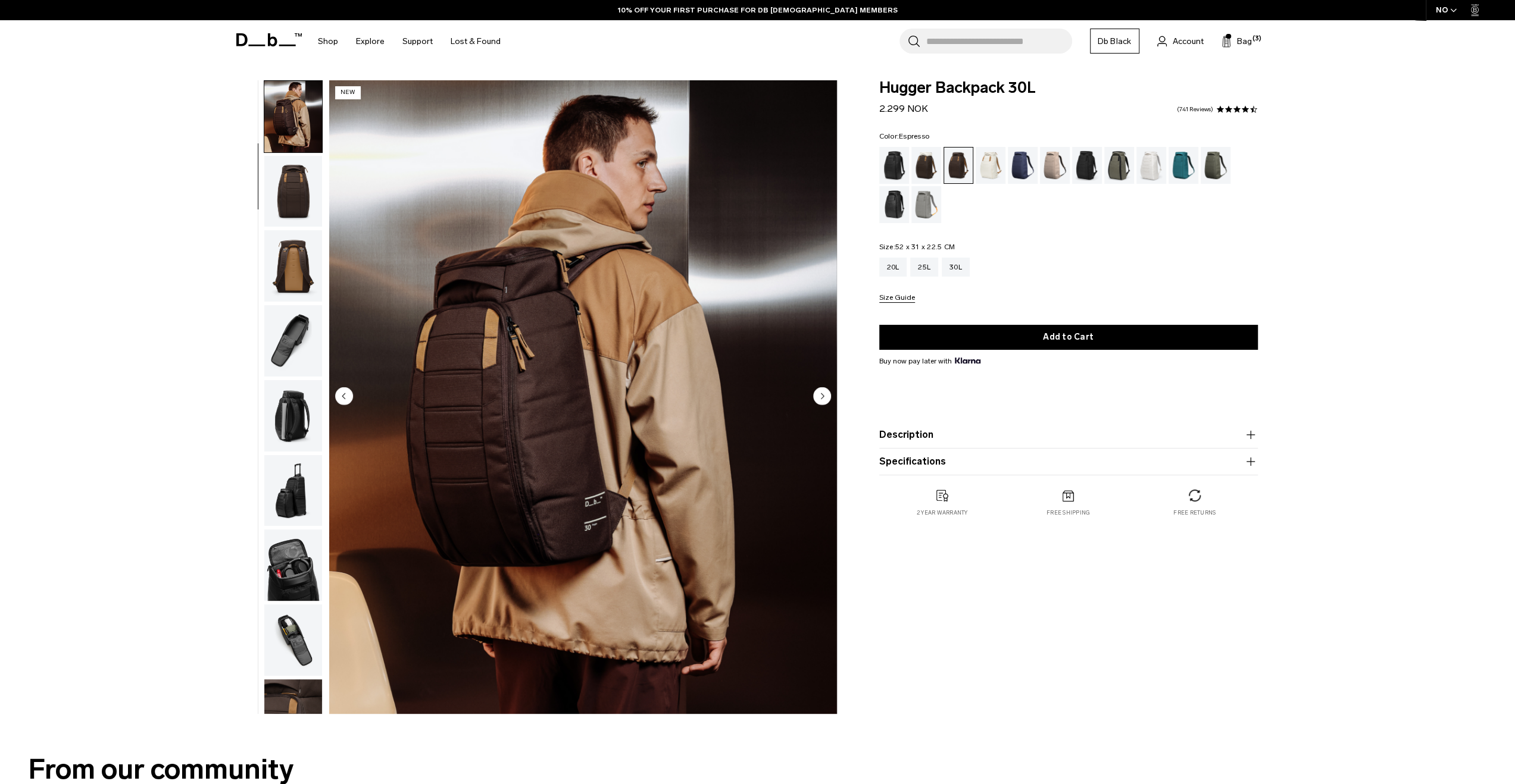
click at [296, 199] on img "button" at bounding box center [294, 191] width 58 height 71
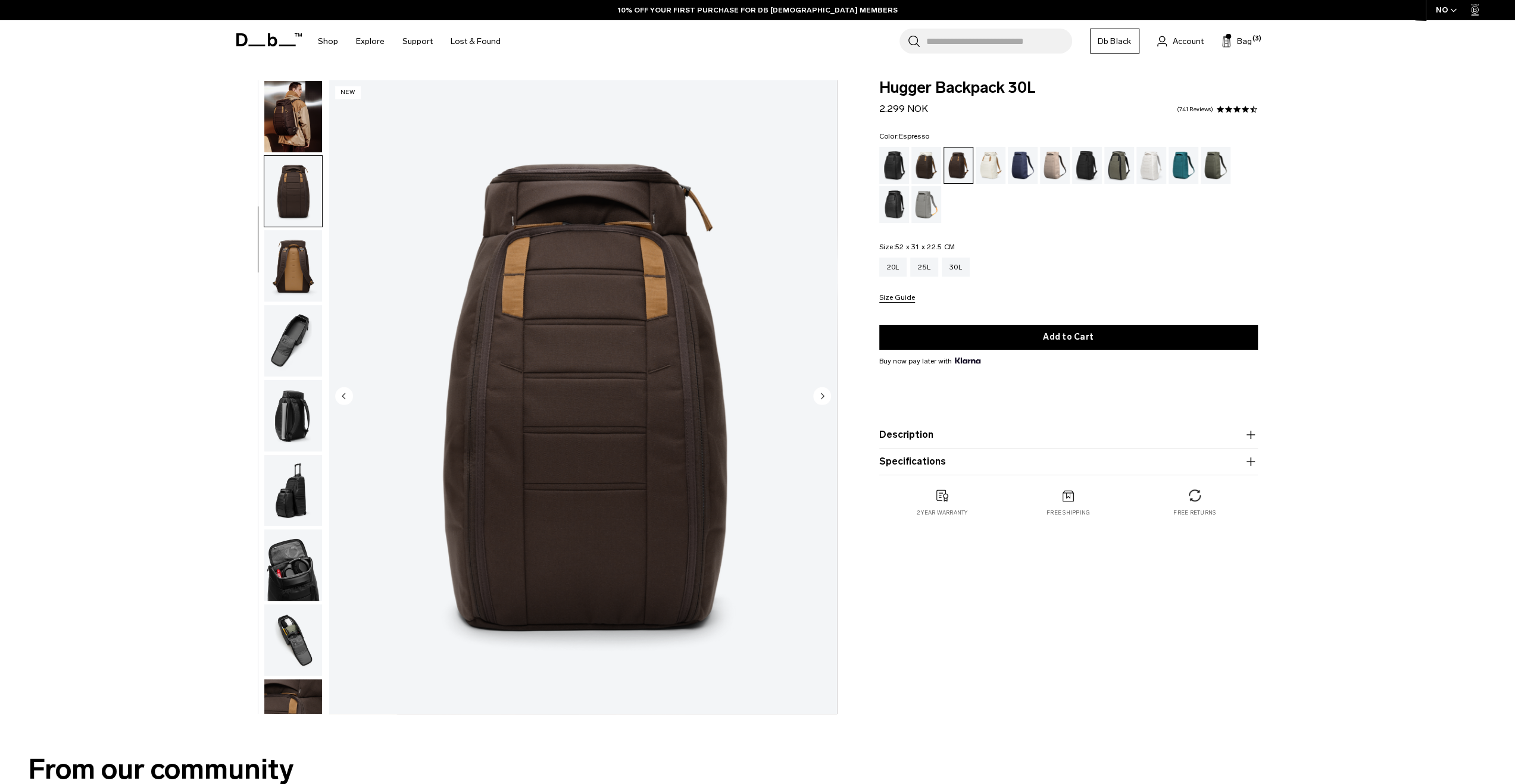
scroll to position [114, 0]
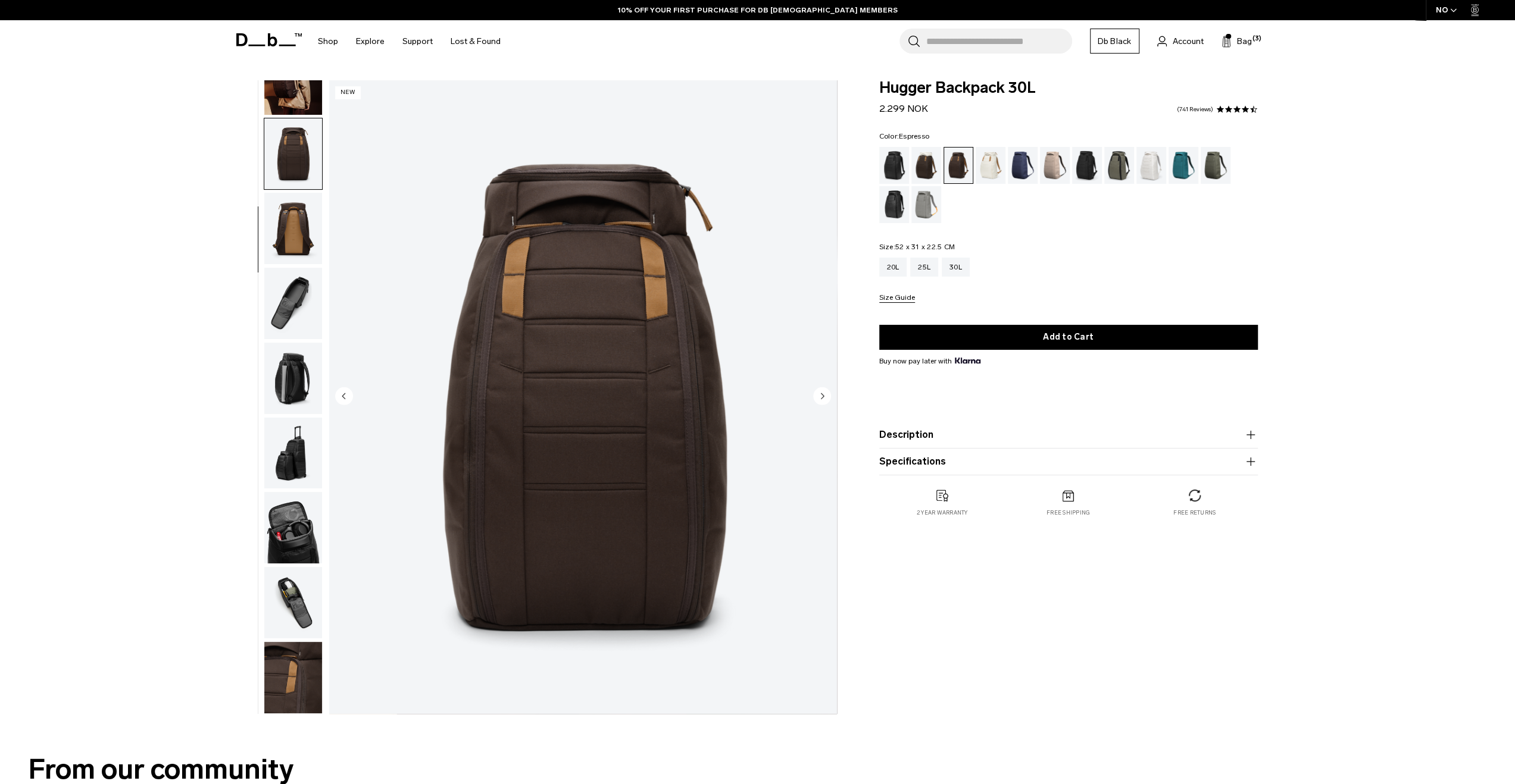
click at [288, 218] on img "button" at bounding box center [294, 228] width 58 height 71
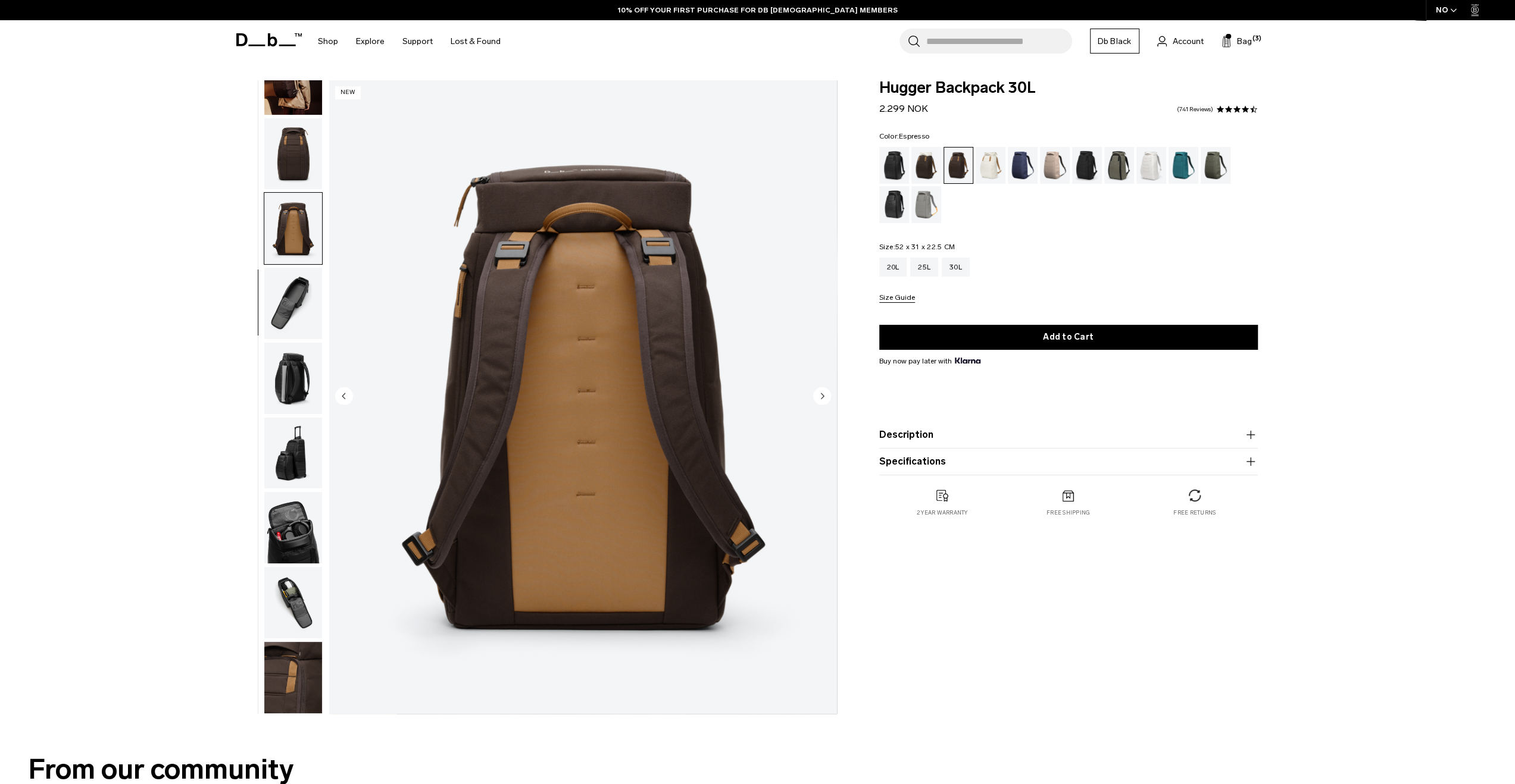
scroll to position [0, 0]
click at [280, 269] on img "button" at bounding box center [294, 303] width 58 height 71
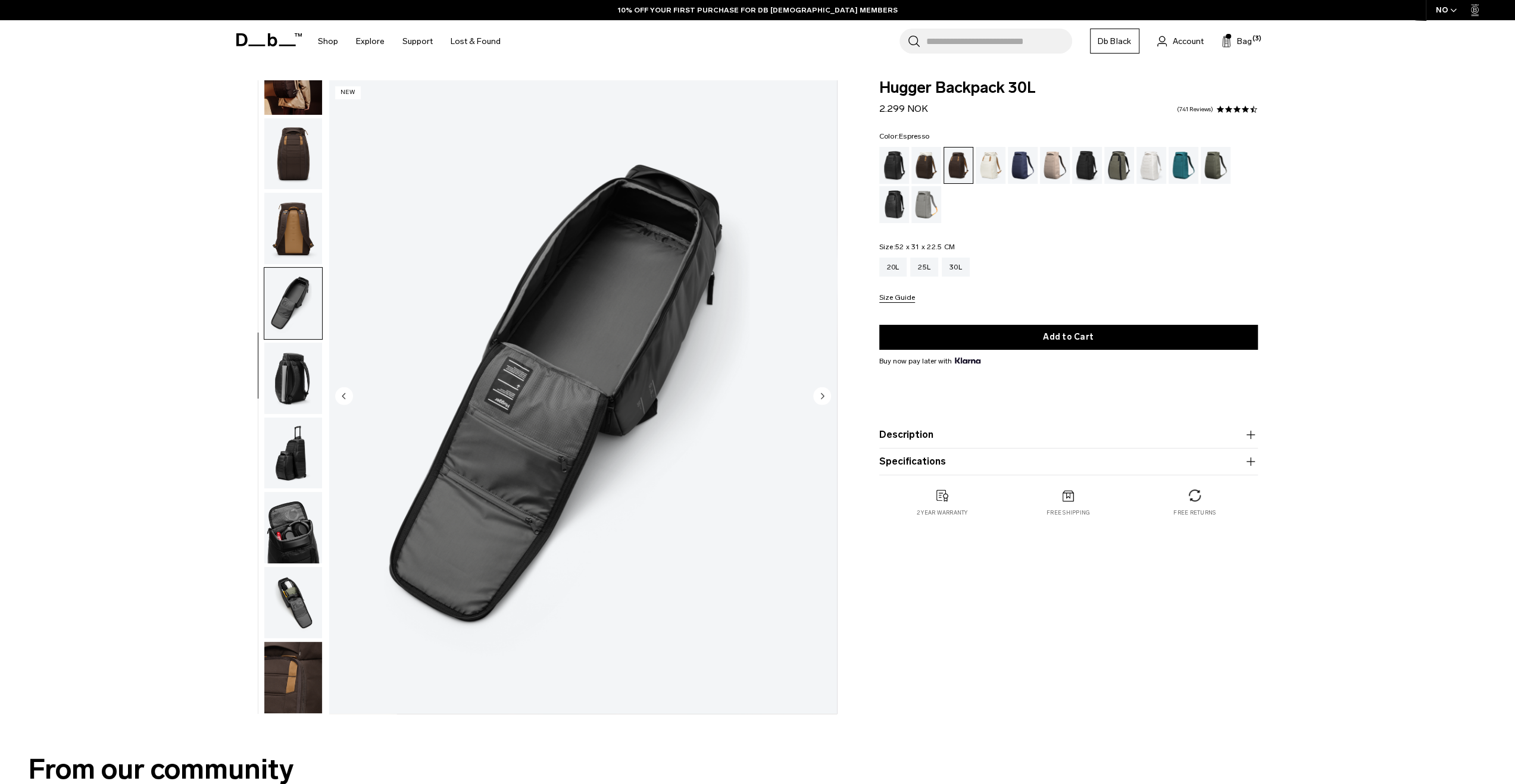
click at [282, 242] on img "button" at bounding box center [294, 228] width 58 height 71
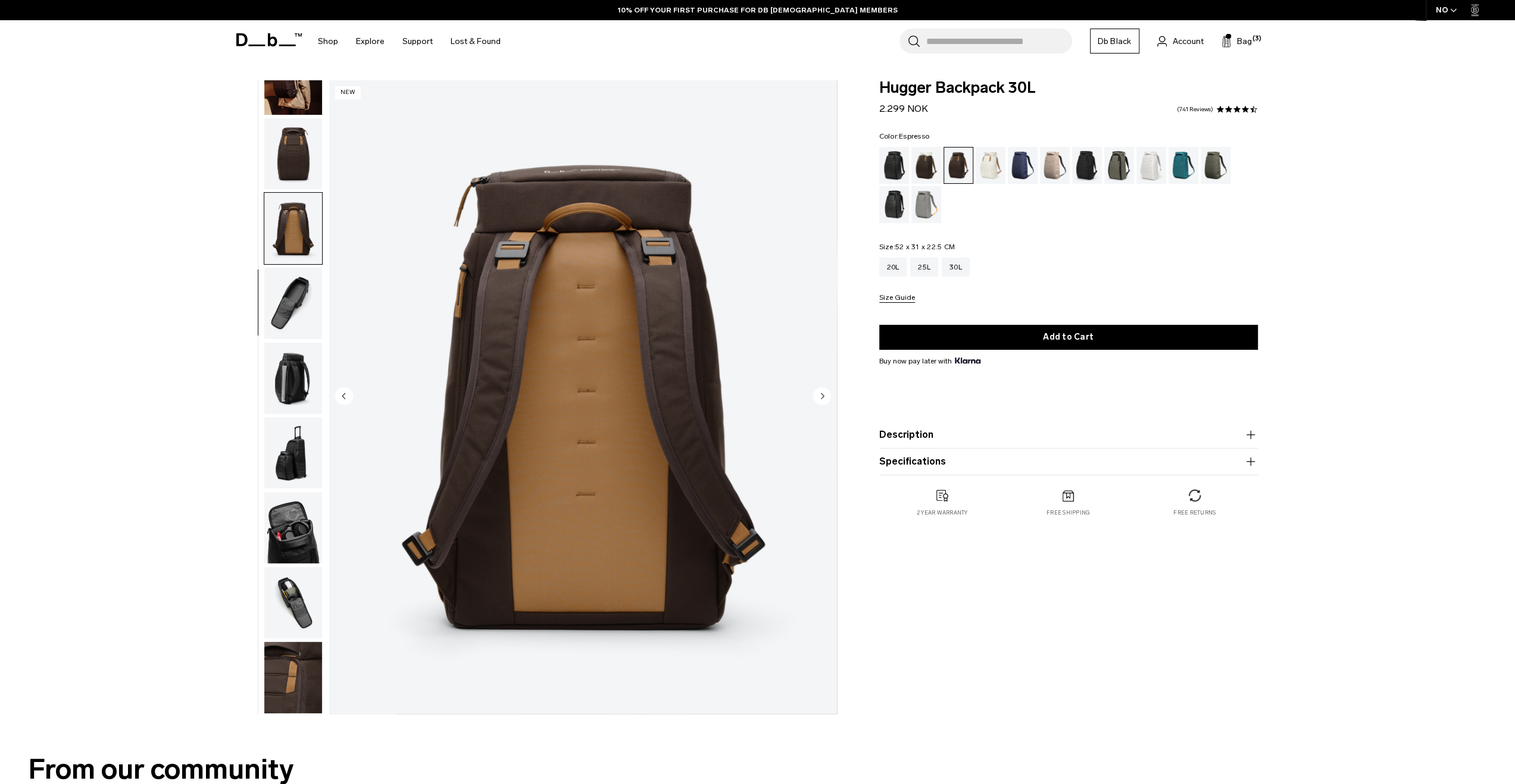
click at [276, 380] on img "button" at bounding box center [294, 378] width 58 height 71
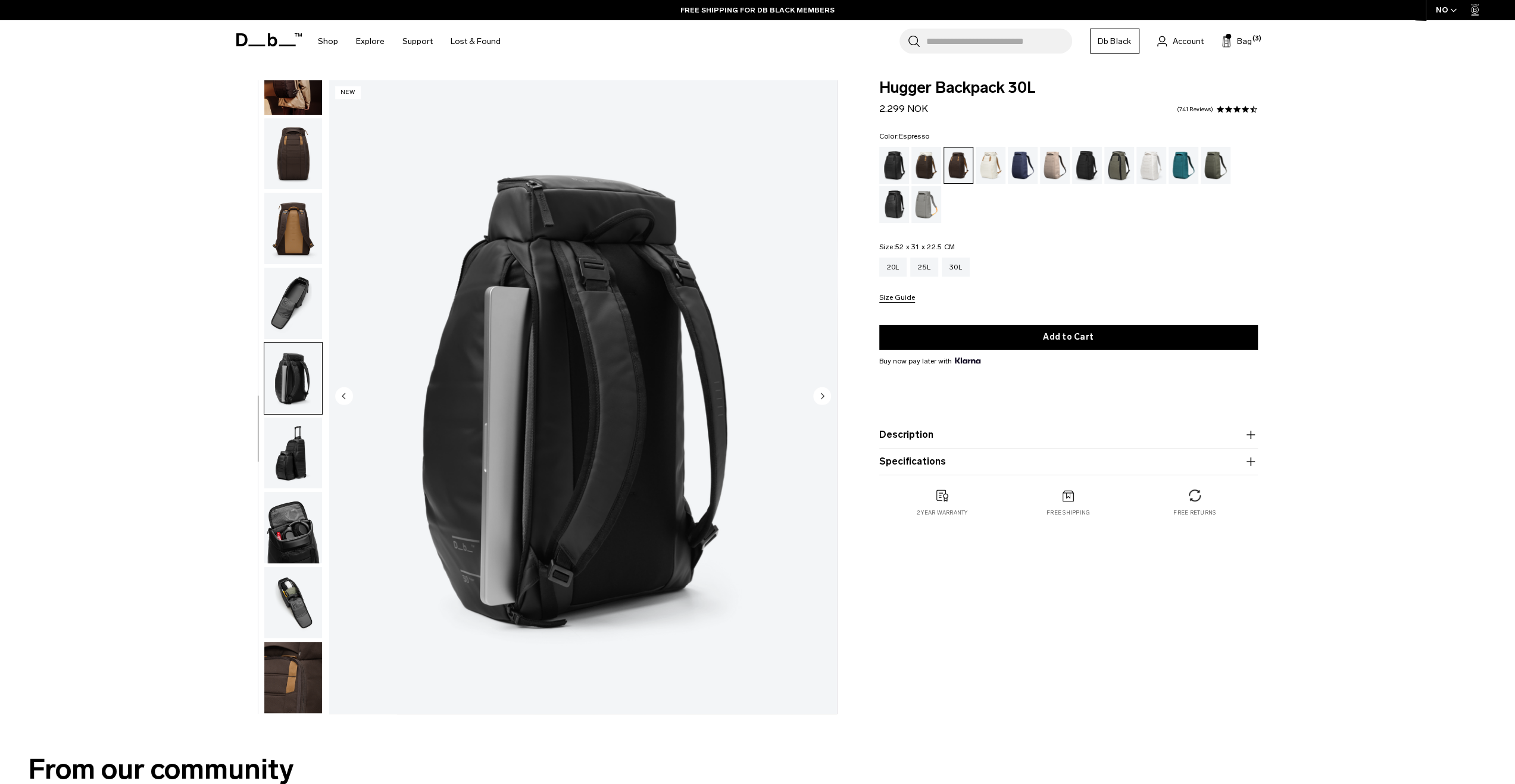
click at [280, 218] on img "button" at bounding box center [294, 228] width 58 height 71
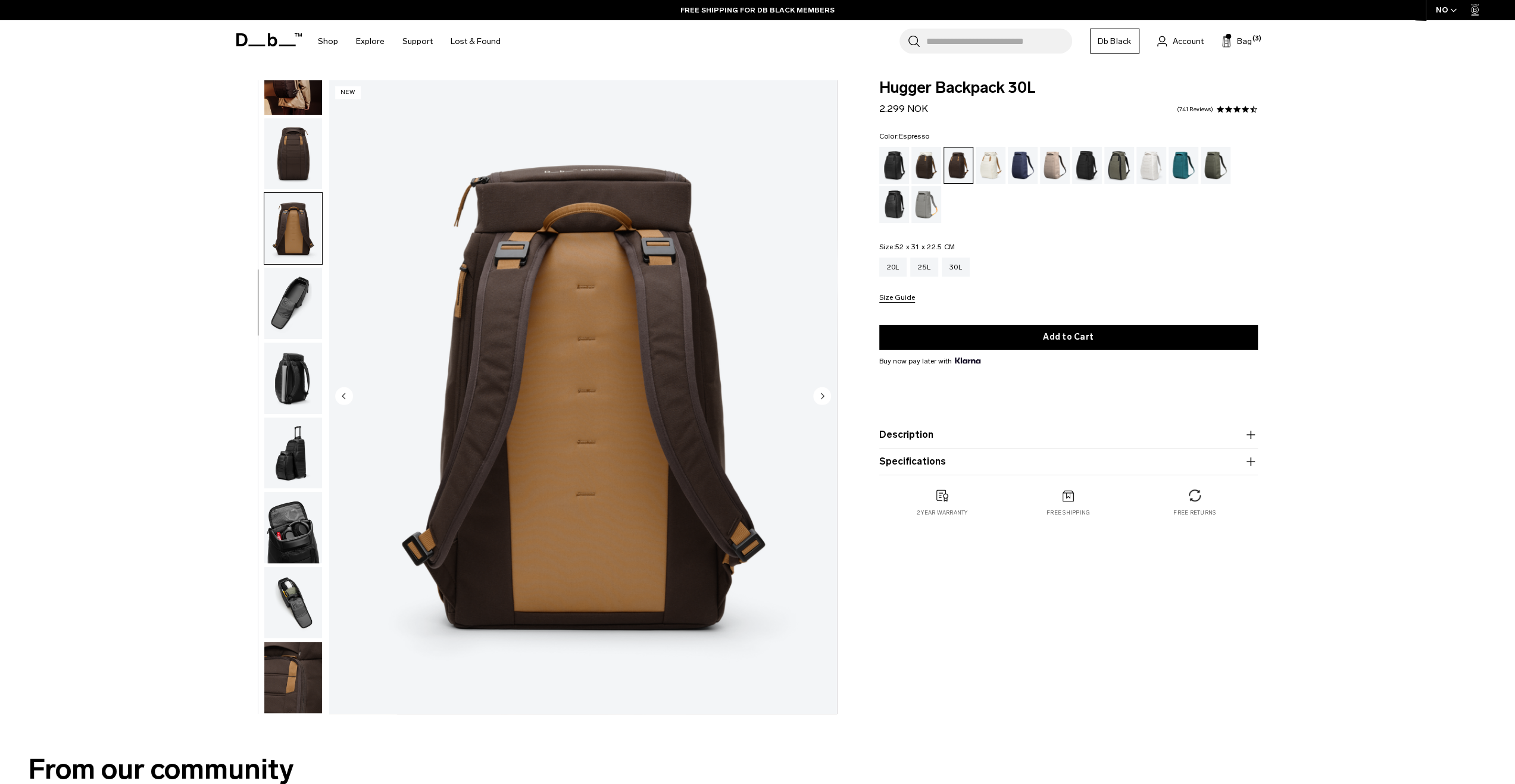
click at [289, 153] on img "button" at bounding box center [294, 154] width 58 height 71
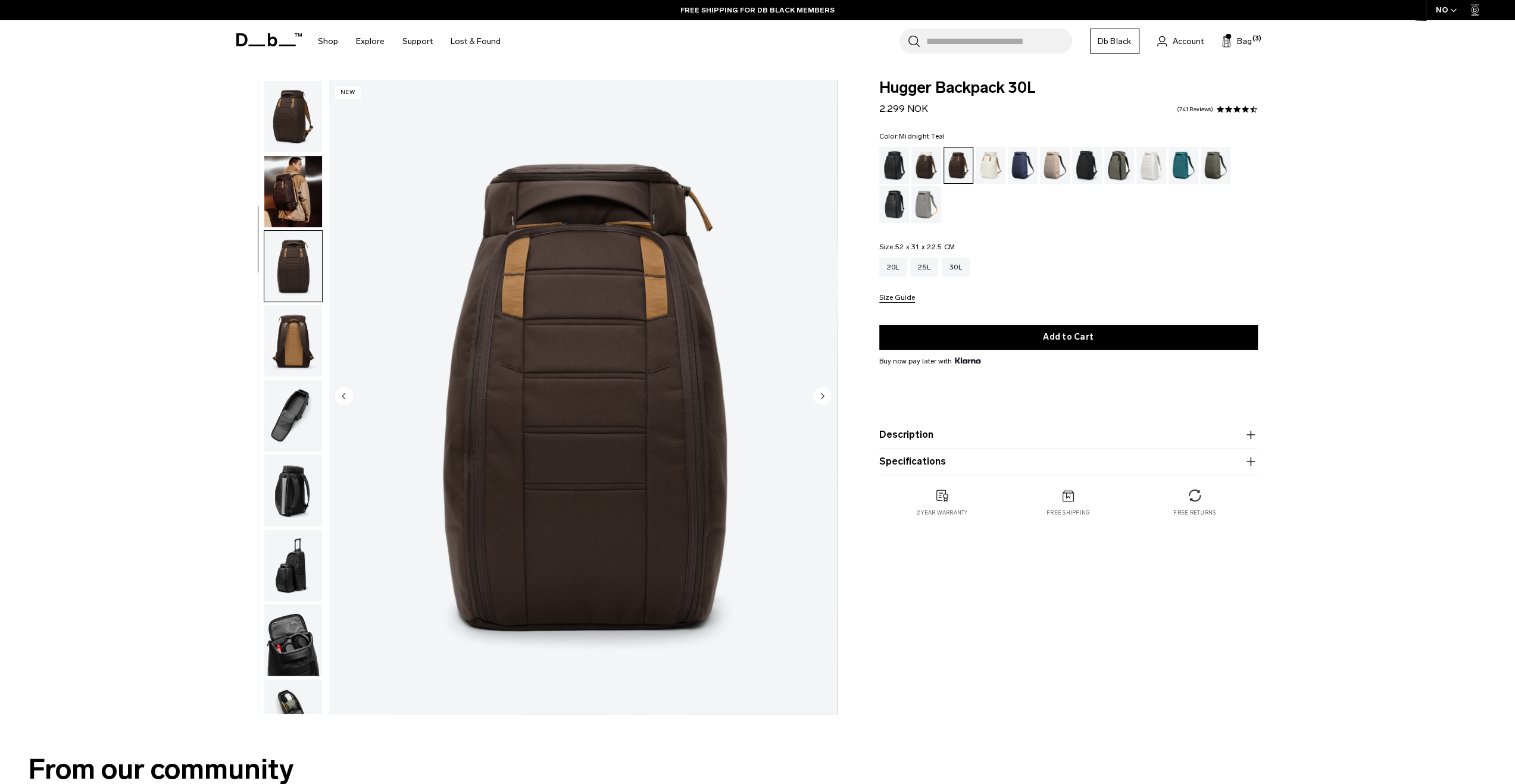
click at [1177, 167] on div "Midnight Teal" at bounding box center [1184, 165] width 31 height 37
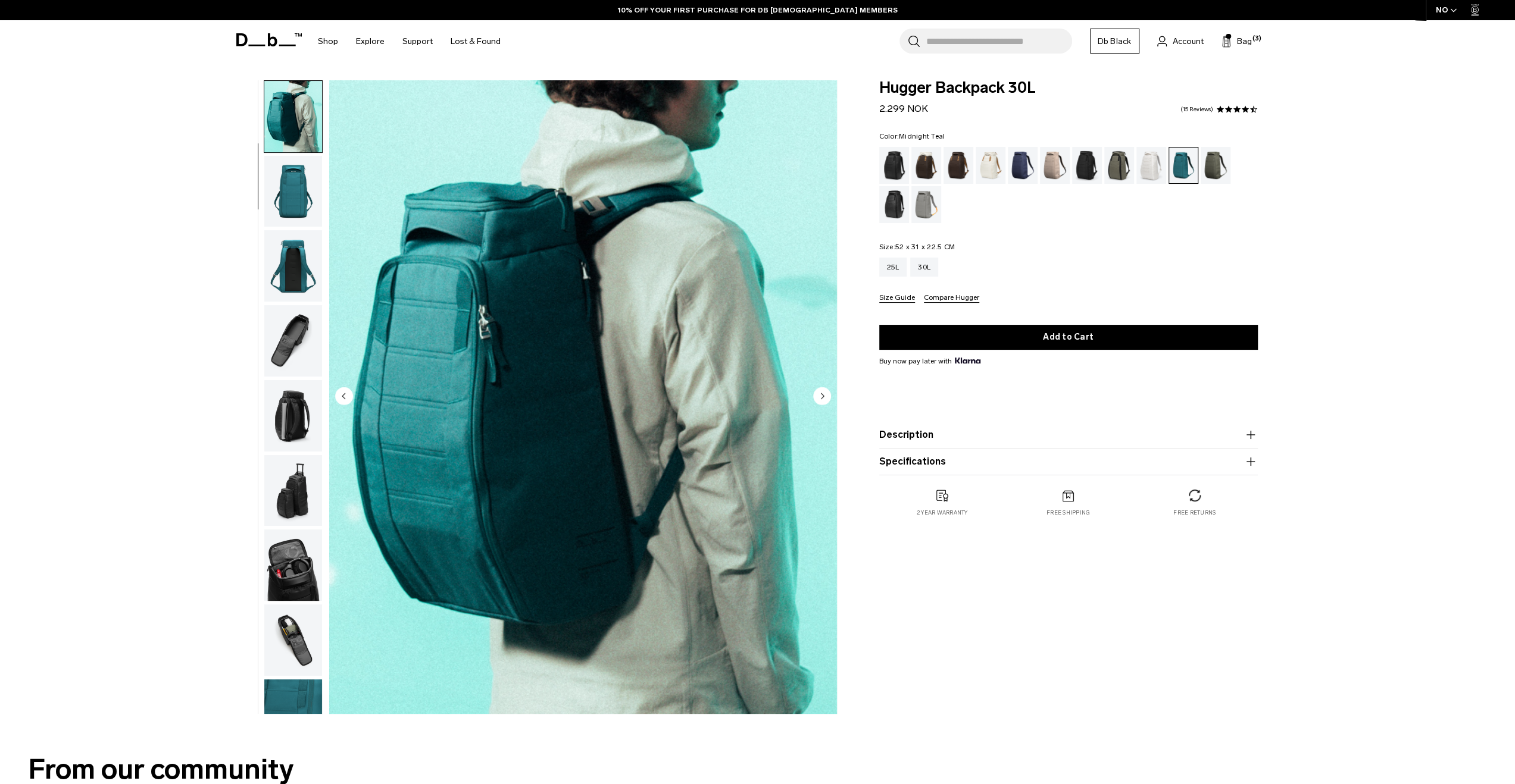
click at [292, 204] on img "button" at bounding box center [294, 191] width 58 height 71
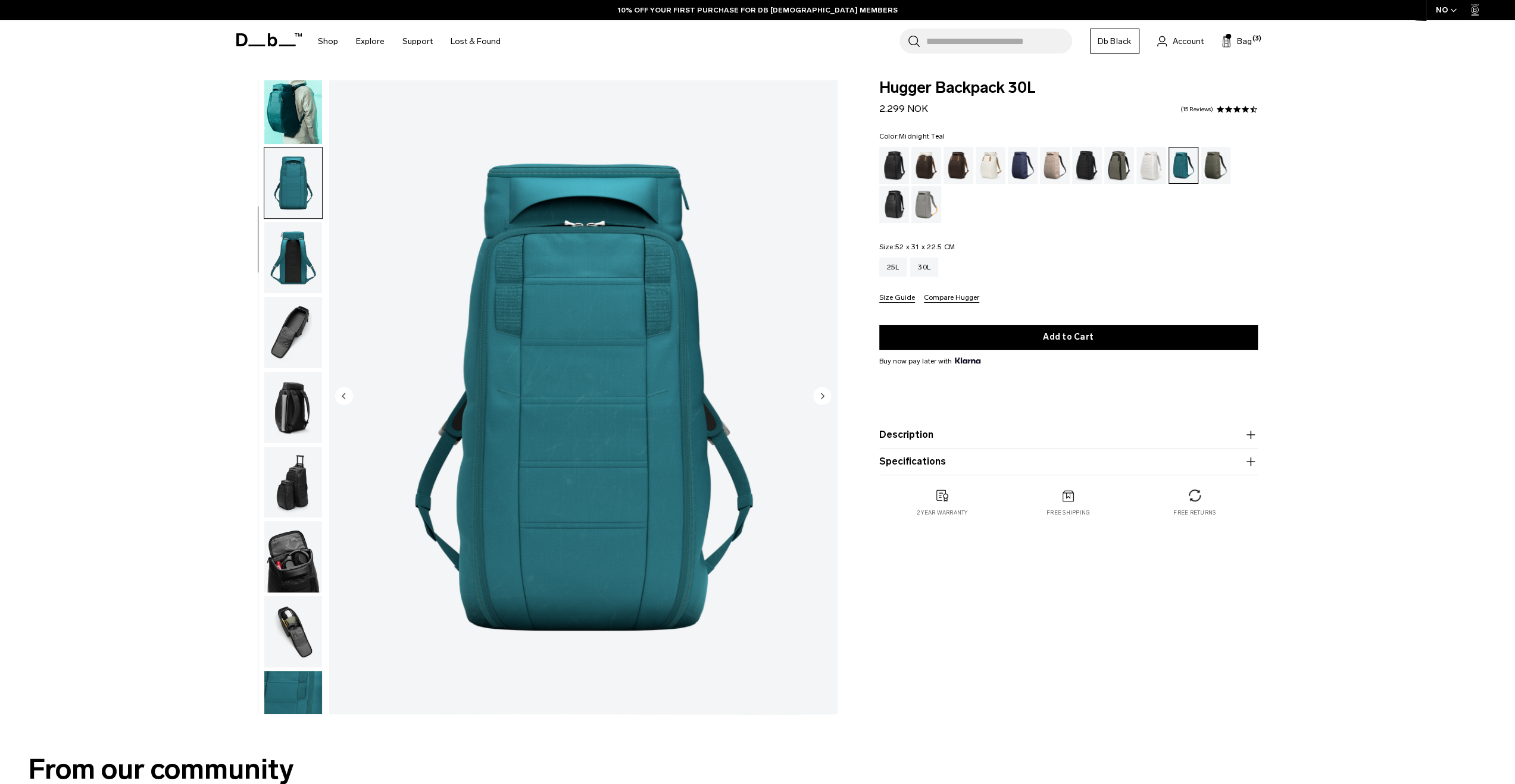
scroll to position [114, 0]
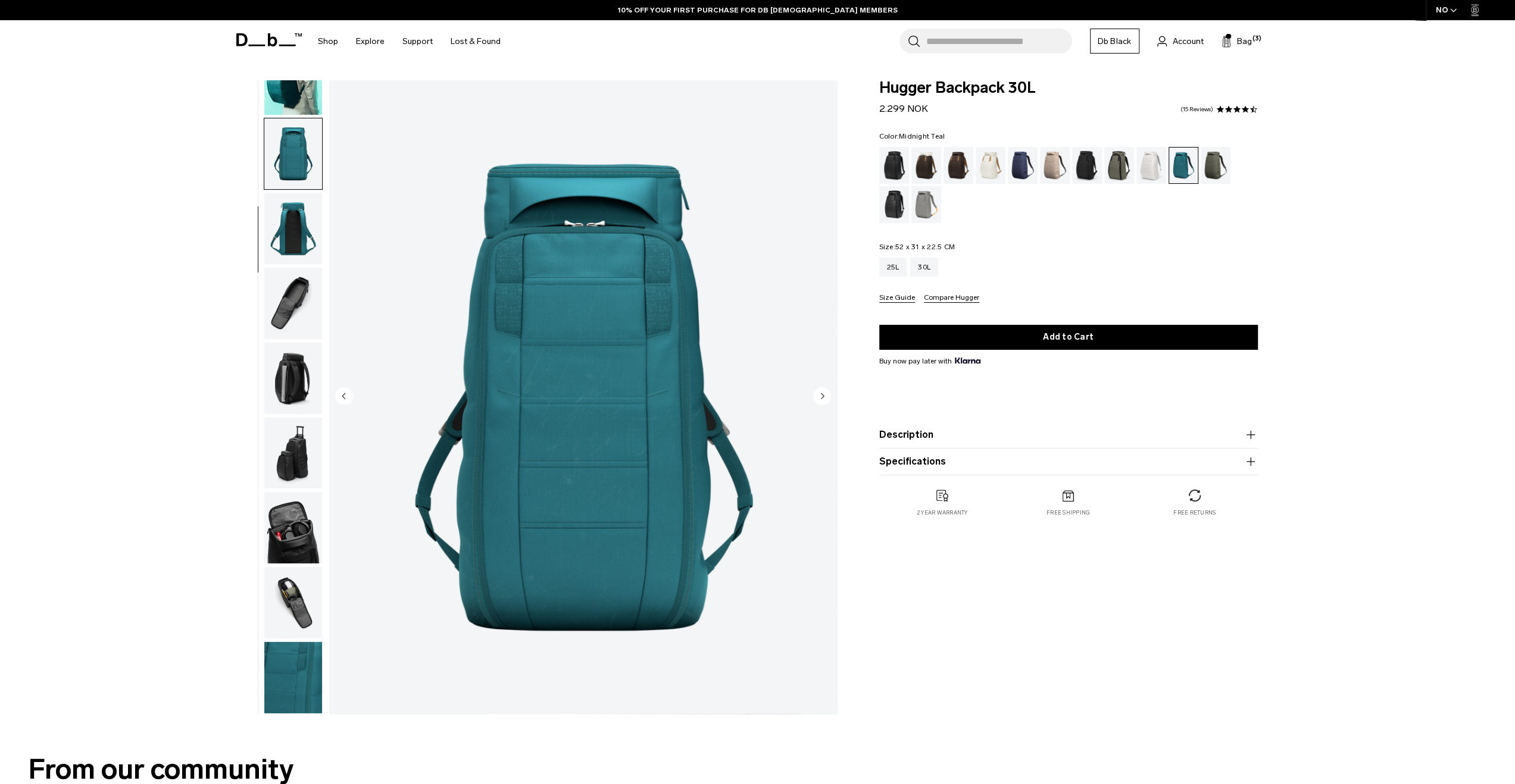
click at [292, 204] on img "button" at bounding box center [294, 228] width 58 height 71
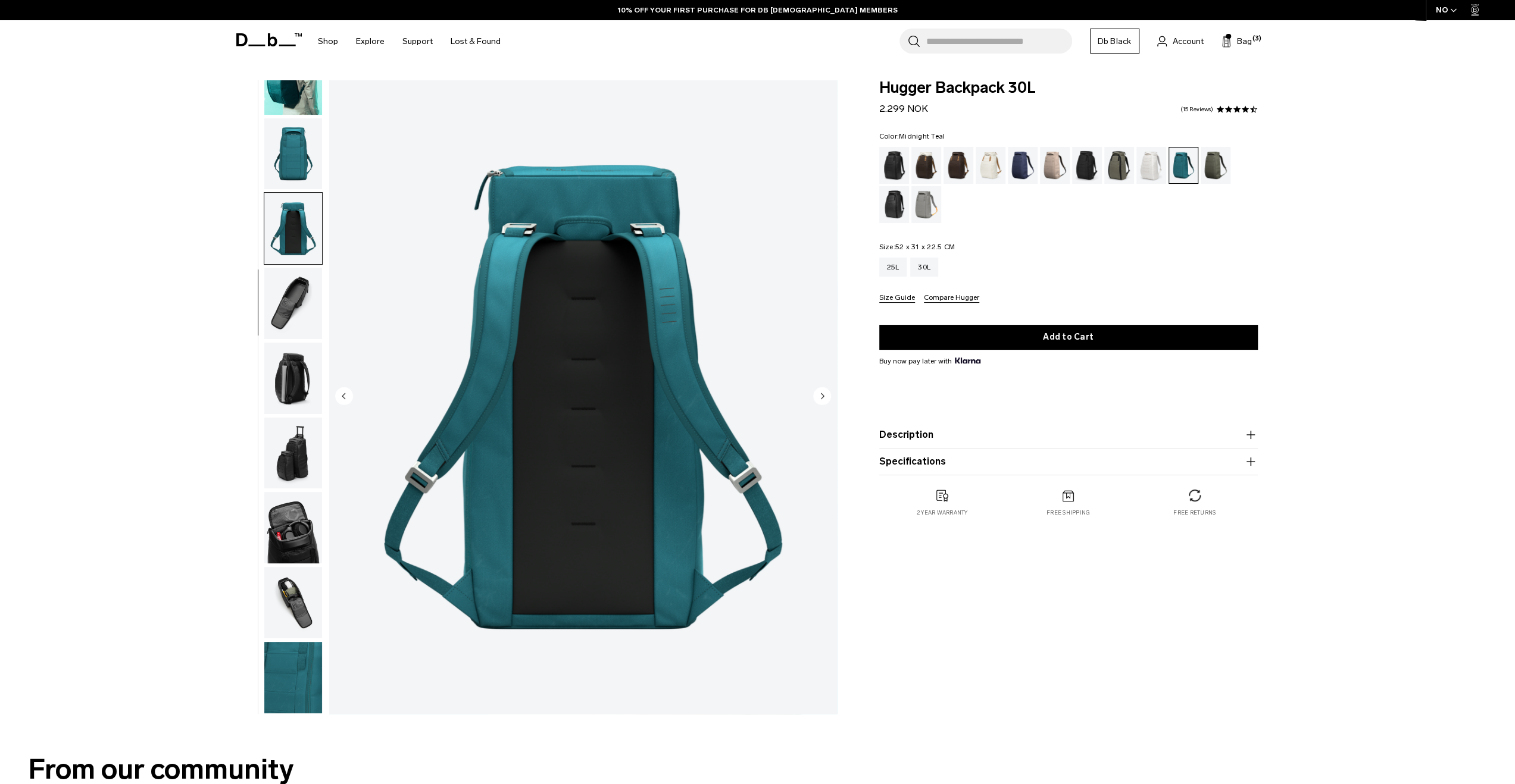
scroll to position [0, 0]
click at [291, 285] on img "button" at bounding box center [294, 303] width 58 height 71
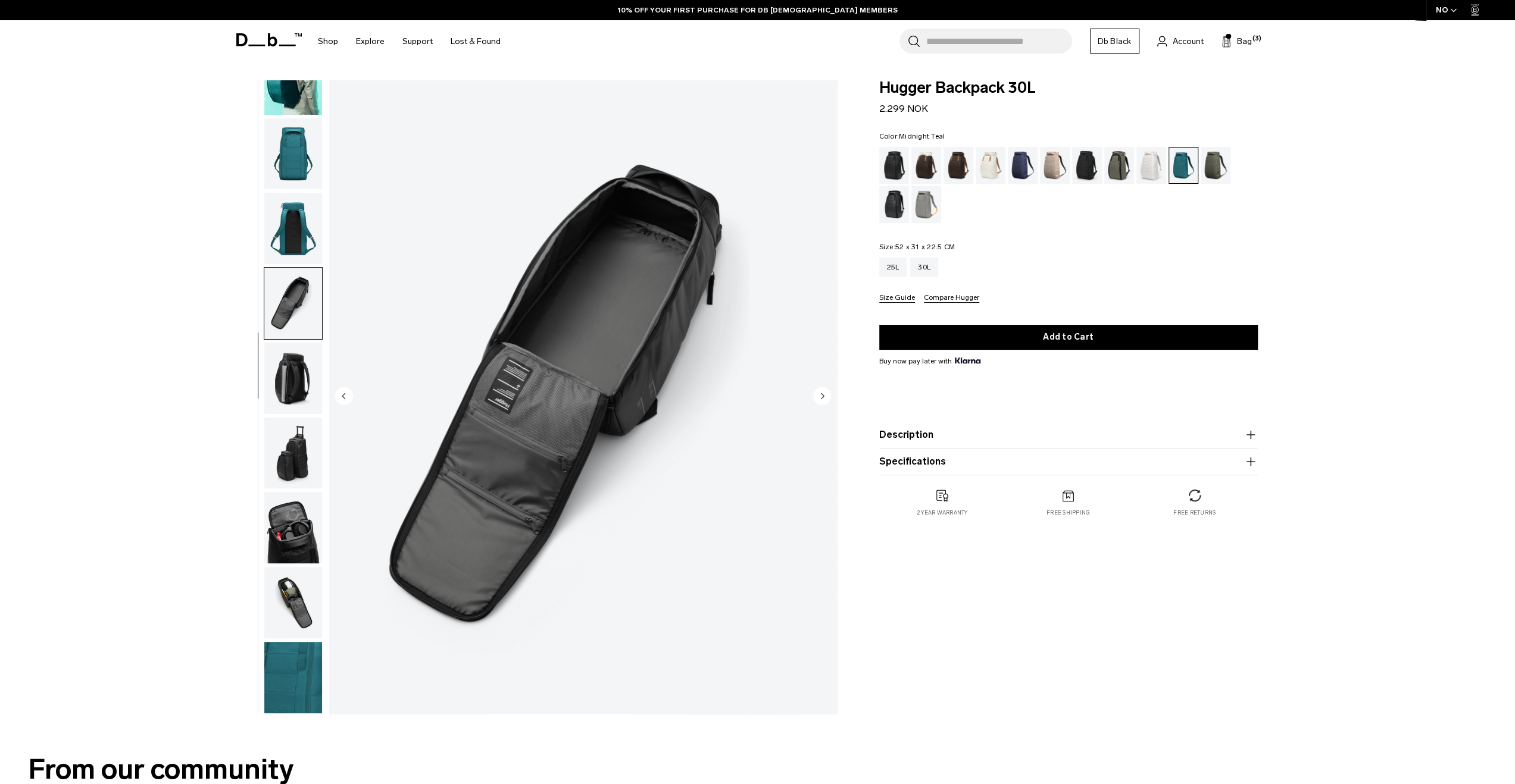
click at [294, 675] on img "button" at bounding box center [294, 677] width 58 height 71
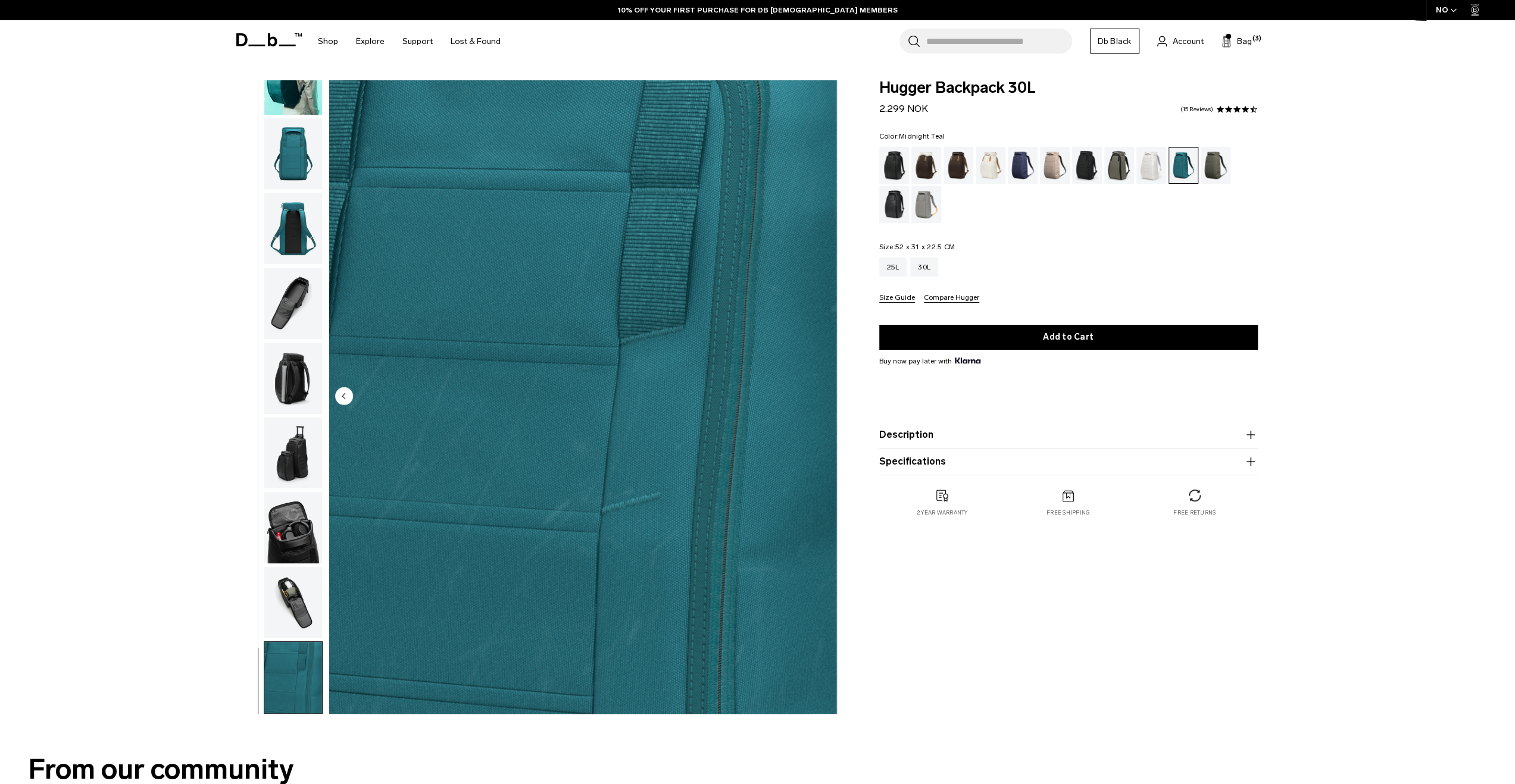
click at [1023, 179] on div "Blue Hour" at bounding box center [1023, 165] width 31 height 37
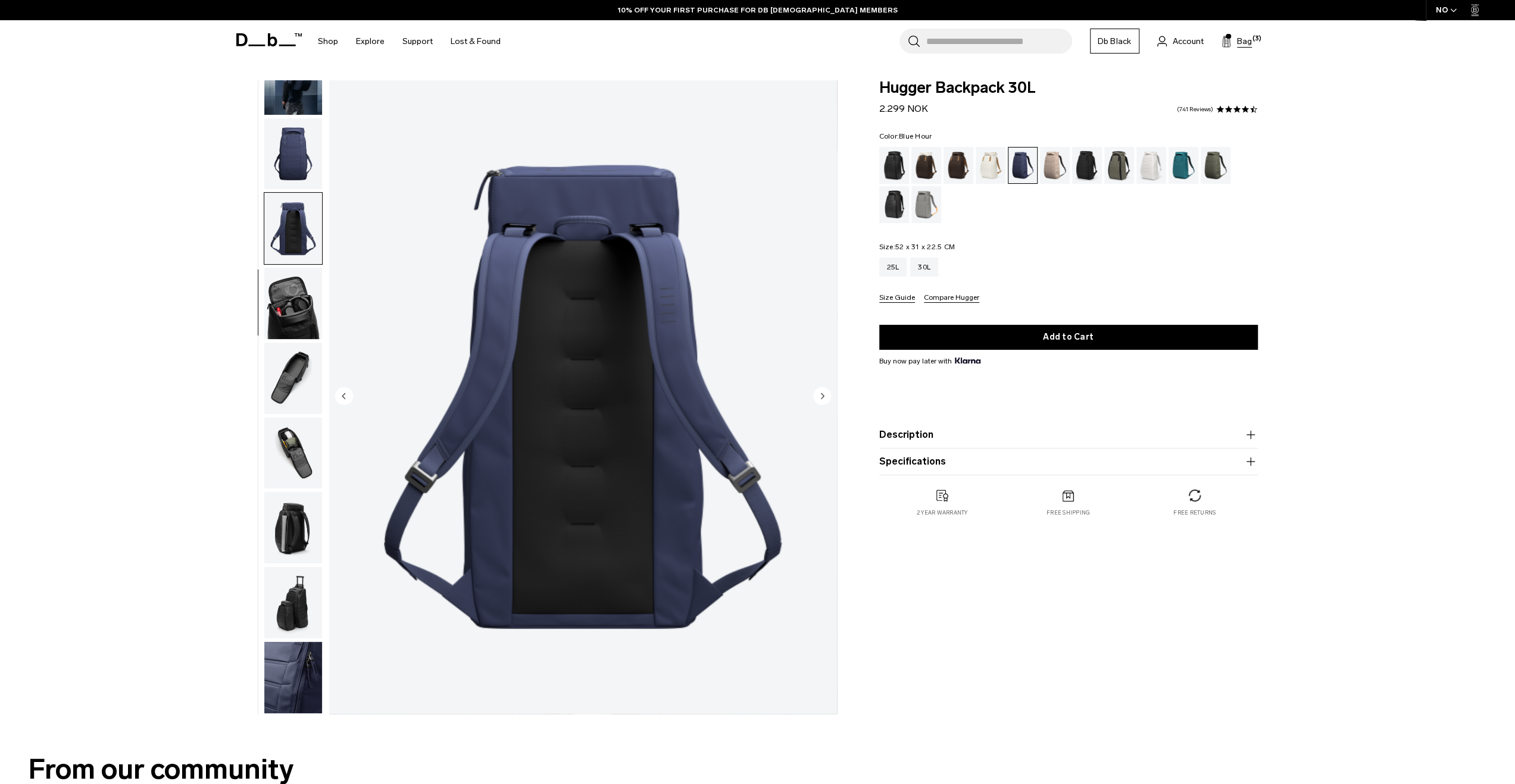
click at [1246, 41] on span "Bag" at bounding box center [1244, 40] width 14 height 13
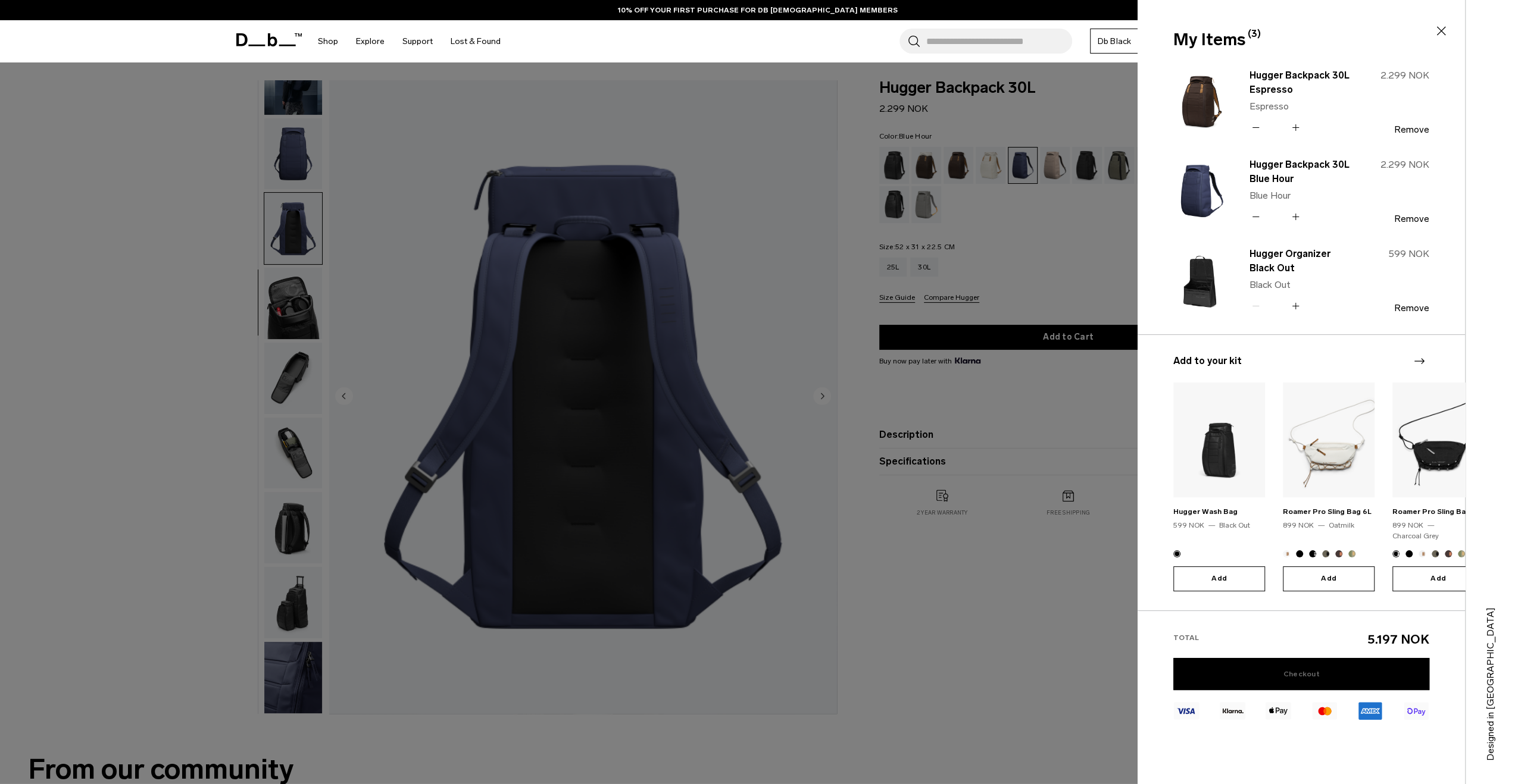
click at [1331, 670] on link "Checkout" at bounding box center [1301, 673] width 256 height 32
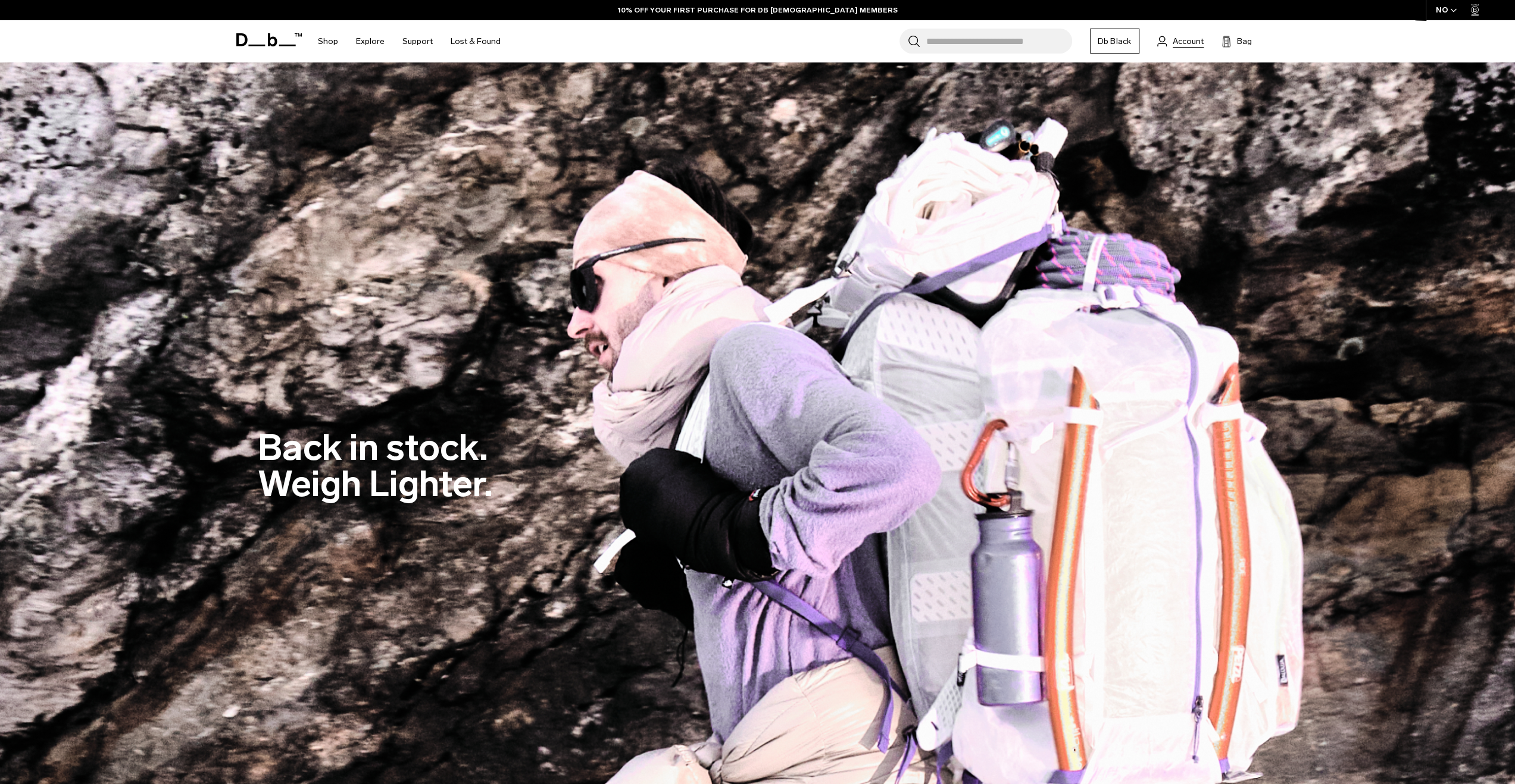
click at [1180, 45] on span "Account" at bounding box center [1189, 40] width 31 height 13
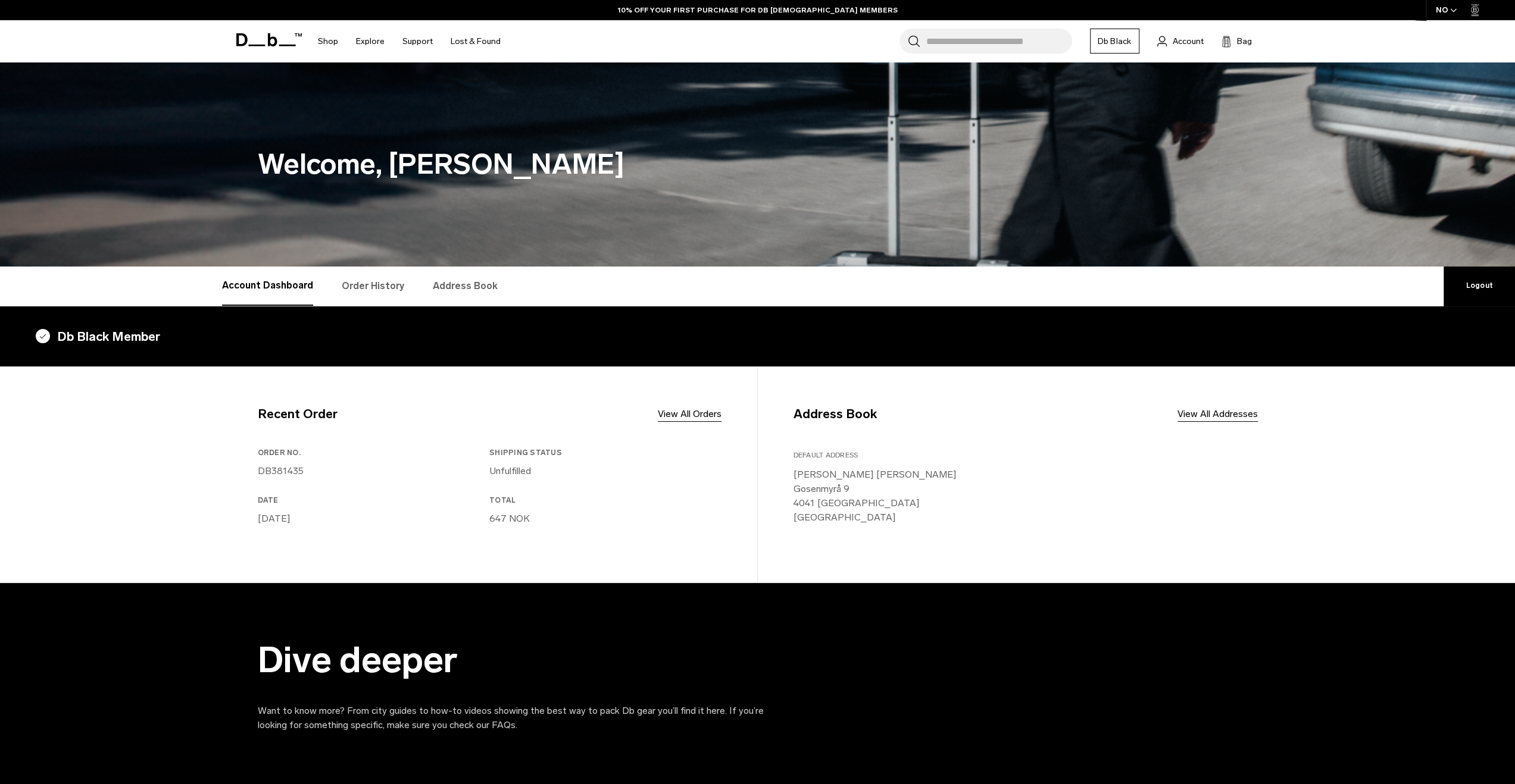
click at [396, 283] on link "Order History" at bounding box center [372, 286] width 63 height 39
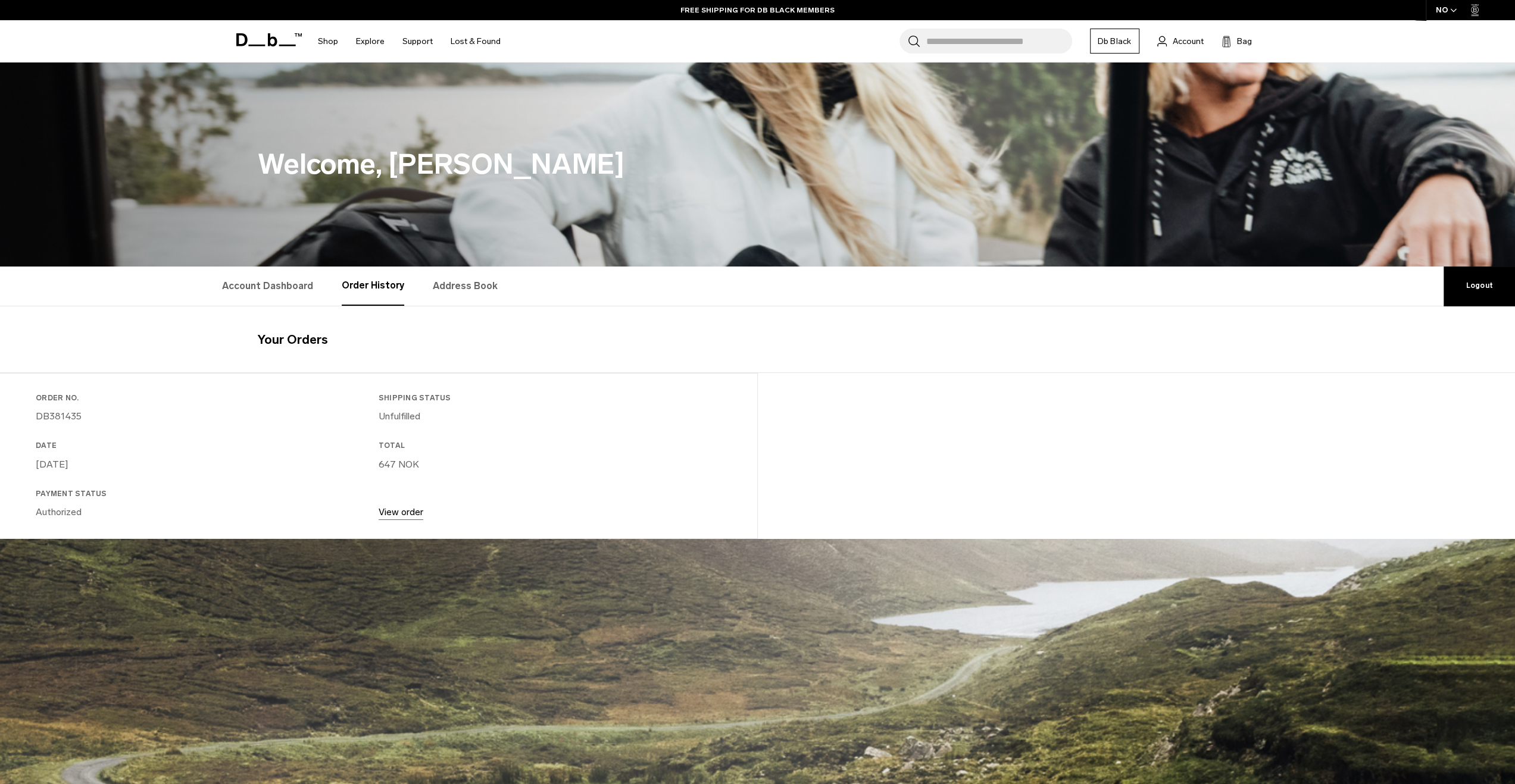
click at [405, 509] on link "View order" at bounding box center [400, 512] width 44 height 12
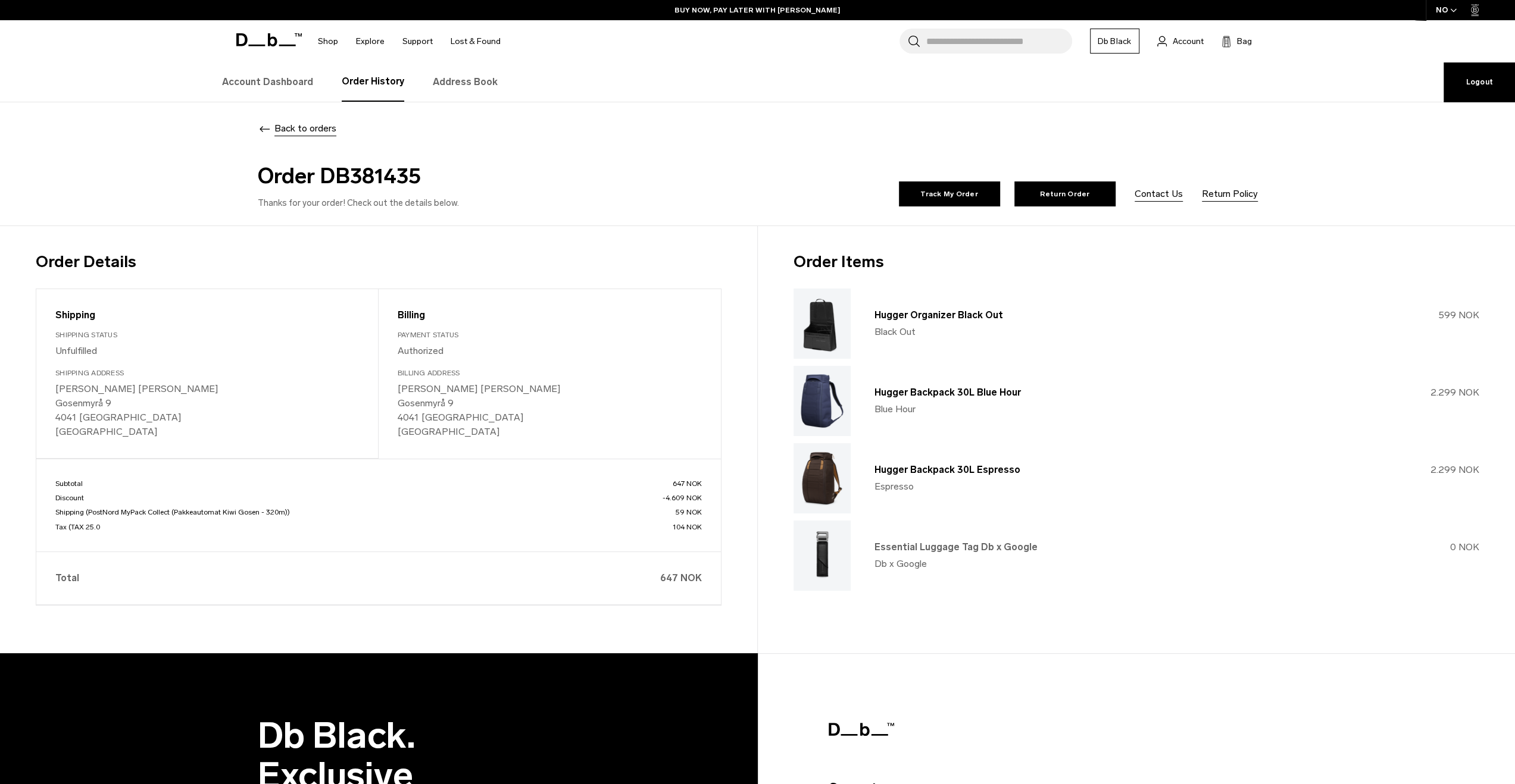
click at [945, 548] on link "Essential Luggage Tag Db x Google" at bounding box center [956, 547] width 163 height 12
drag, startPoint x: 875, startPoint y: 563, endPoint x: 939, endPoint y: 559, distance: 64.1
click at [939, 559] on div "Db x Google" at bounding box center [956, 564] width 163 height 14
copy span "Db x Google"
